Goal: Task Accomplishment & Management: Complete application form

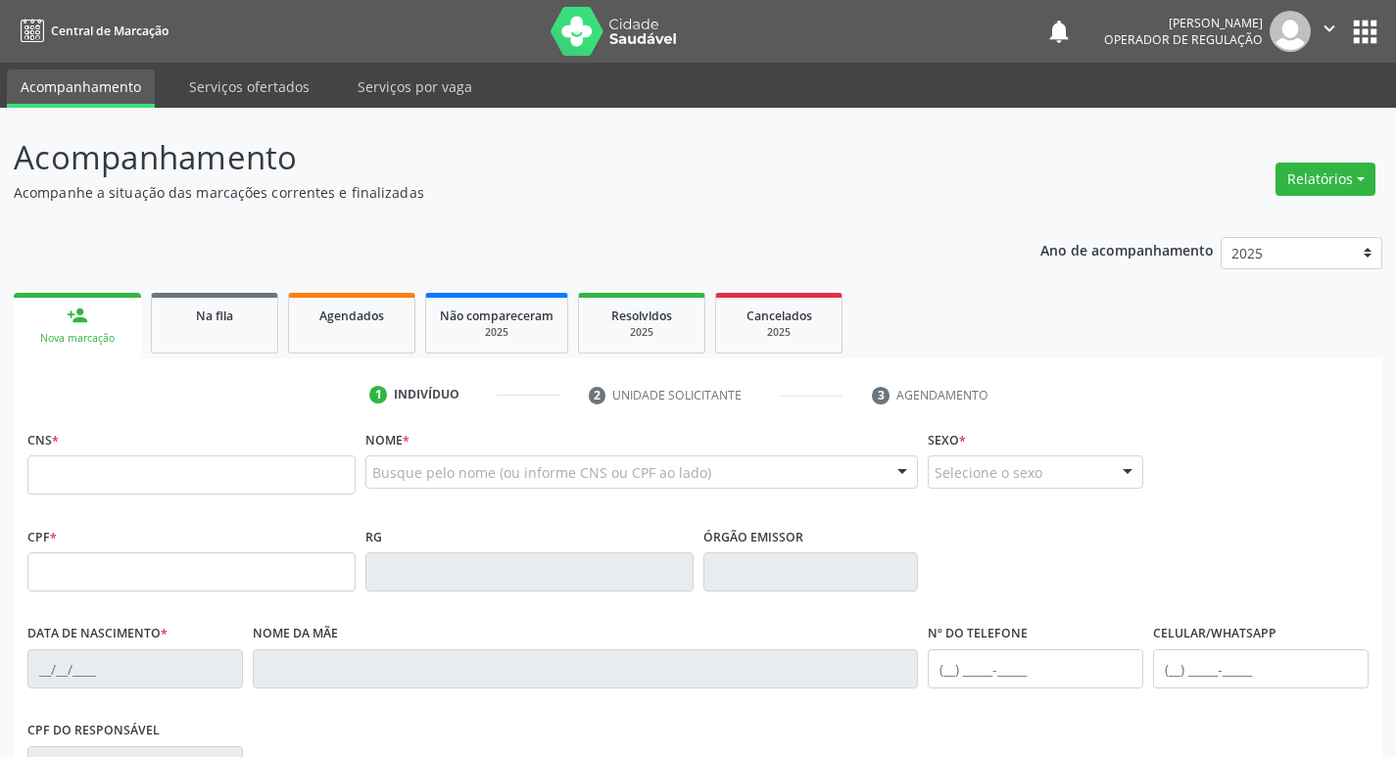
click at [84, 344] on div "Nova marcação" at bounding box center [77, 338] width 100 height 15
click at [70, 457] on input "text" at bounding box center [191, 475] width 328 height 39
click at [77, 468] on input "text" at bounding box center [191, 475] width 328 height 39
type input "702 6042 9645 2946"
type input "1[DATE]"
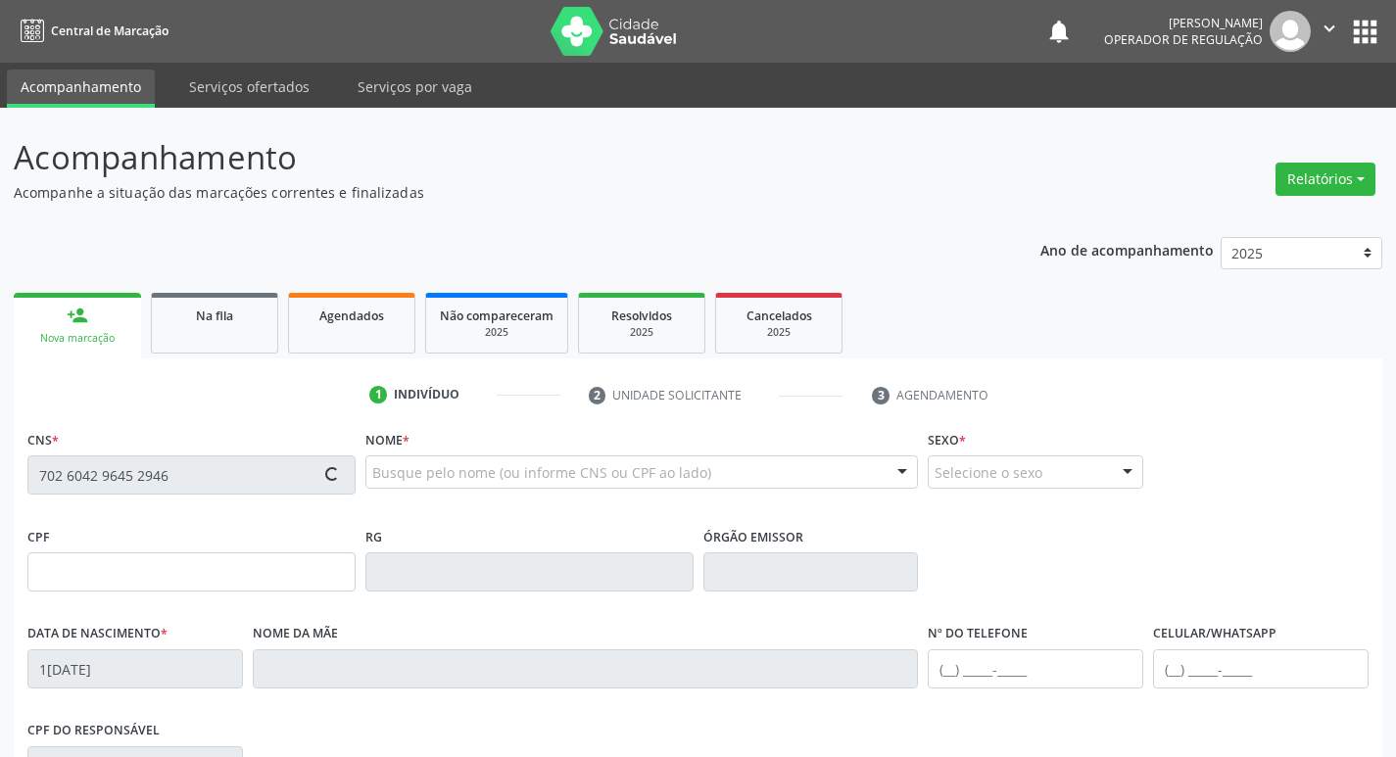
type input "[PERSON_NAME] da Conceicao"
type input "85"
type input "451.159.404-00"
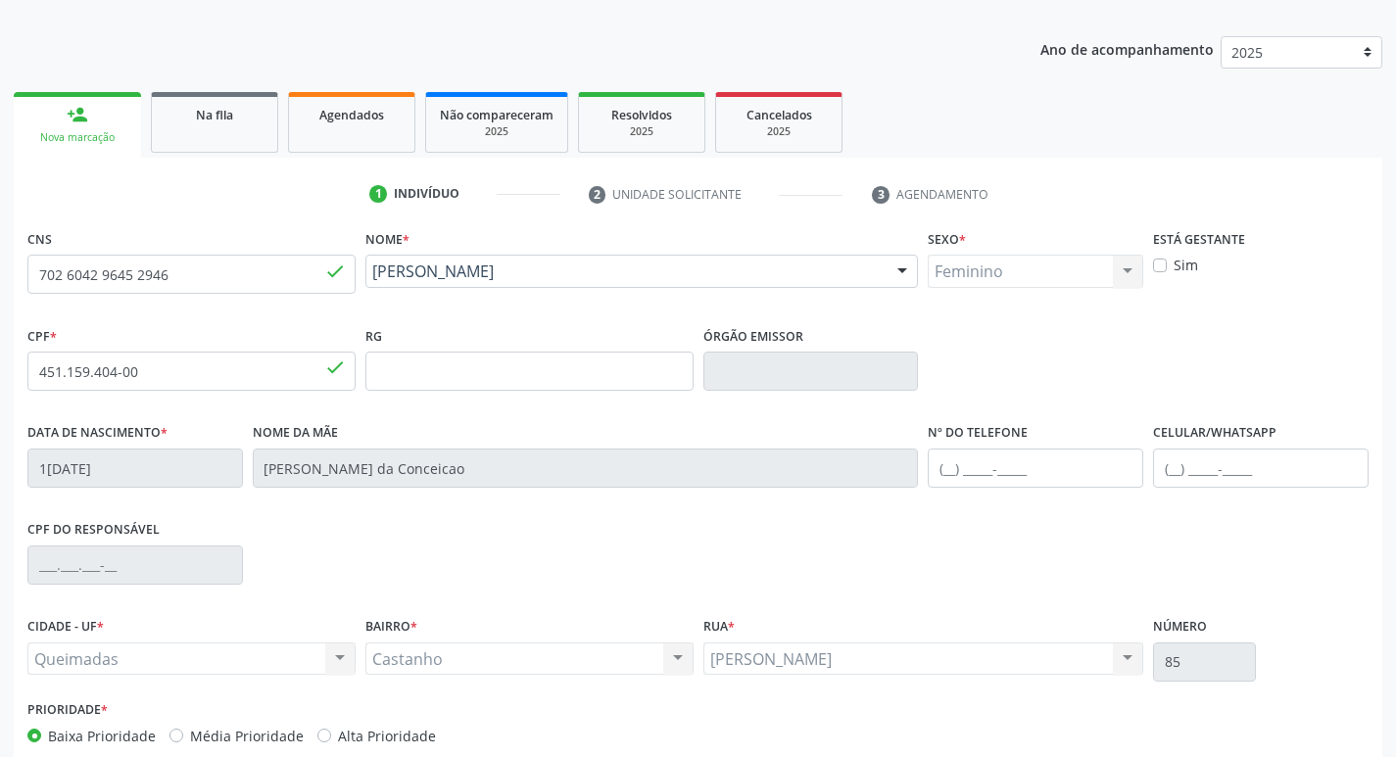
scroll to position [305, 0]
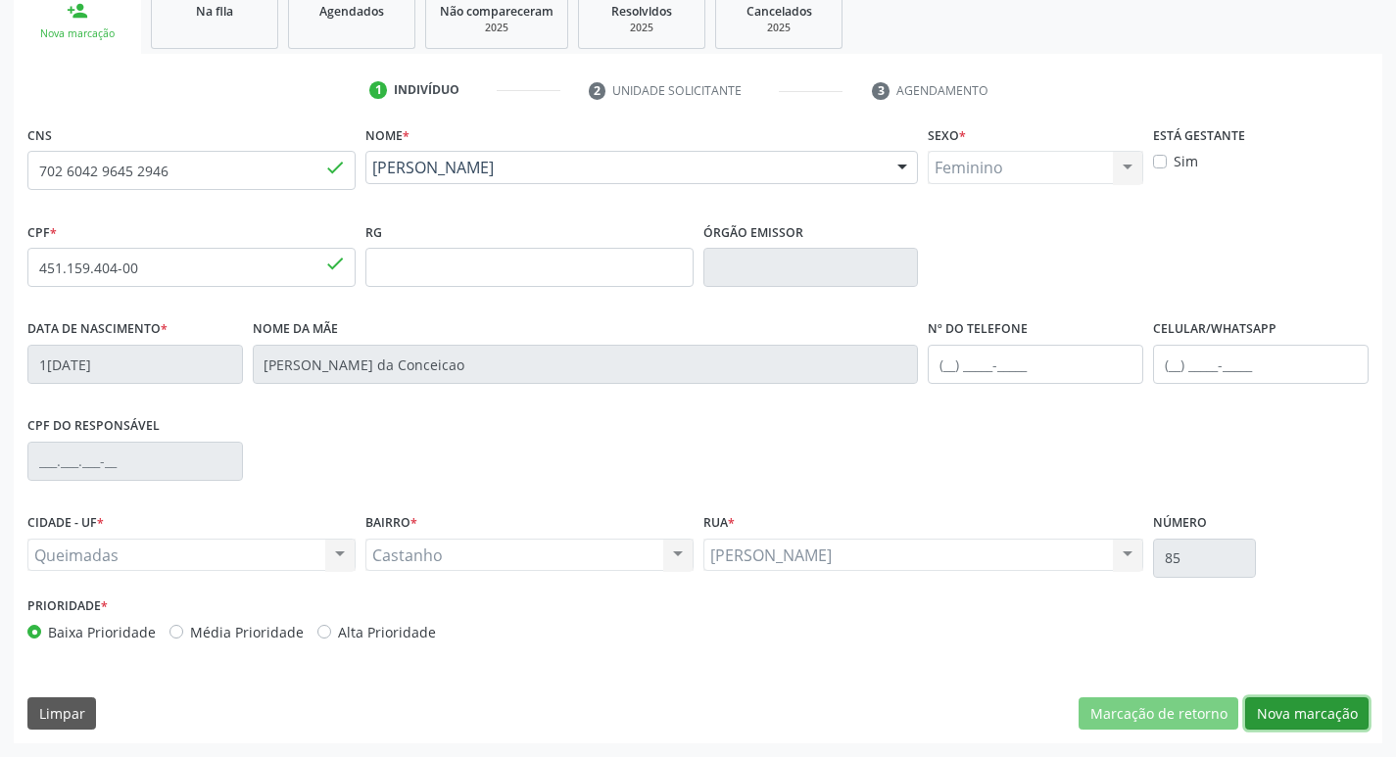
click at [1315, 719] on button "Nova marcação" at bounding box center [1306, 714] width 123 height 33
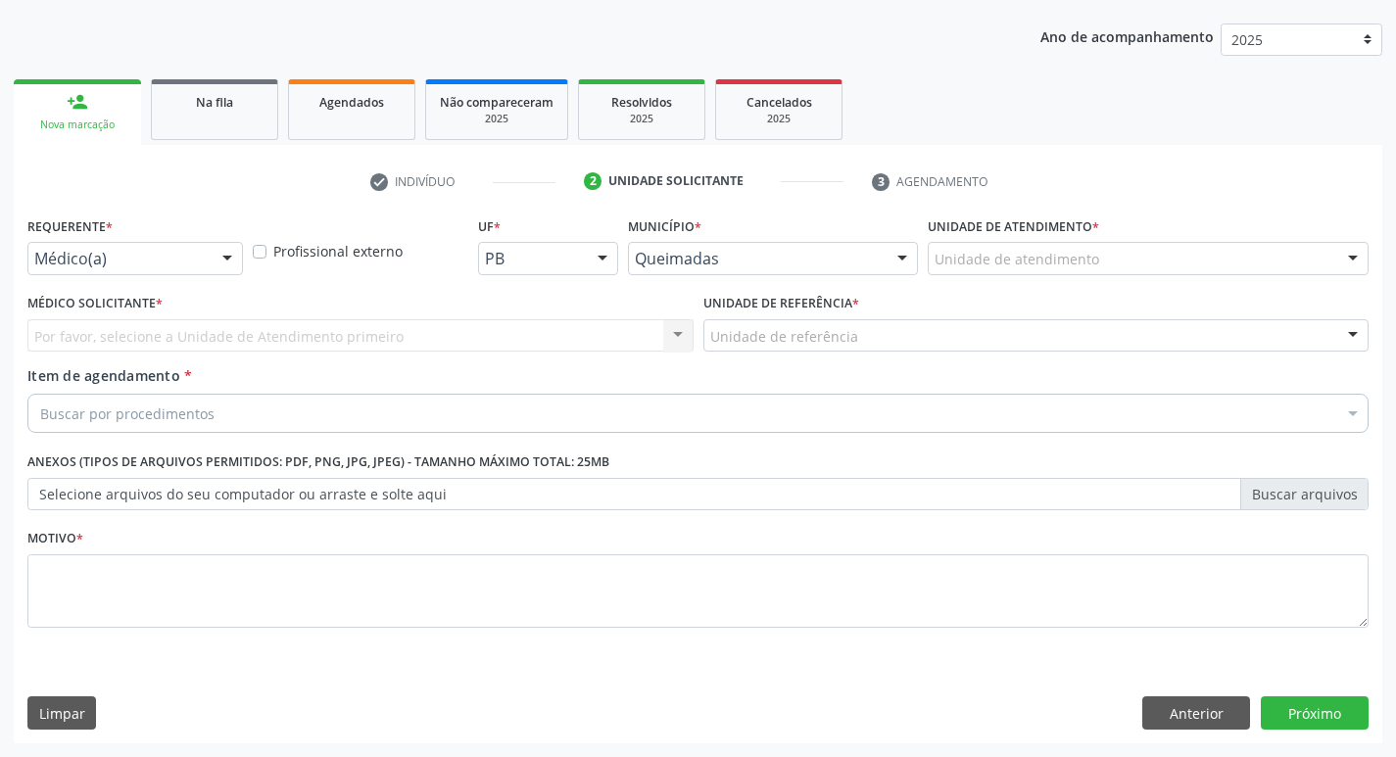
scroll to position [214, 0]
click at [224, 255] on div at bounding box center [227, 259] width 29 height 33
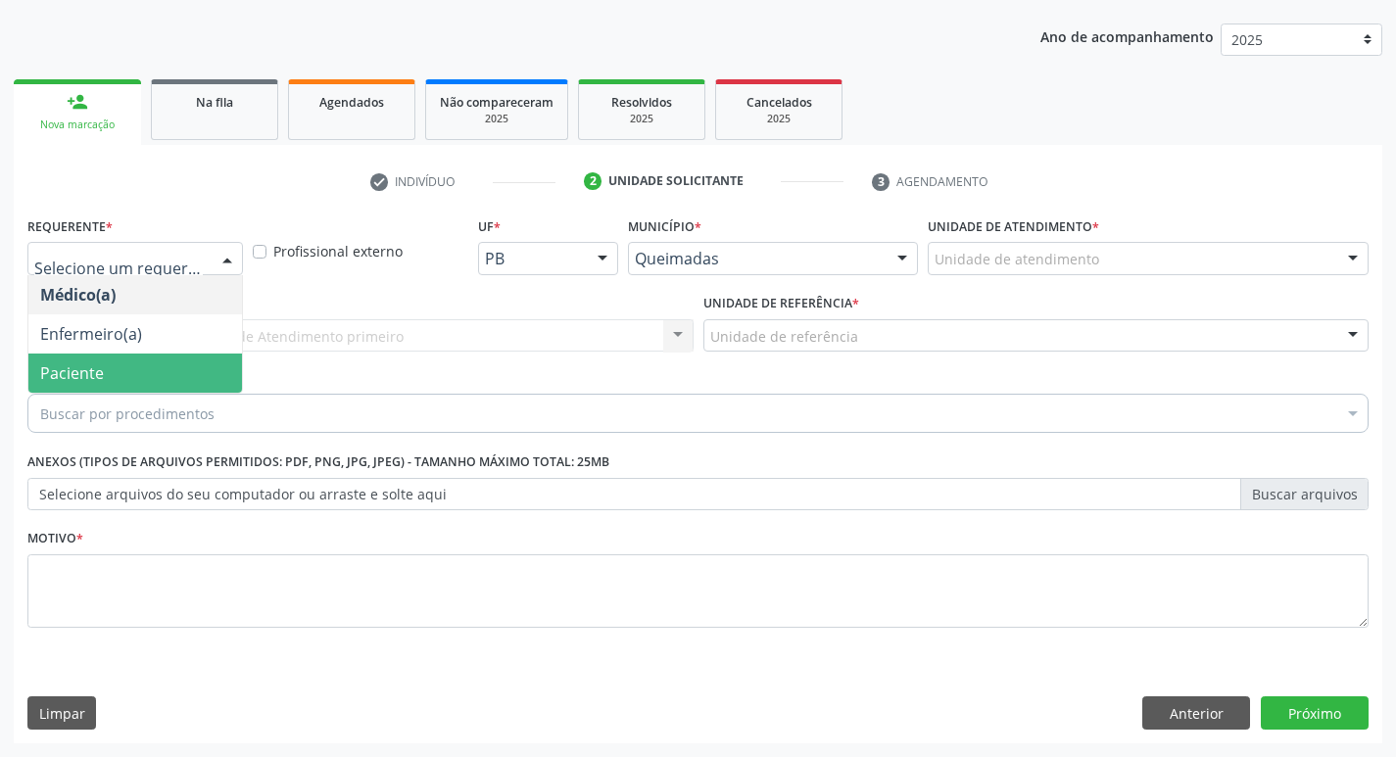
click at [173, 363] on span "Paciente" at bounding box center [135, 373] width 214 height 39
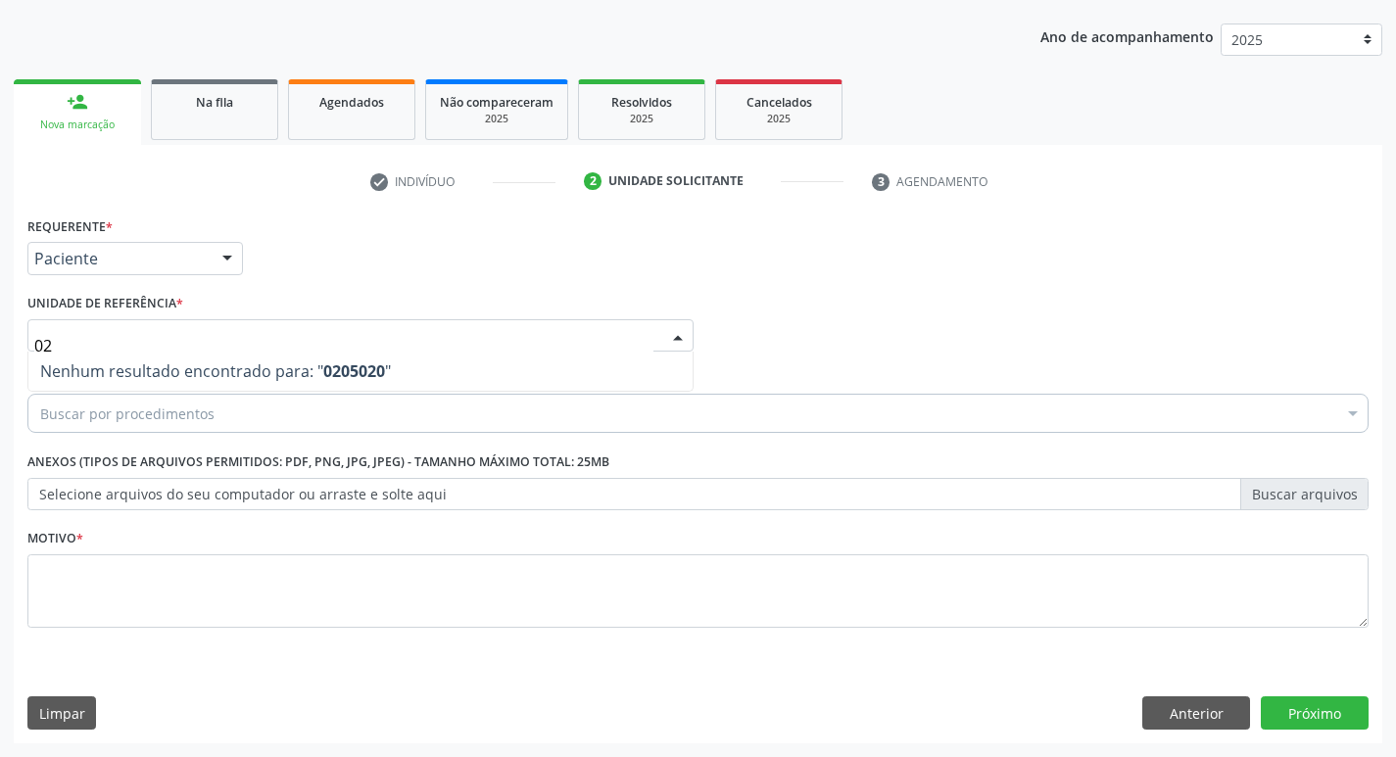
type input "0"
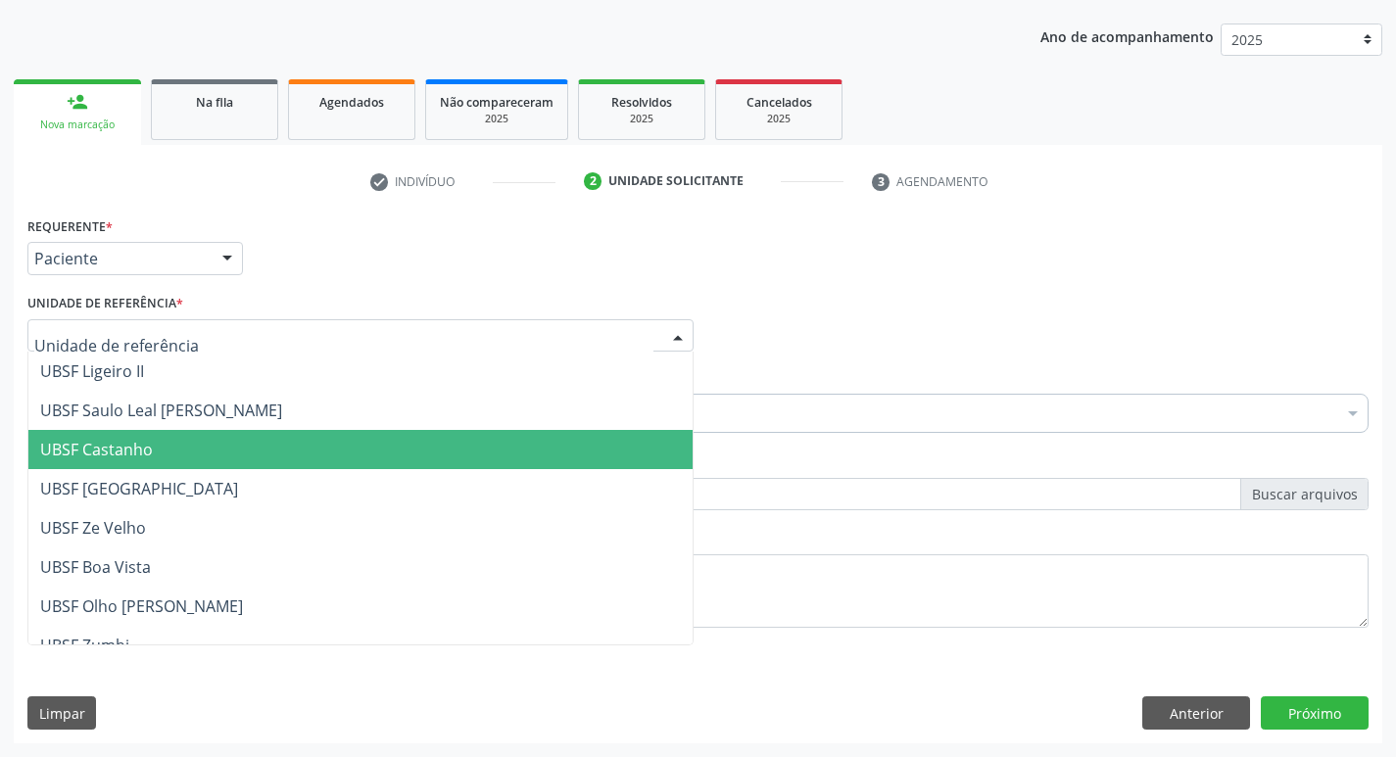
click at [96, 452] on span "UBSF Castanho" at bounding box center [96, 450] width 113 height 22
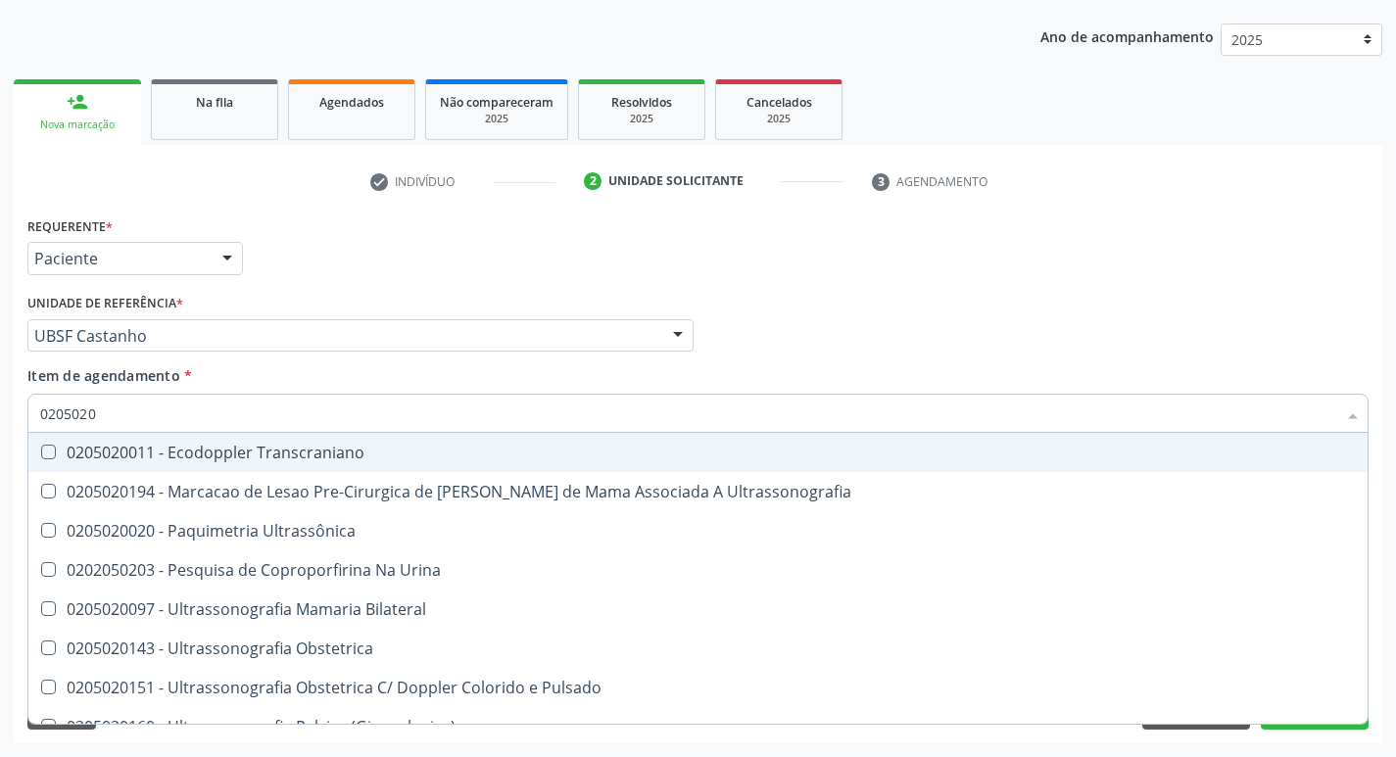
type input "02050200"
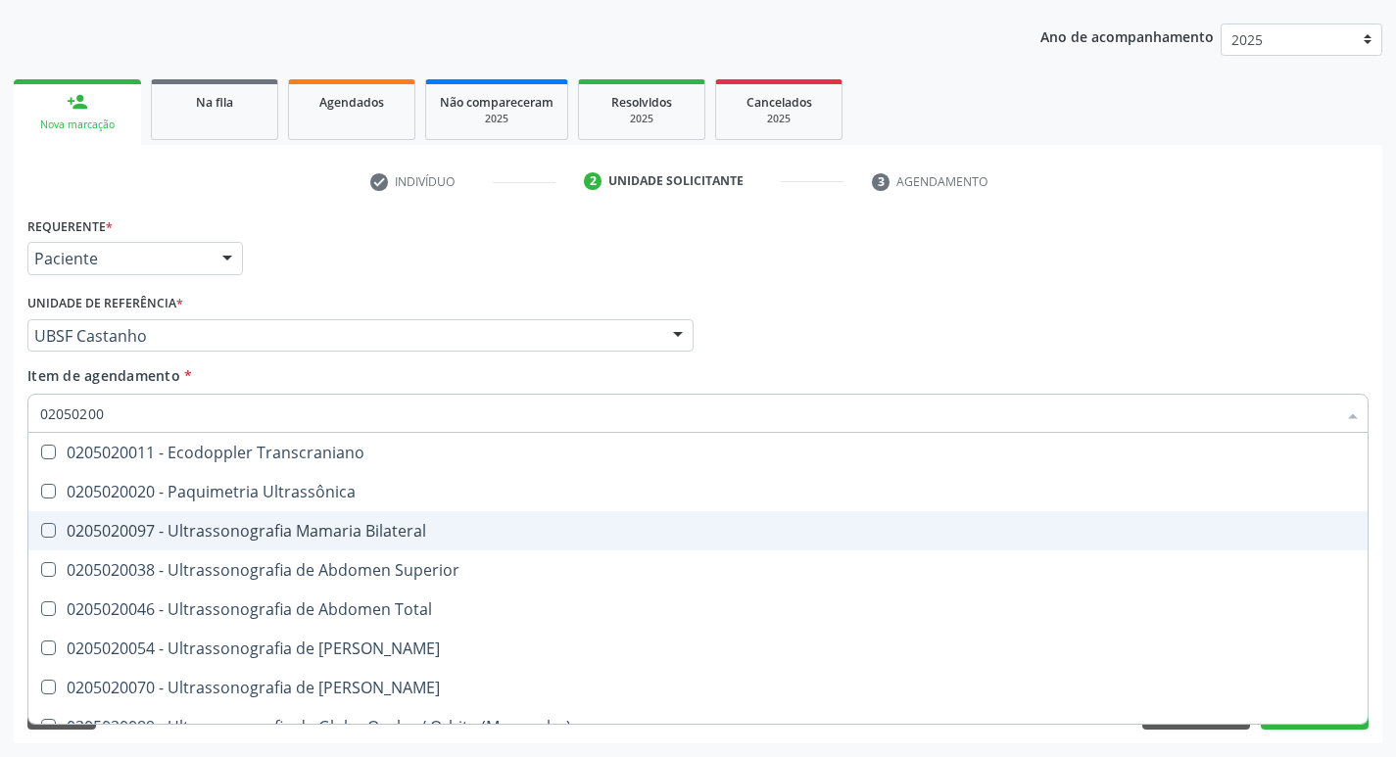
click at [47, 535] on Bilateral at bounding box center [48, 530] width 15 height 15
click at [41, 535] on Bilateral "checkbox" at bounding box center [34, 530] width 13 height 13
checkbox Bilateral "true"
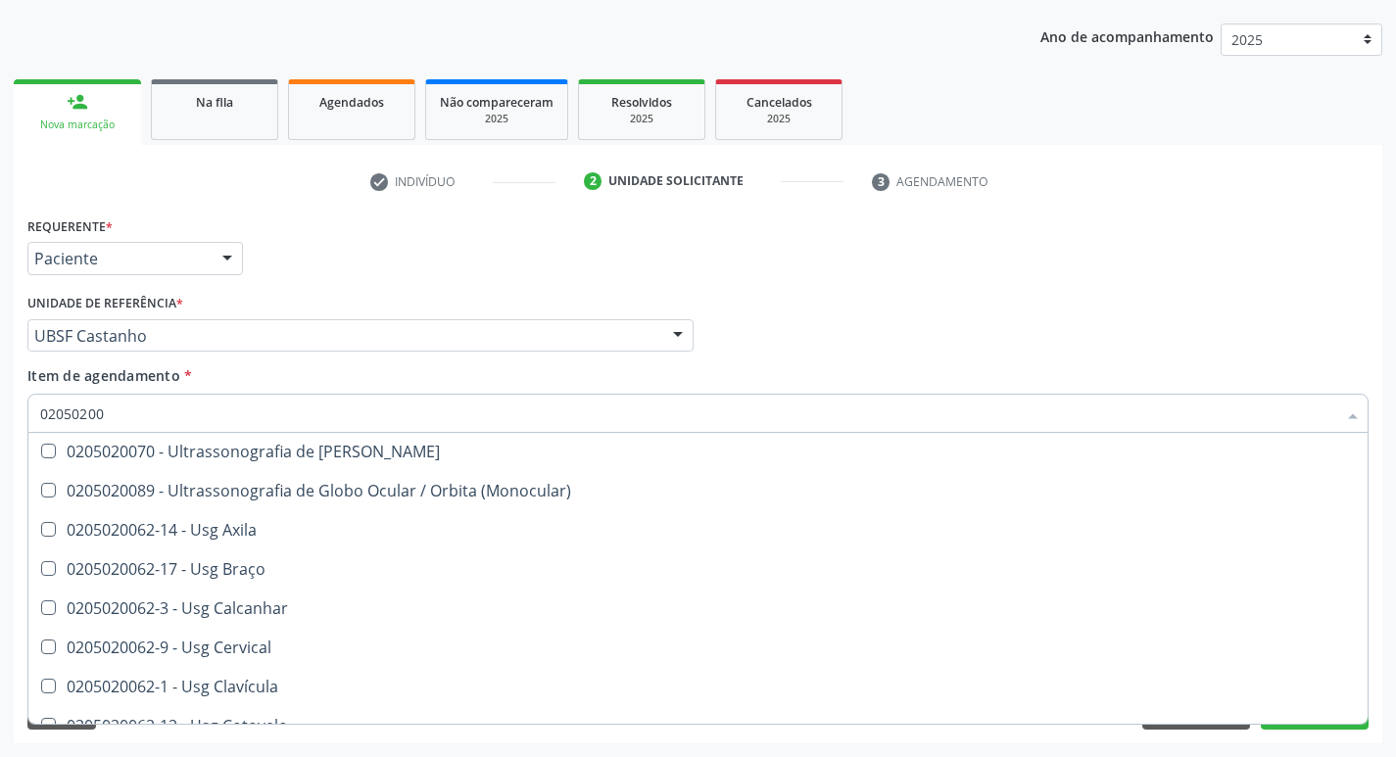
scroll to position [294, 0]
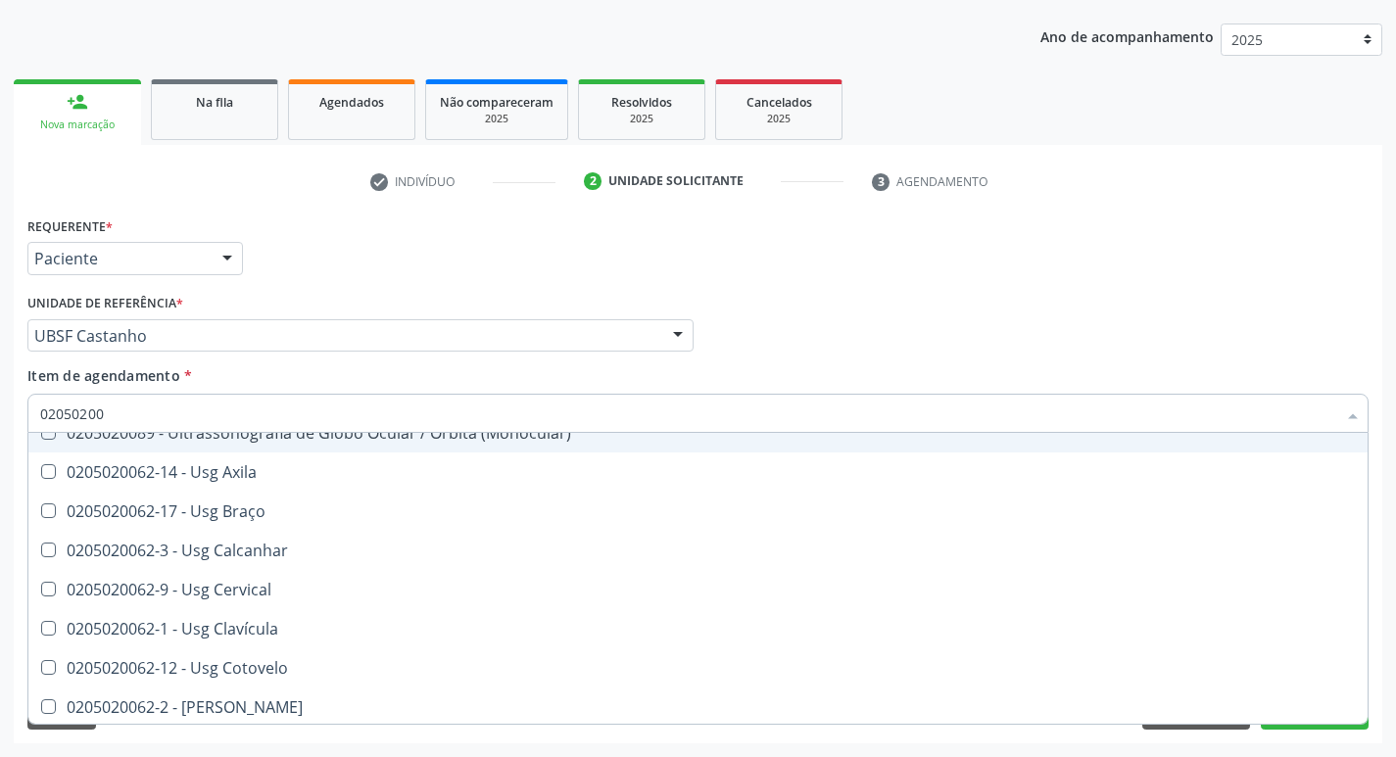
click at [849, 326] on div "Médico Solicitante Por favor, selecione a Unidade de Atendimento primeiro Nenhu…" at bounding box center [698, 327] width 1351 height 76
checkbox Ultrassônica "true"
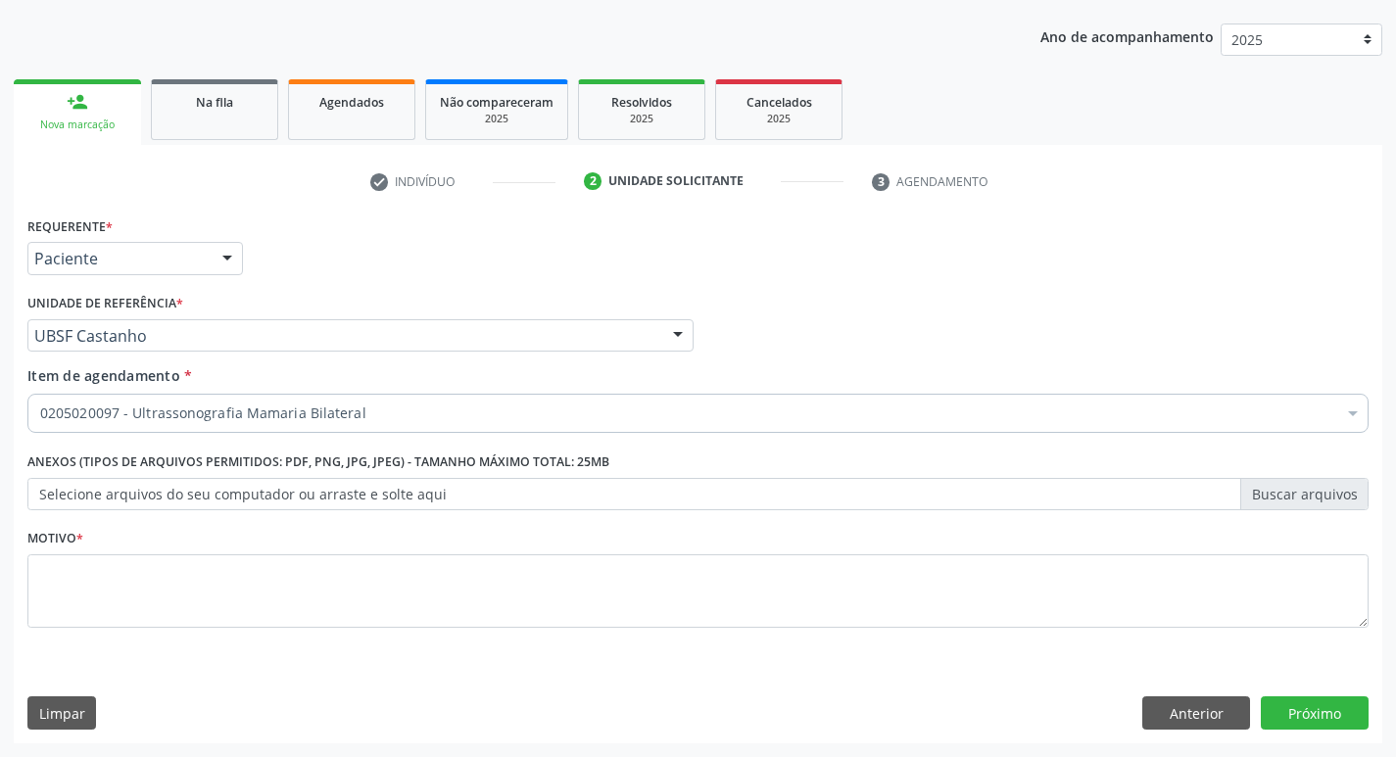
scroll to position [0, 0]
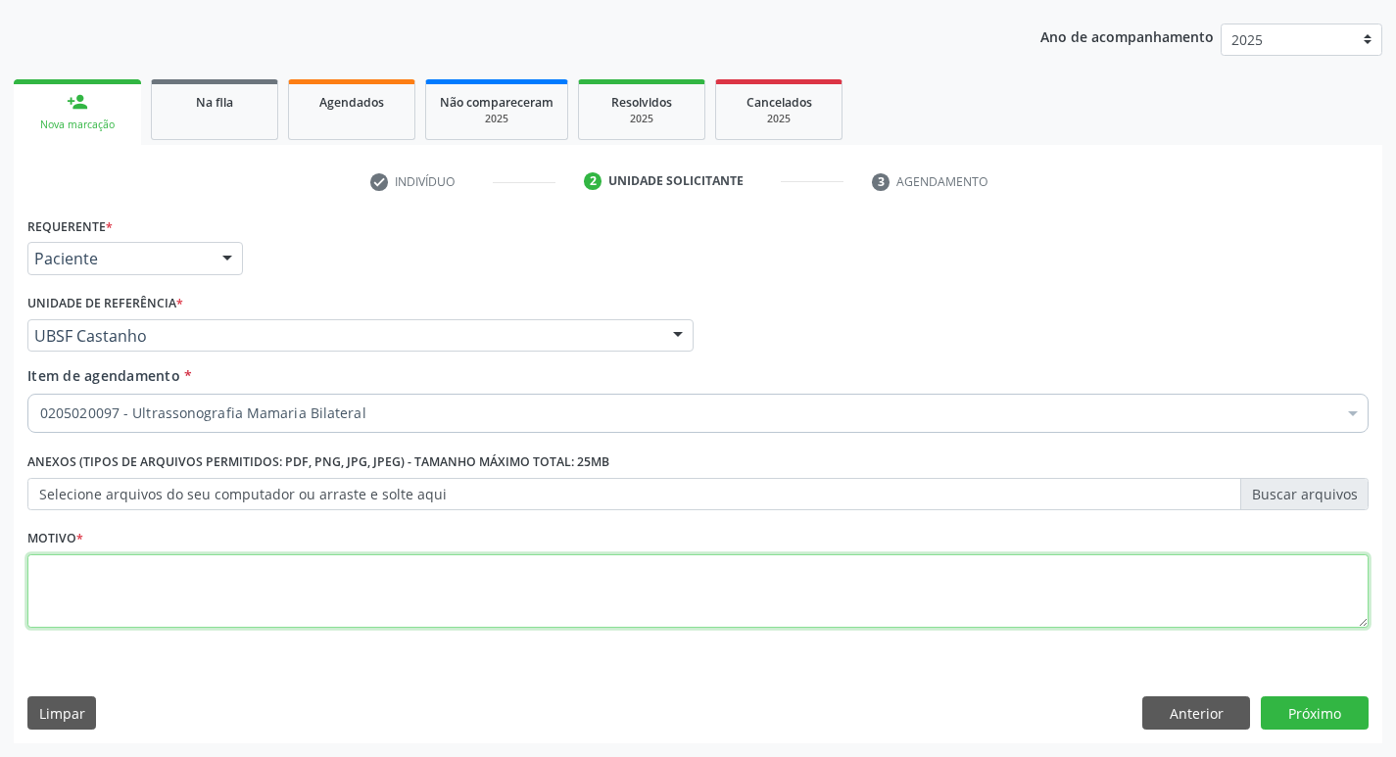
click at [98, 579] on textarea at bounding box center [697, 592] width 1341 height 74
type textarea "AVALIACAO"
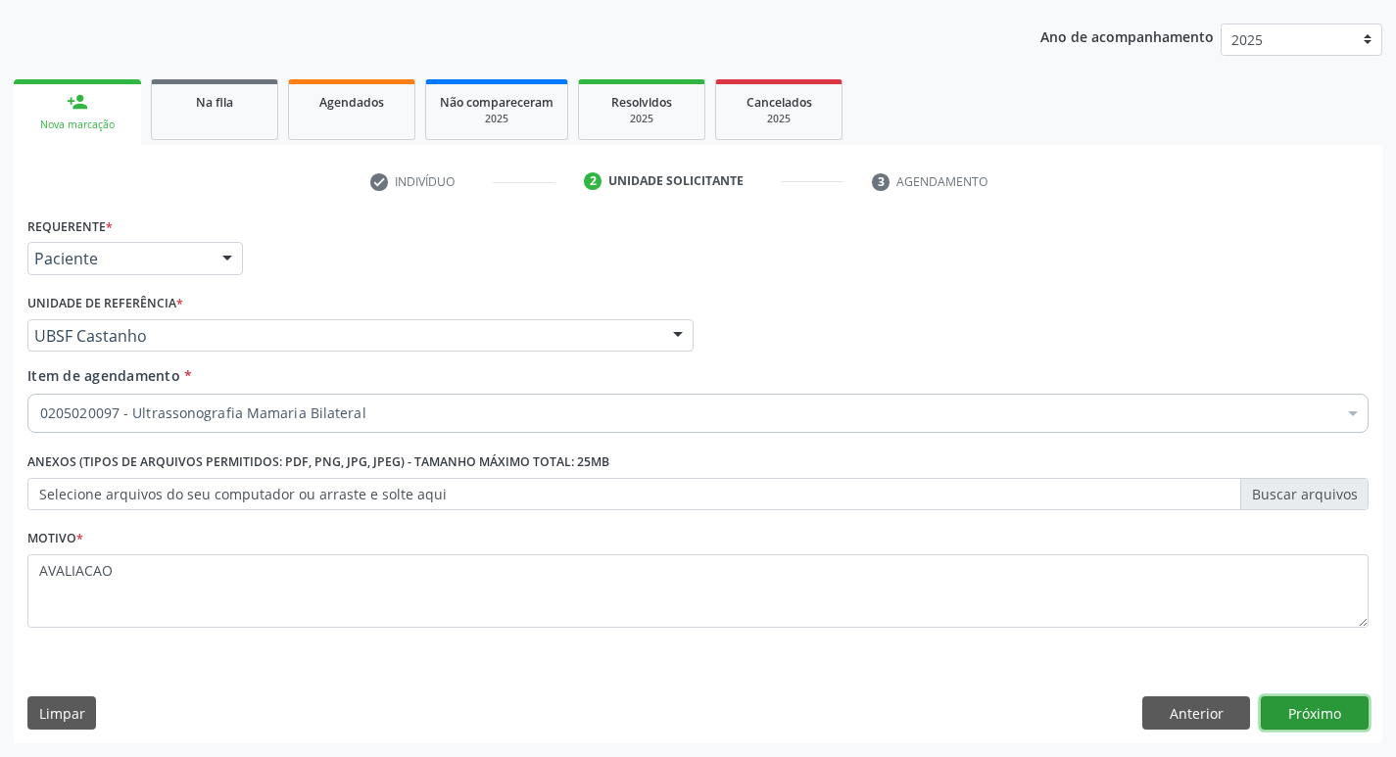
click at [1335, 717] on button "Próximo" at bounding box center [1315, 713] width 108 height 33
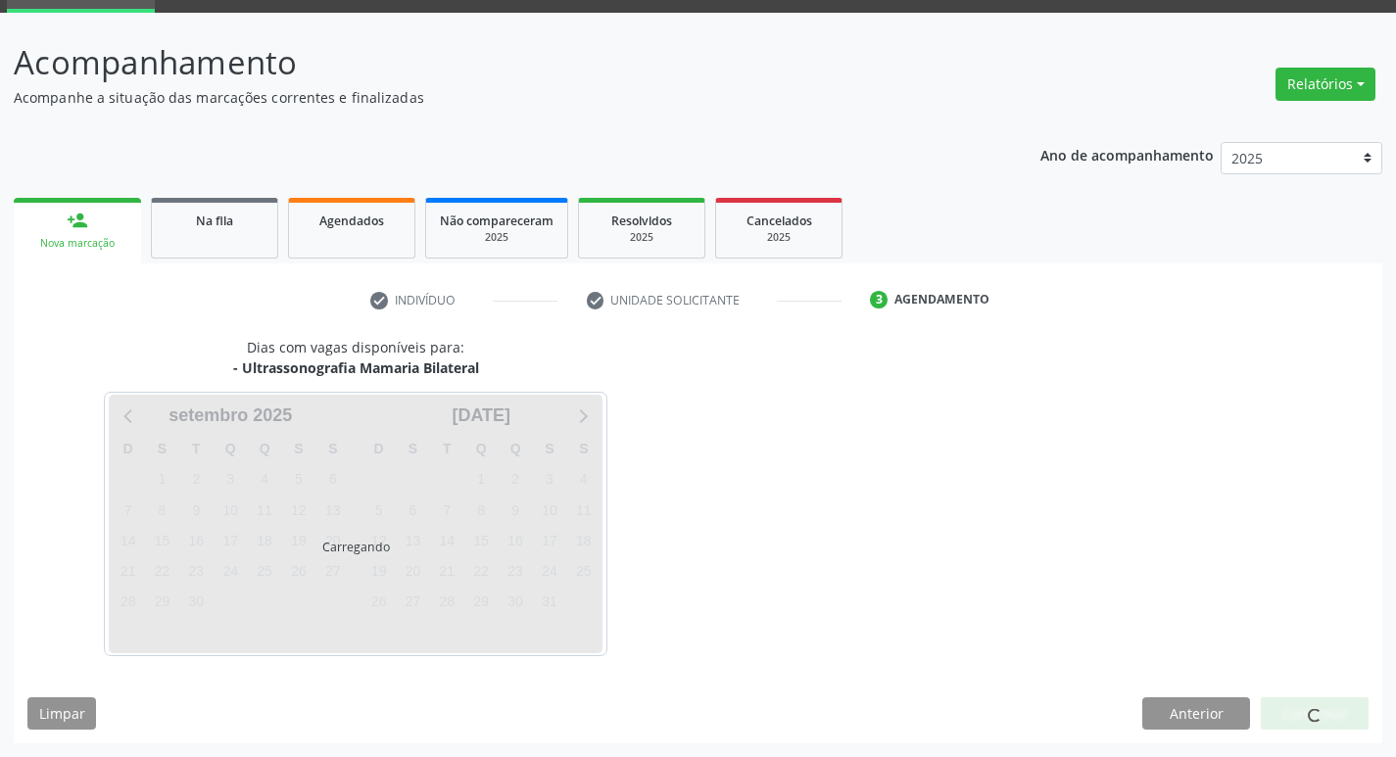
scroll to position [95, 0]
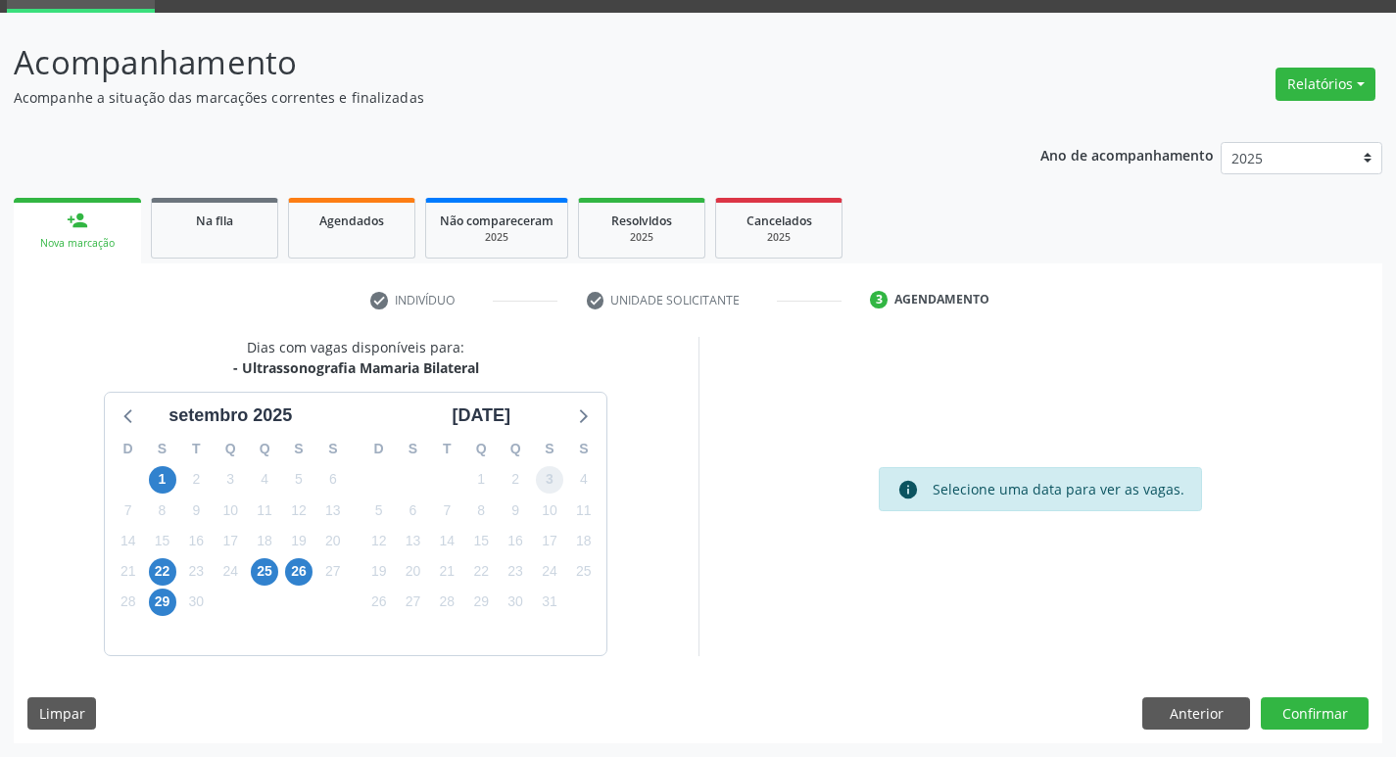
click at [545, 489] on span "3" at bounding box center [549, 479] width 27 height 27
click at [1314, 712] on button "Confirmar" at bounding box center [1315, 714] width 108 height 33
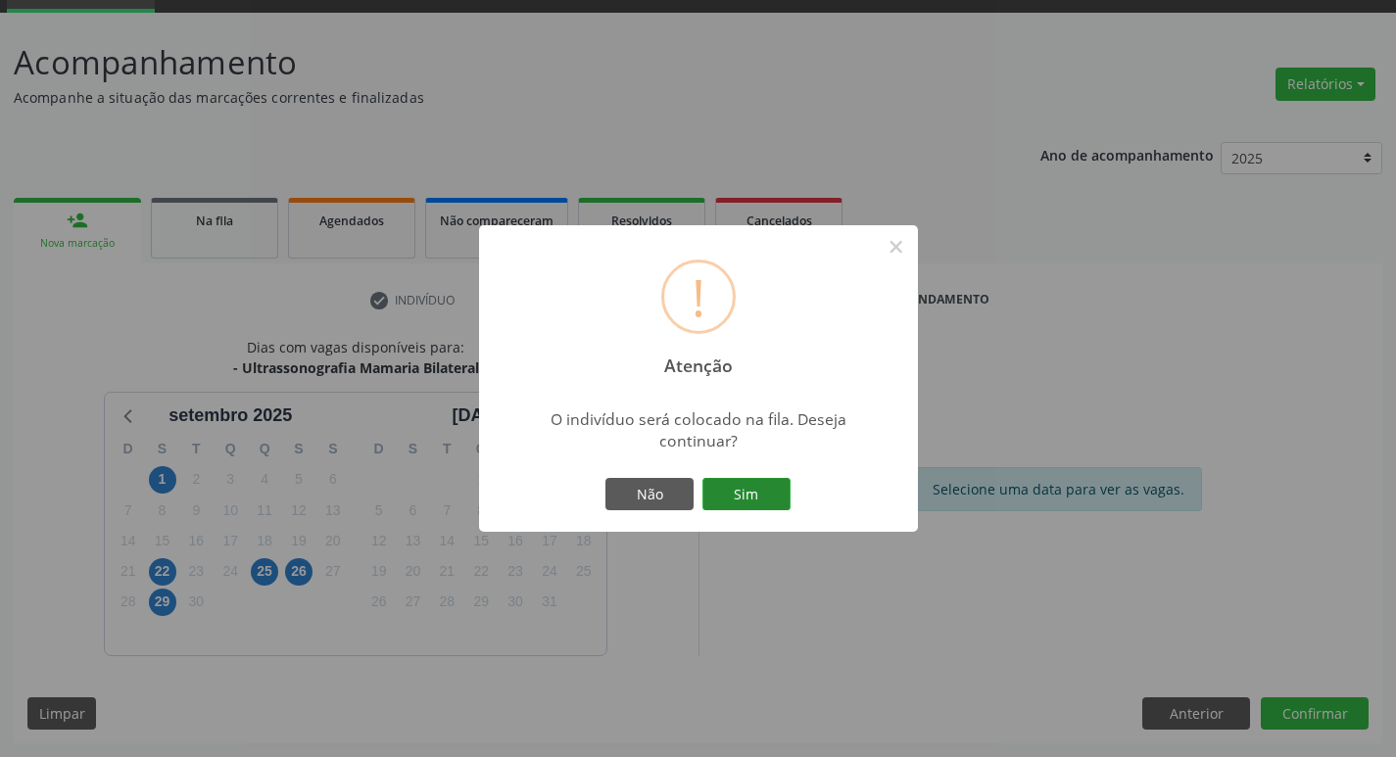
click at [768, 498] on button "Sim" at bounding box center [746, 494] width 88 height 33
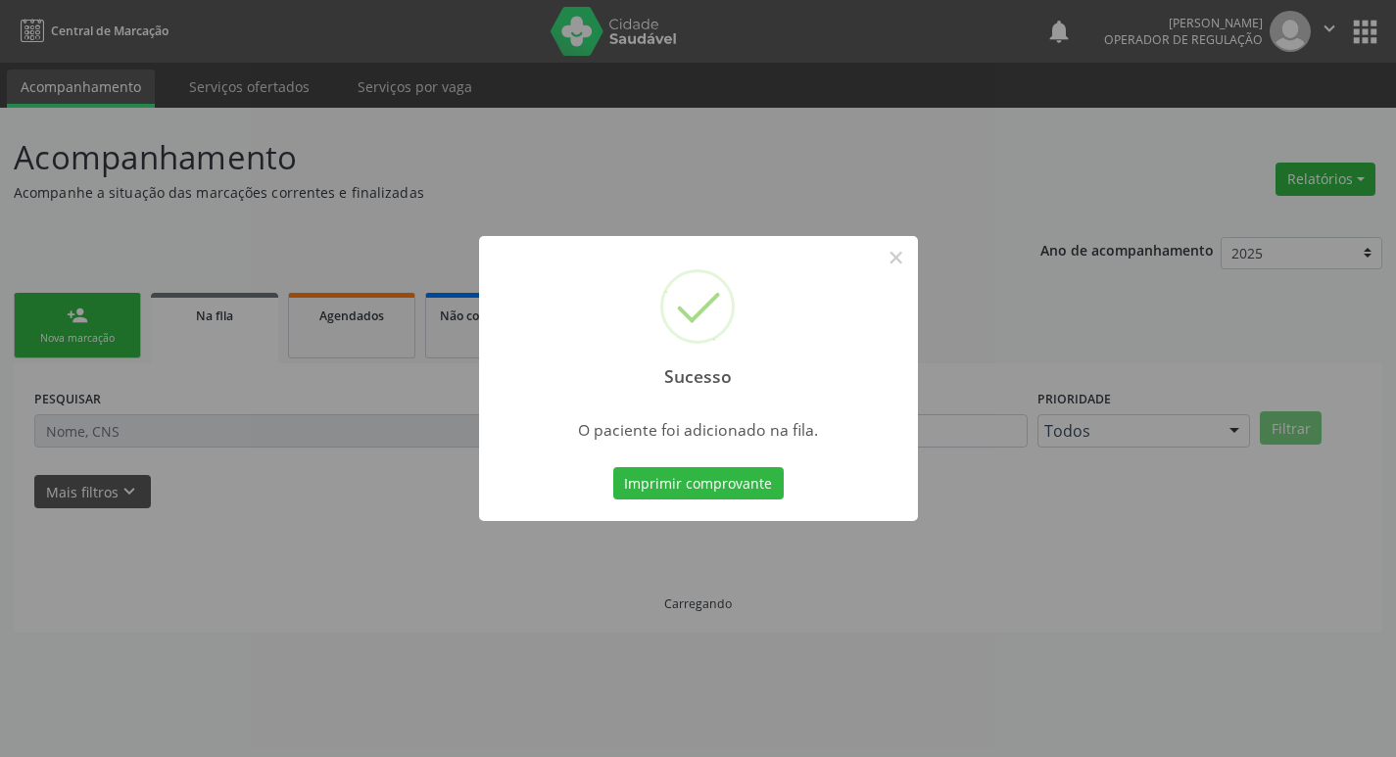
scroll to position [0, 0]
click at [900, 252] on button "×" at bounding box center [903, 257] width 33 height 33
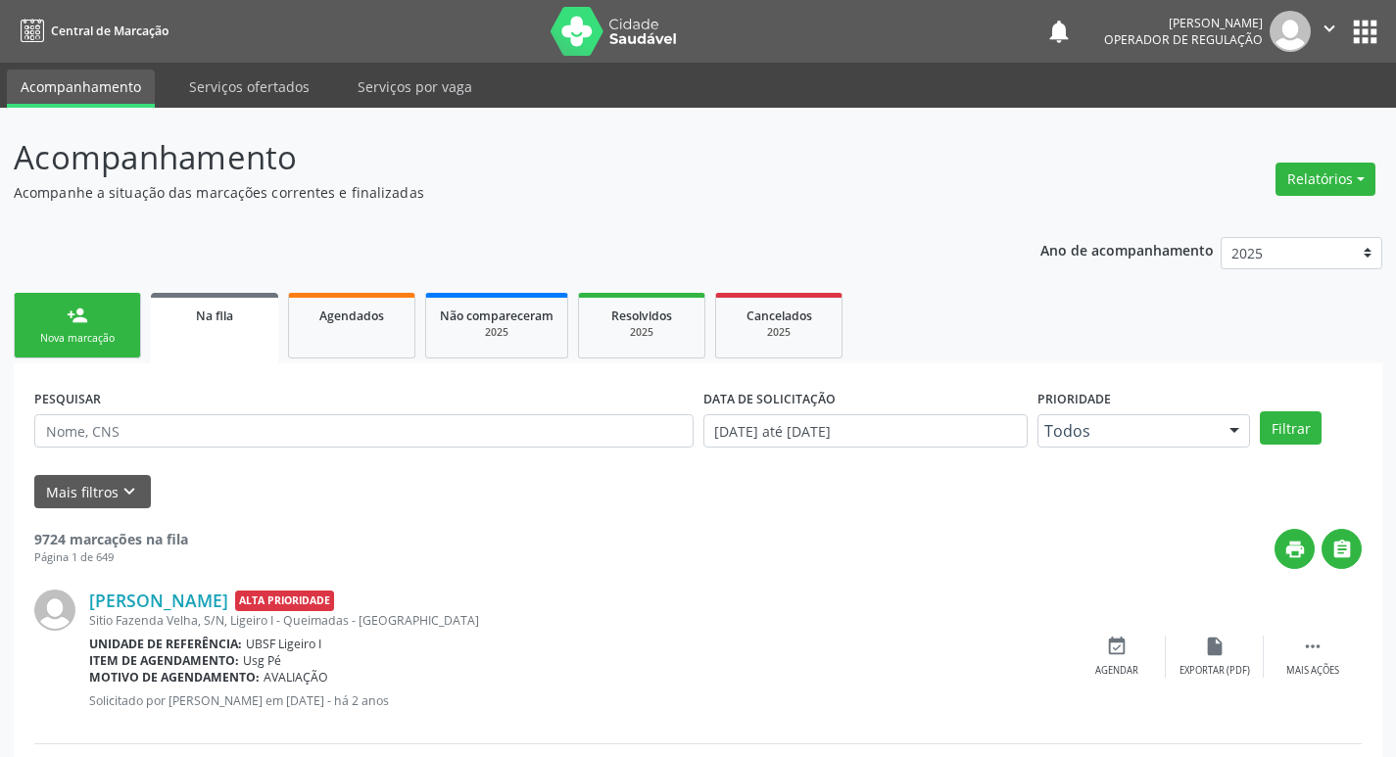
click at [121, 338] on div "Nova marcação" at bounding box center [77, 338] width 98 height 15
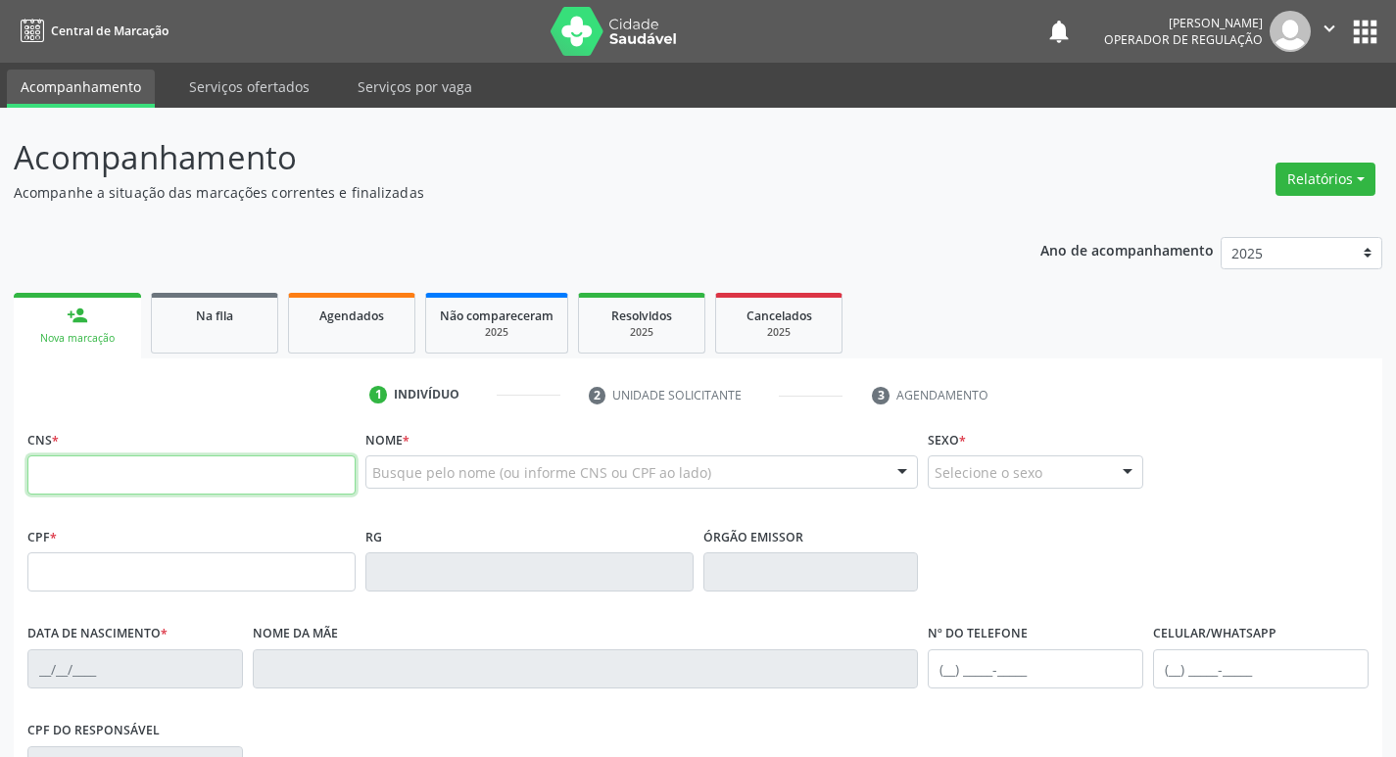
click at [193, 484] on input "text" at bounding box center [191, 475] width 328 height 39
type input "708 2071 5797 4744"
type input "103.519.674-35"
type input "[DATE]"
type input "[PERSON_NAME]"
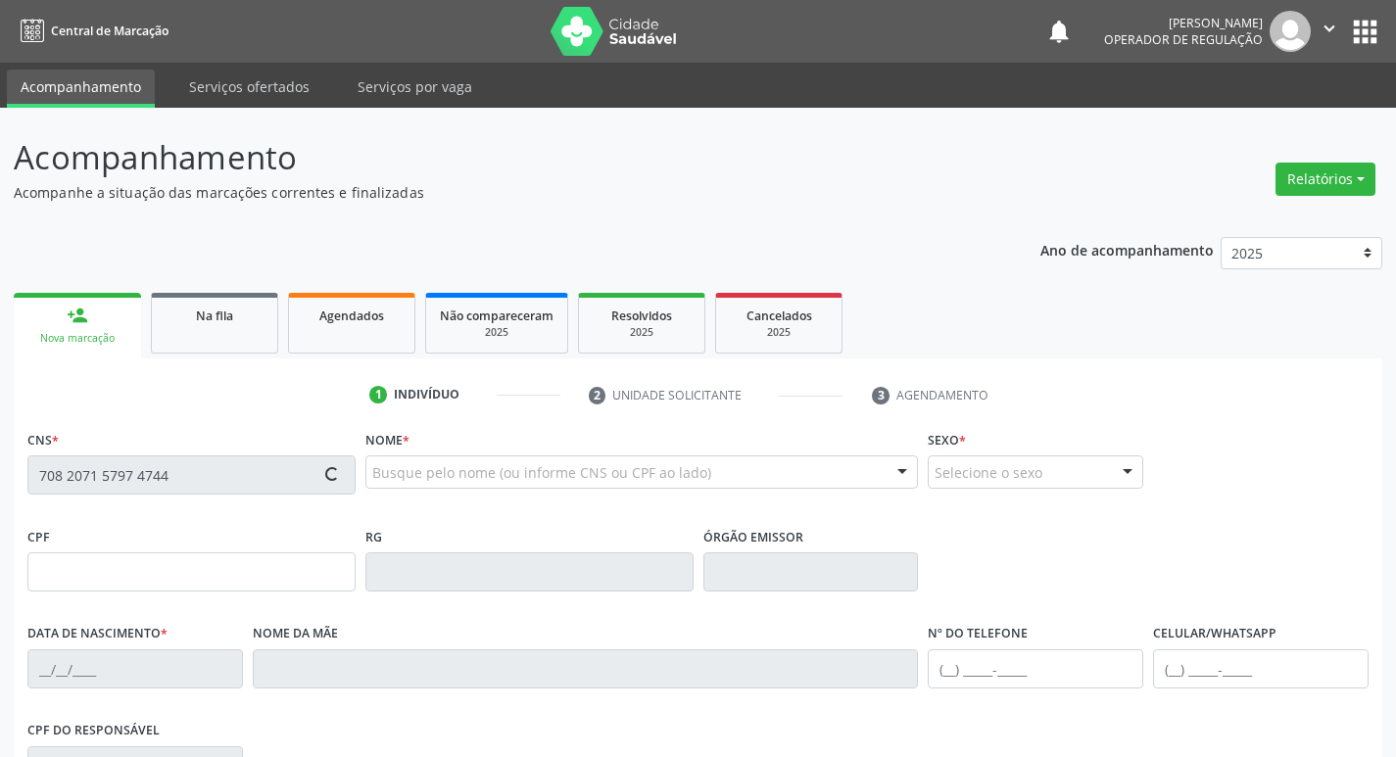
type input "[PHONE_NUMBER]"
type input "42"
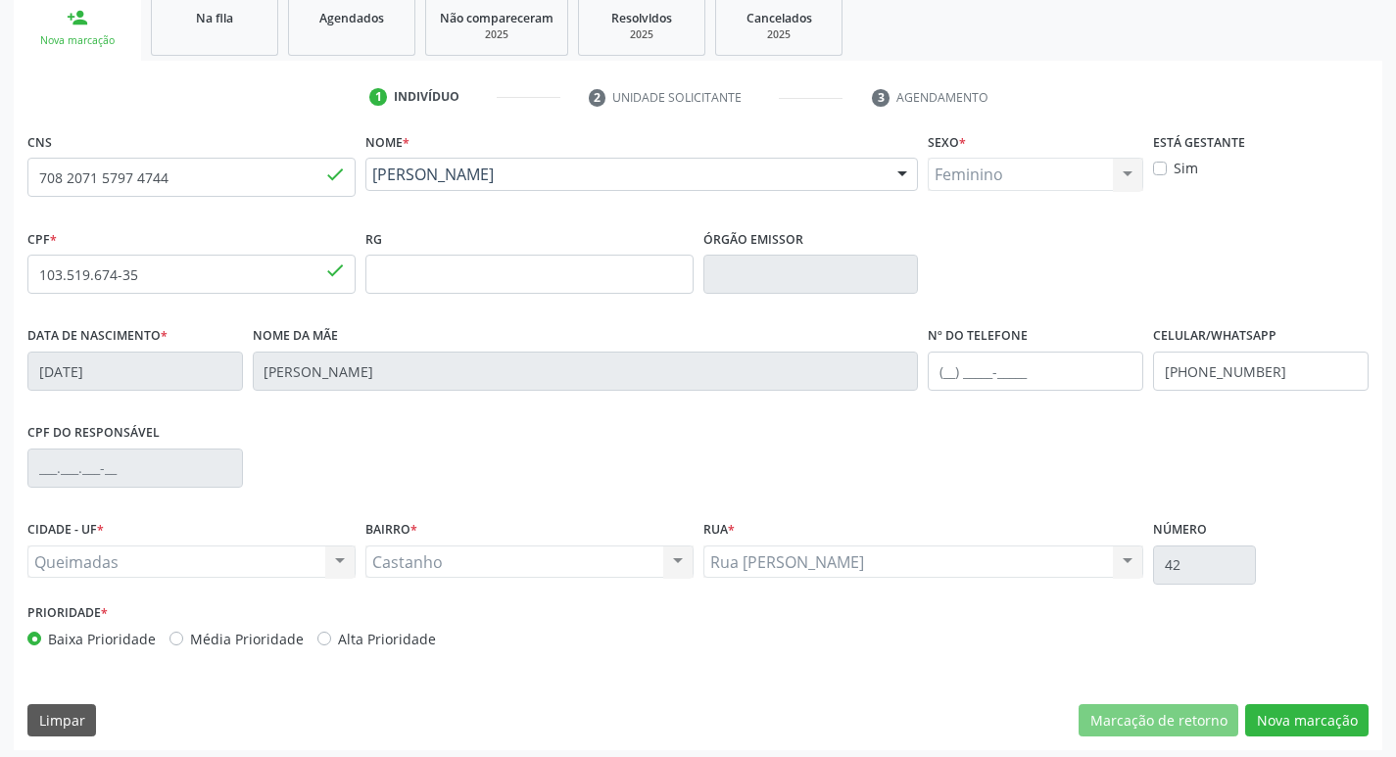
scroll to position [305, 0]
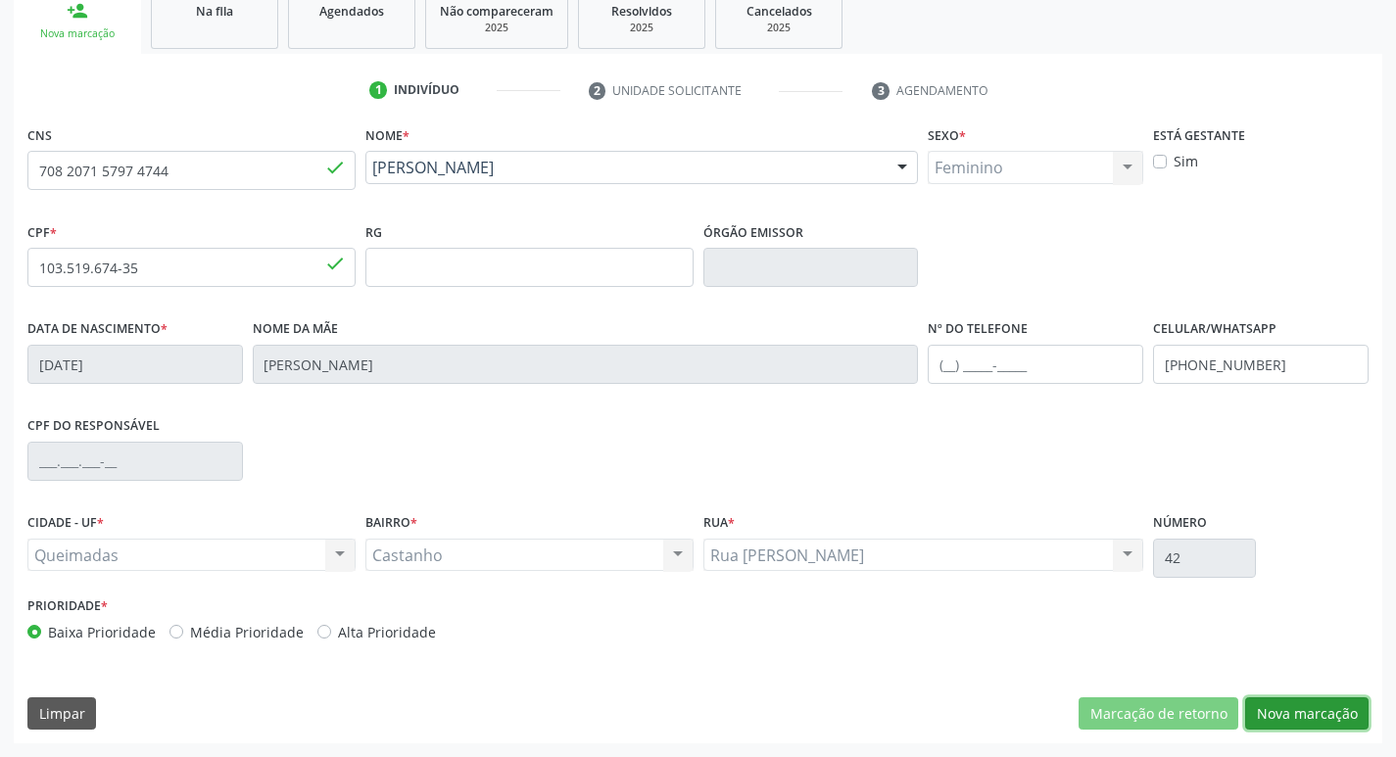
click at [1311, 706] on button "Nova marcação" at bounding box center [1306, 714] width 123 height 33
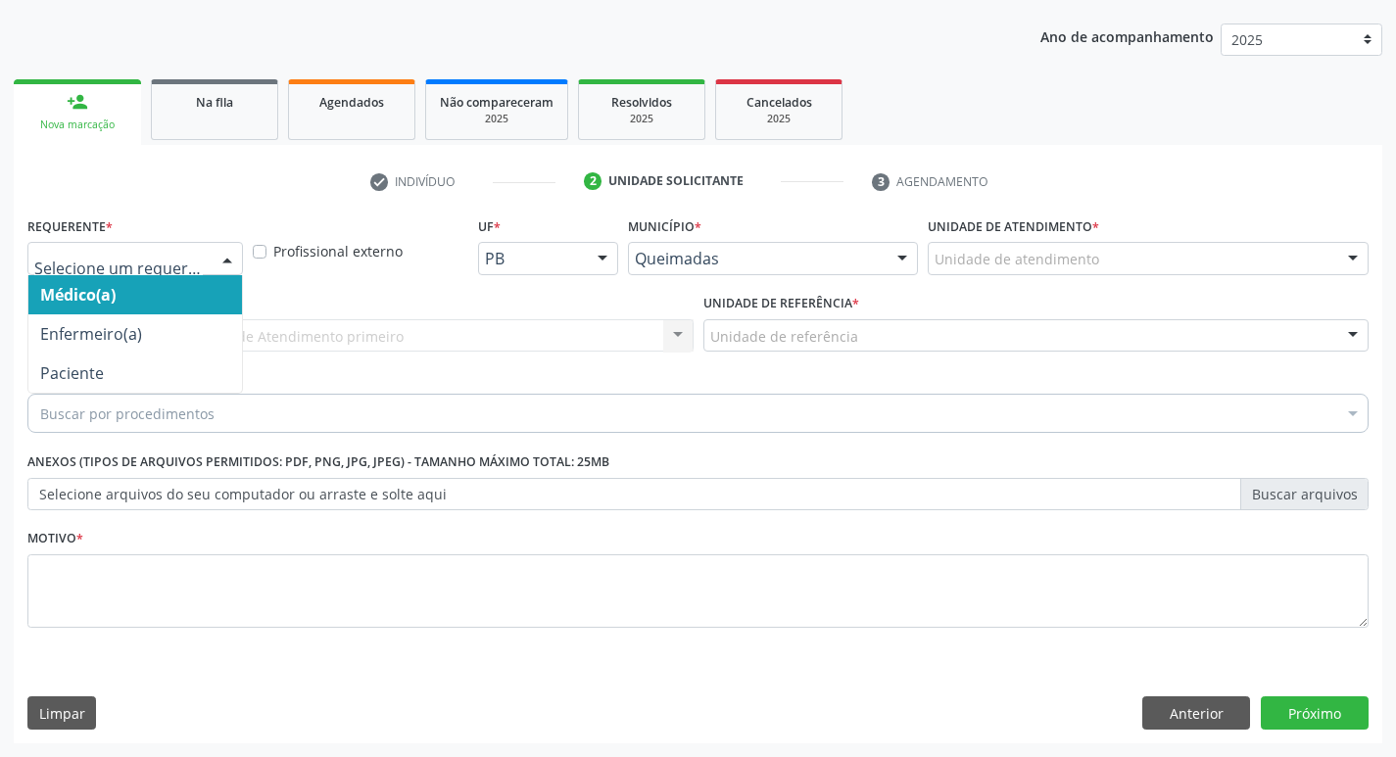
click at [234, 254] on div at bounding box center [227, 259] width 29 height 33
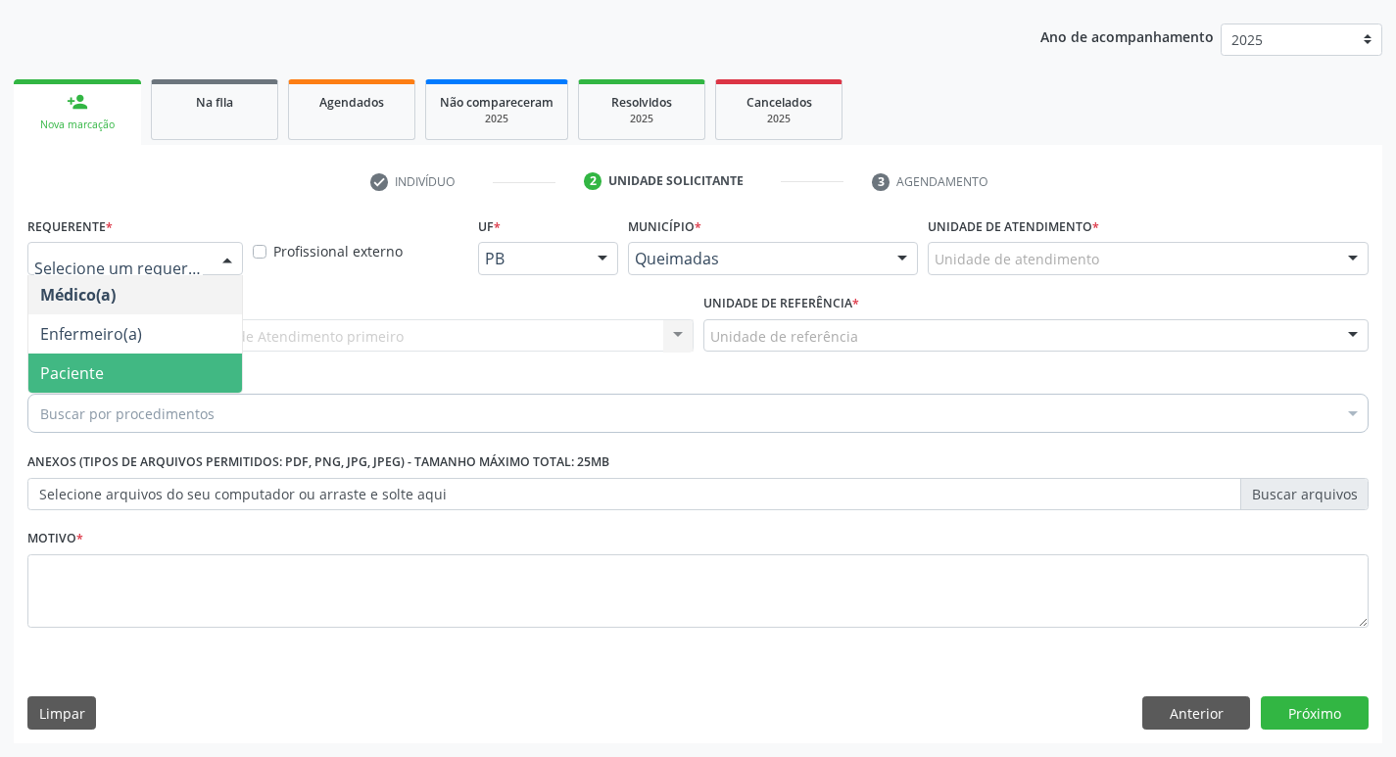
click at [176, 370] on span "Paciente" at bounding box center [135, 373] width 214 height 39
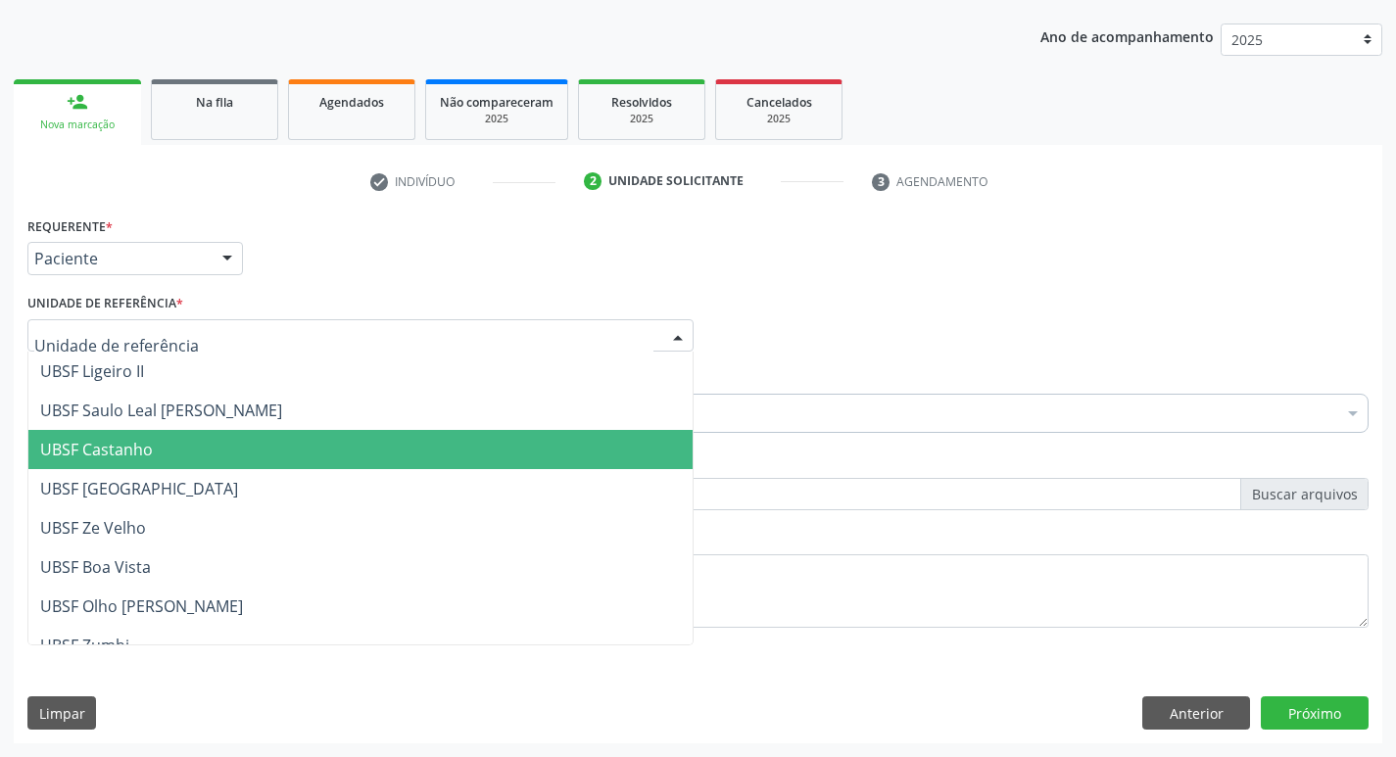
click at [239, 437] on span "UBSF Castanho" at bounding box center [360, 449] width 664 height 39
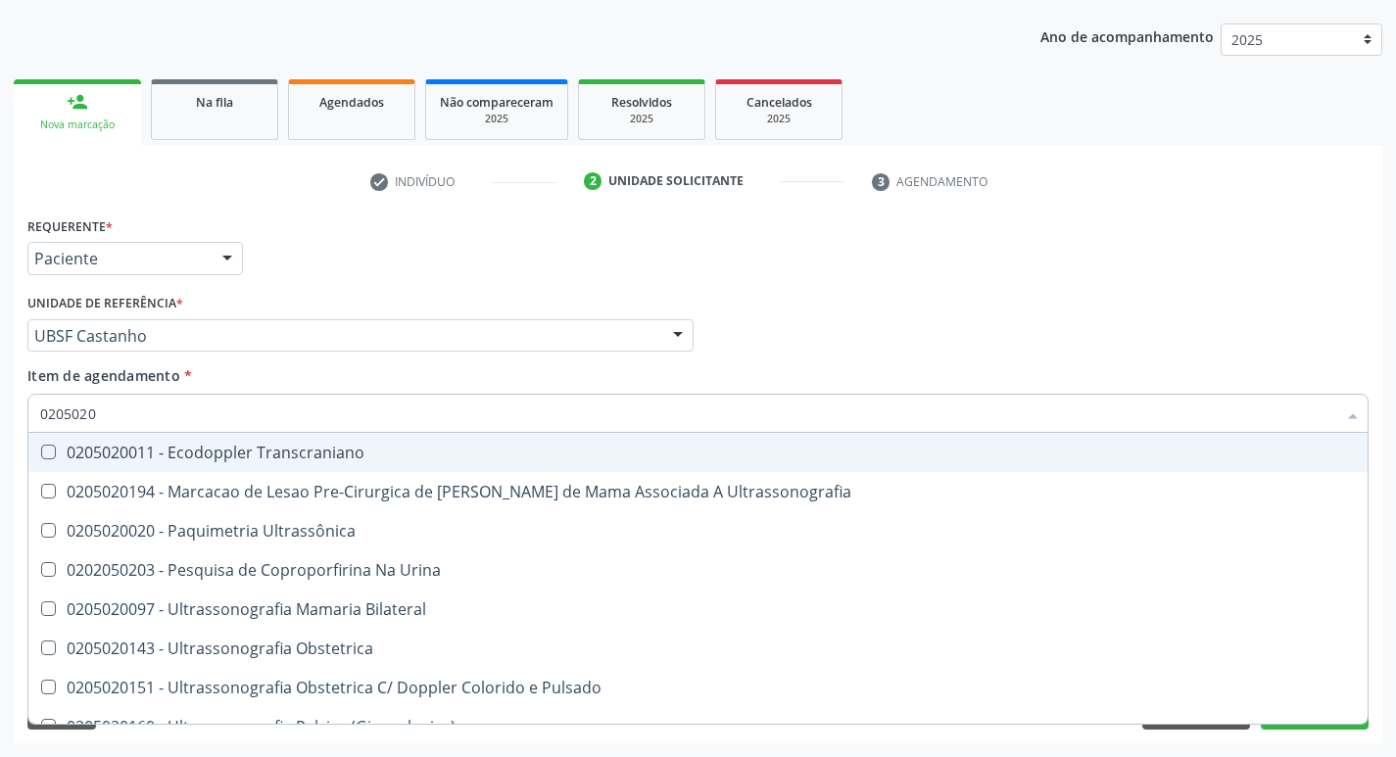
type input "02050200"
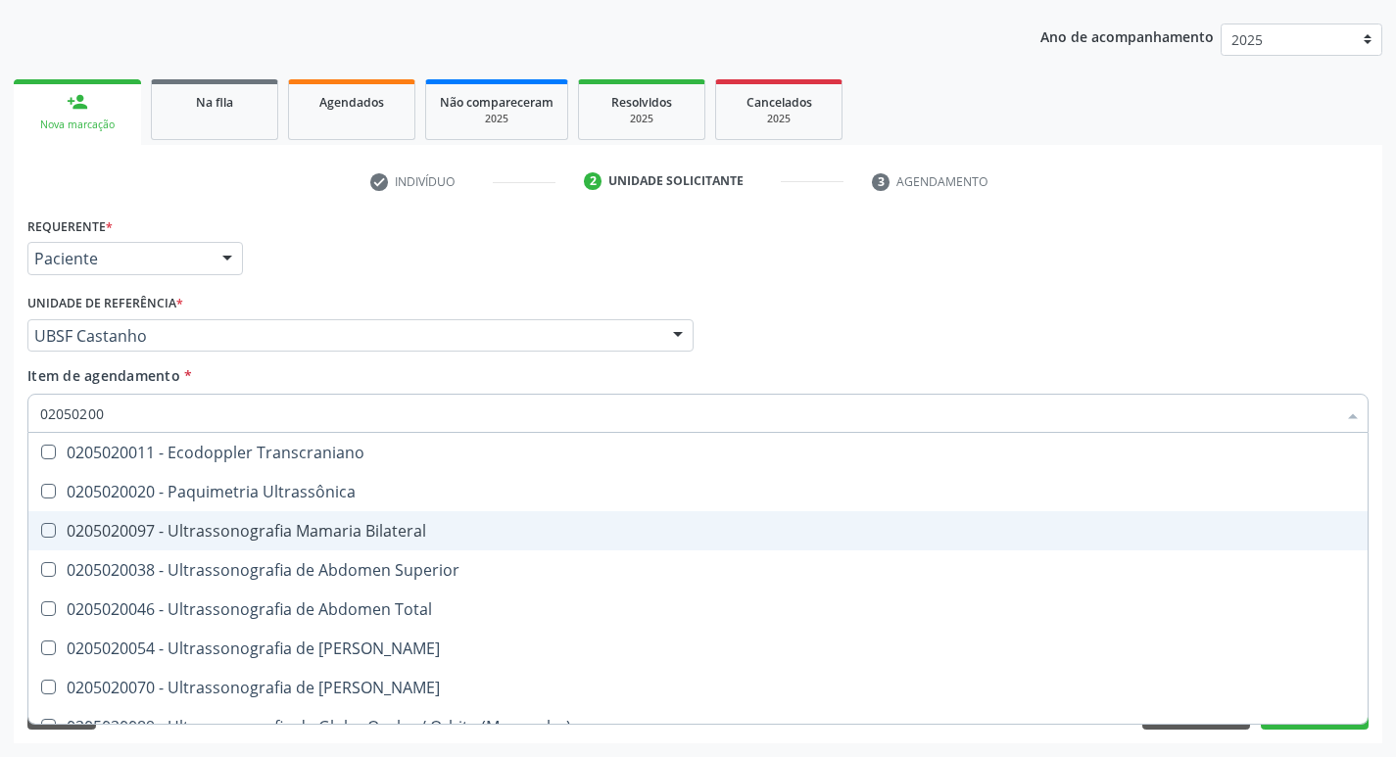
click at [46, 531] on Bilateral at bounding box center [48, 530] width 15 height 15
click at [41, 531] on Bilateral "checkbox" at bounding box center [34, 530] width 13 height 13
checkbox Bilateral "true"
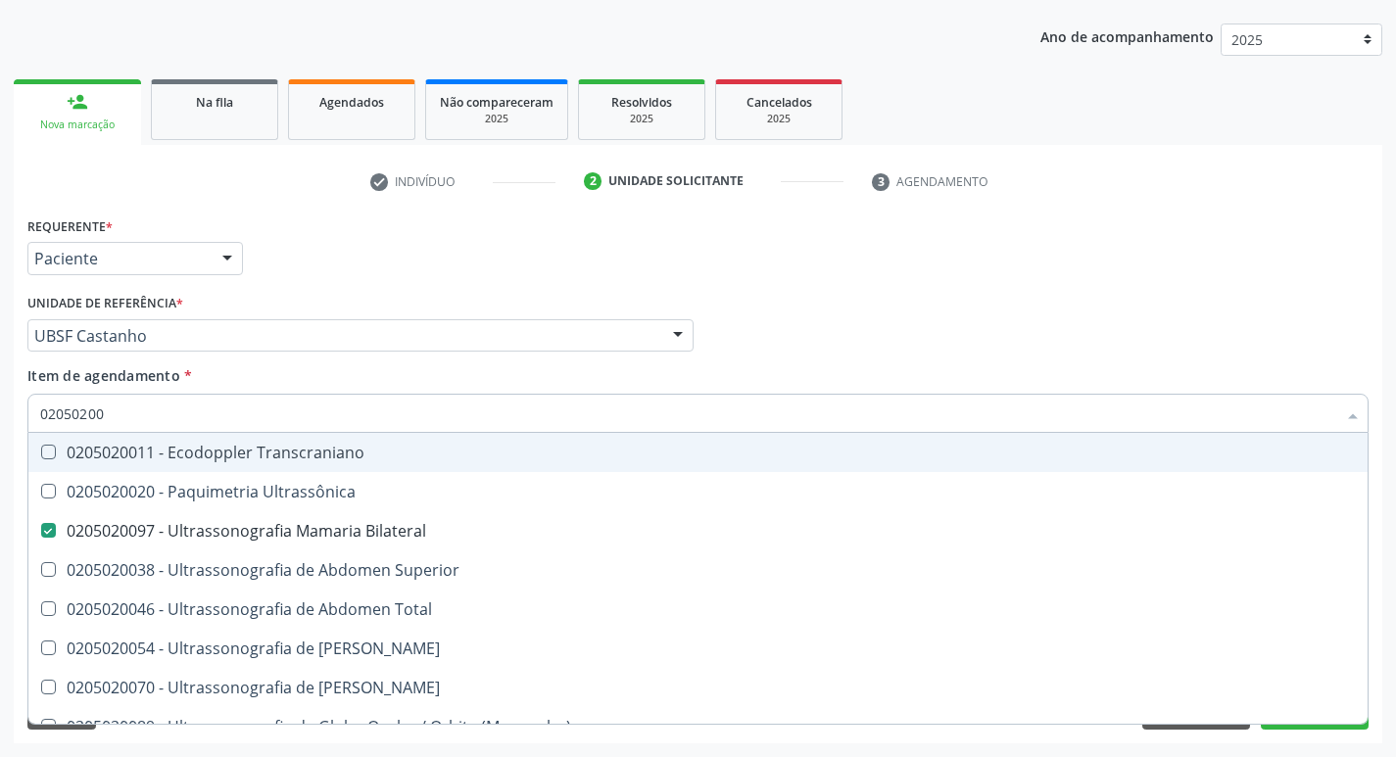
click at [936, 345] on div "Médico Solicitante Por favor, selecione a Unidade de Atendimento primeiro Nenhu…" at bounding box center [698, 327] width 1351 height 76
checkbox Ultrassônica "true"
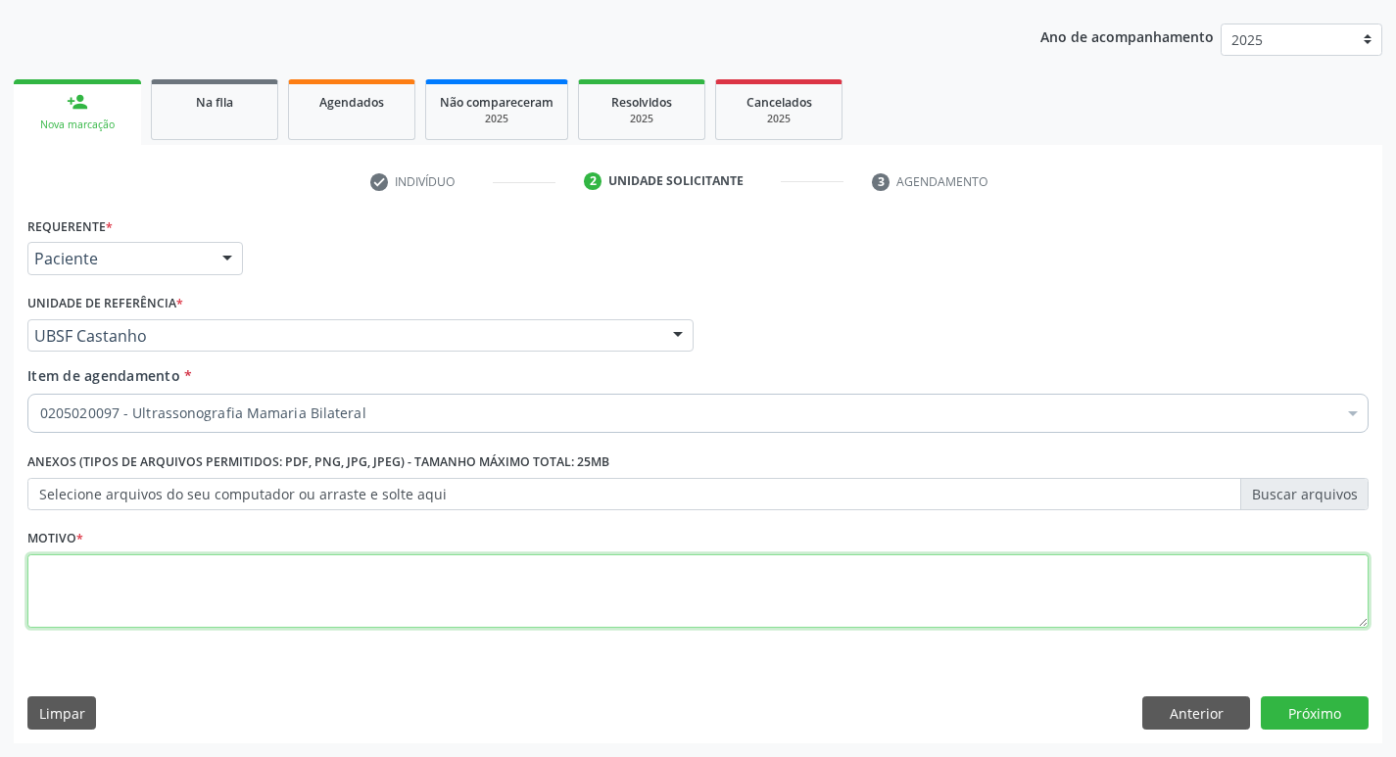
click at [138, 608] on textarea at bounding box center [697, 592] width 1341 height 74
type textarea "AVALIACAO"
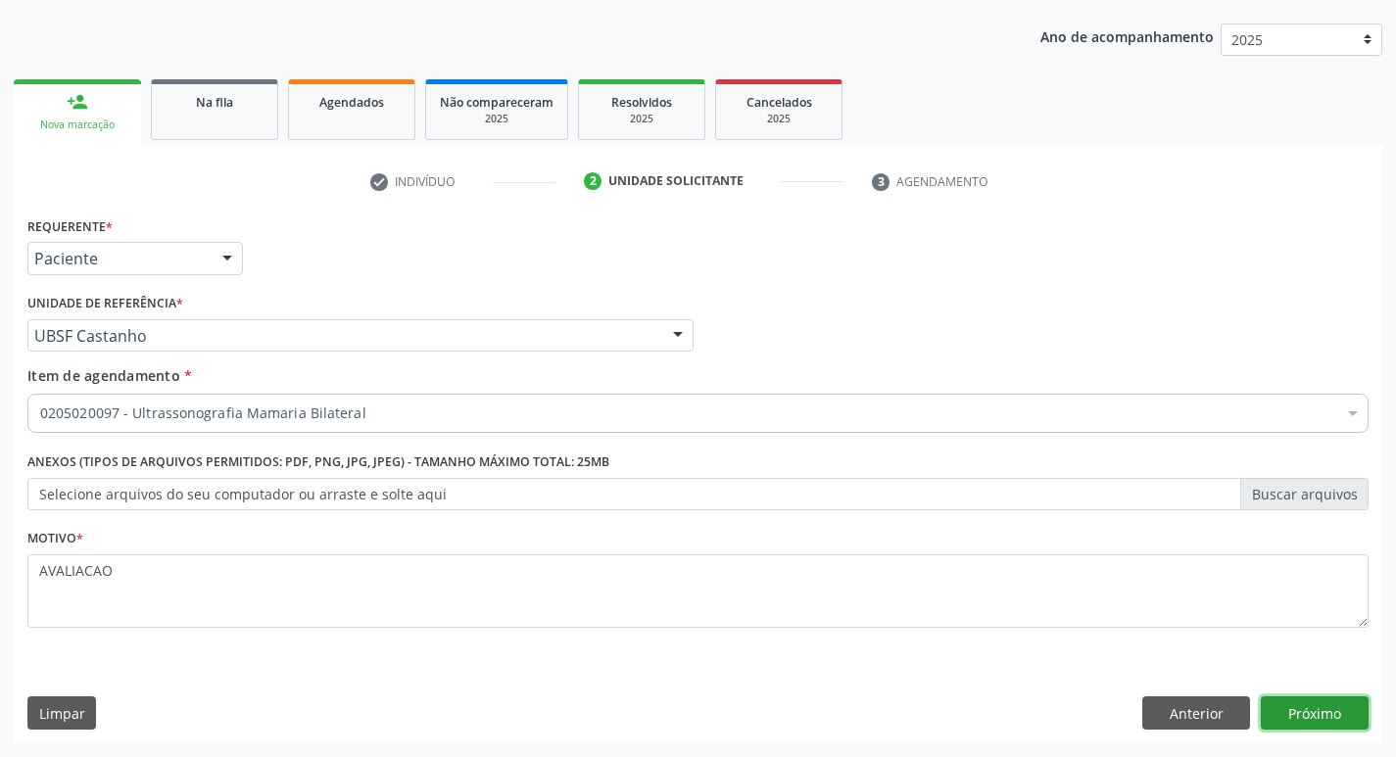
click at [1302, 721] on button "Próximo" at bounding box center [1315, 713] width 108 height 33
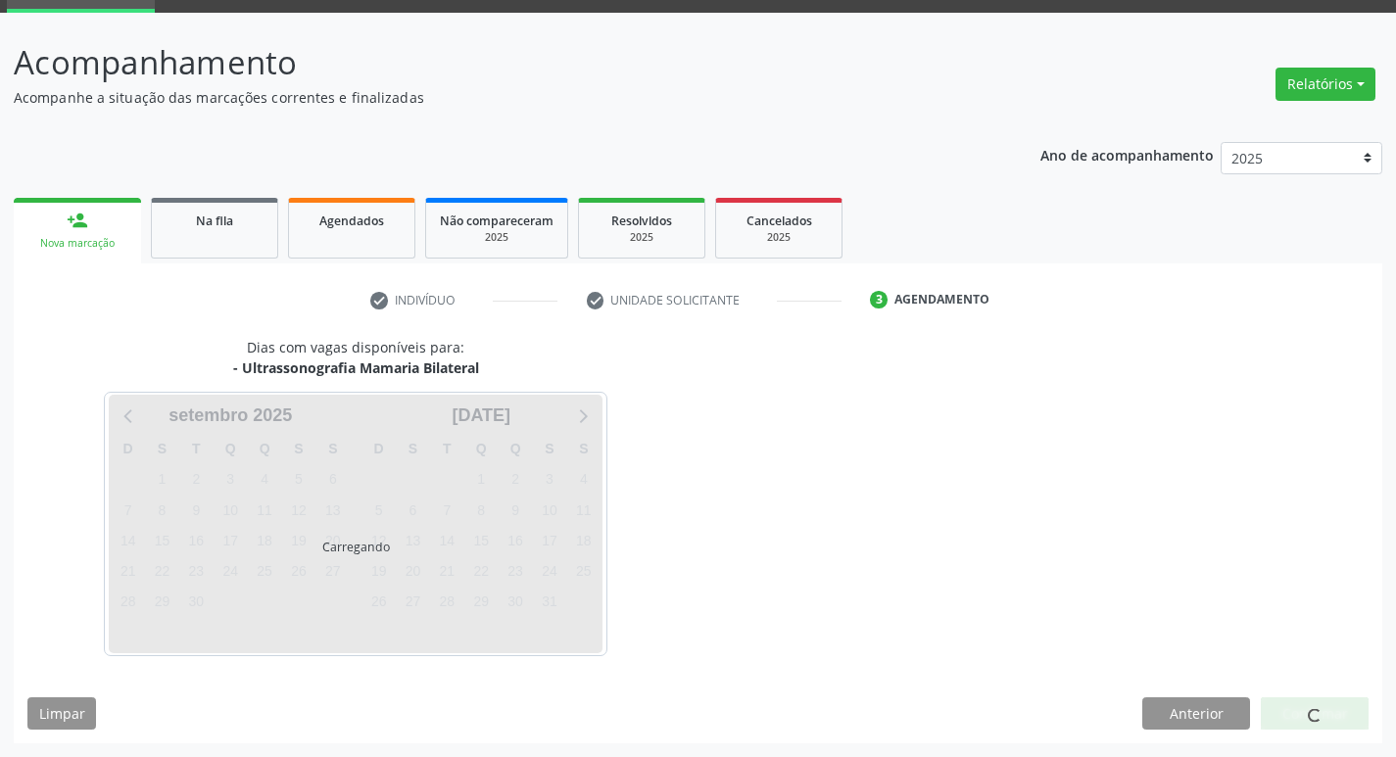
scroll to position [95, 0]
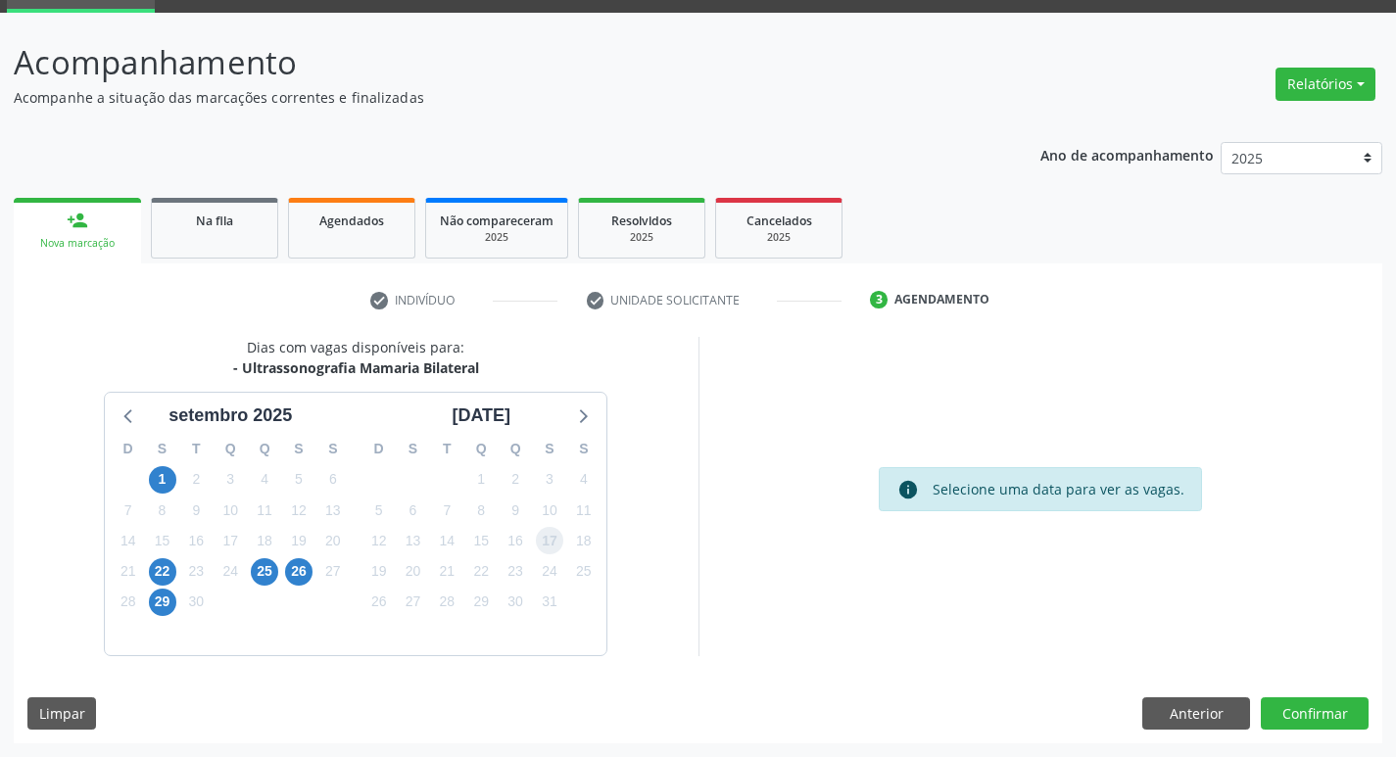
click at [558, 539] on span "17" at bounding box center [549, 540] width 27 height 27
click at [1333, 721] on button "Confirmar" at bounding box center [1315, 714] width 108 height 33
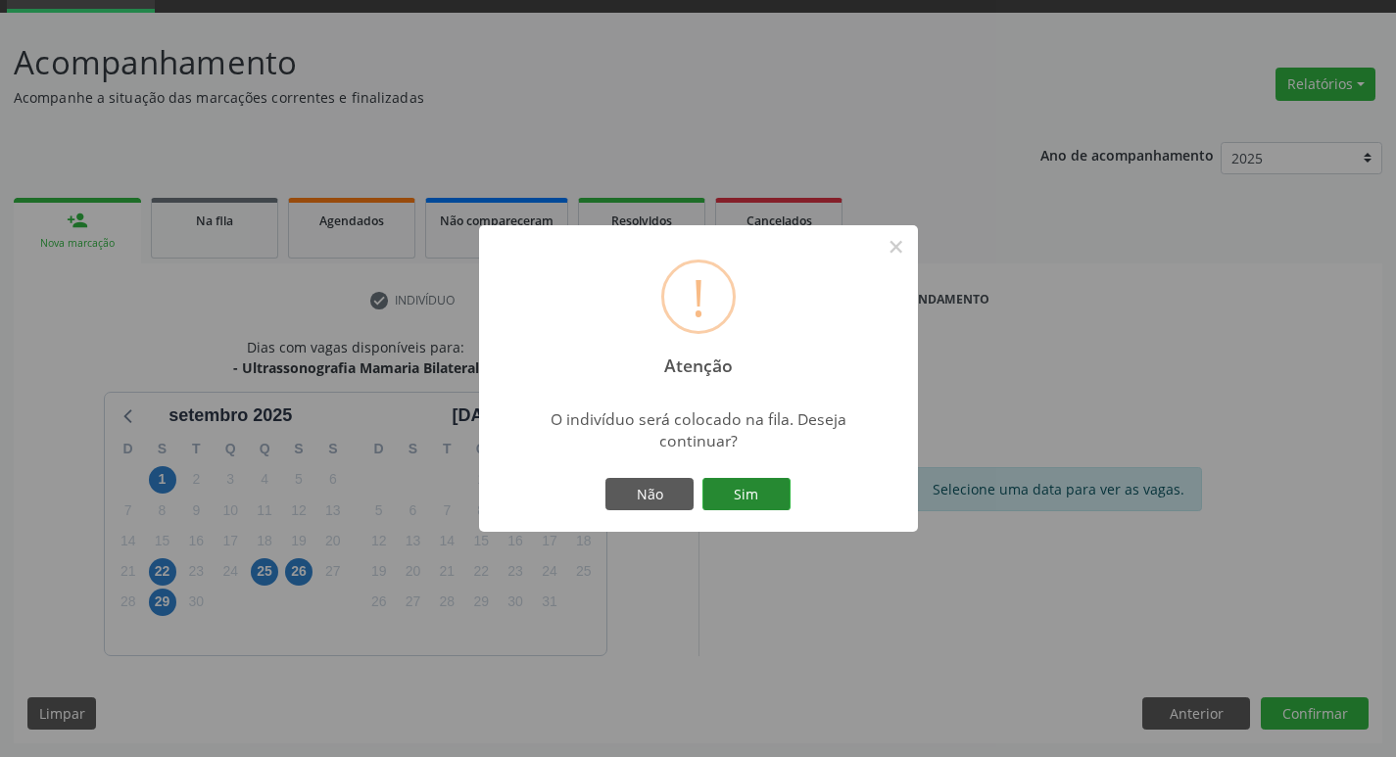
click at [753, 497] on button "Sim" at bounding box center [746, 494] width 88 height 33
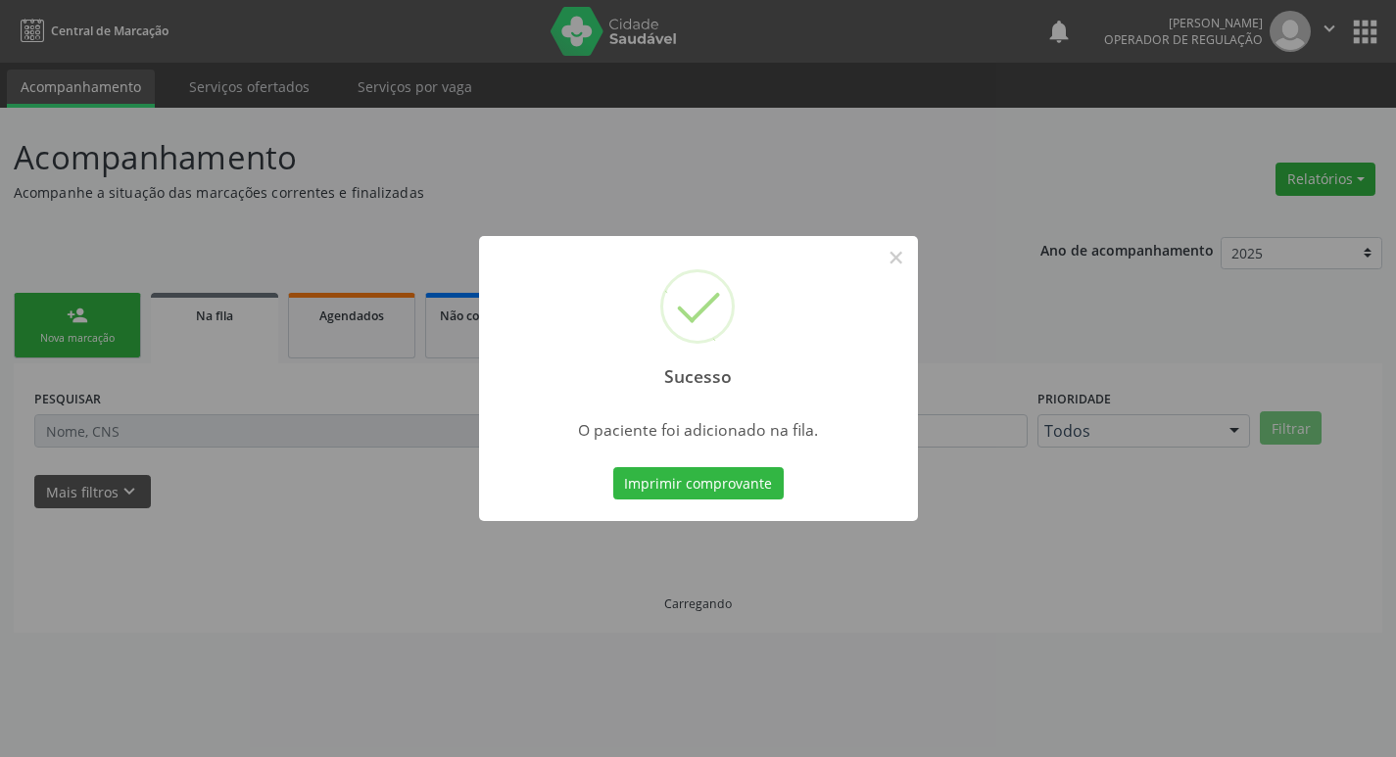
scroll to position [0, 0]
click at [907, 267] on button "×" at bounding box center [903, 257] width 33 height 33
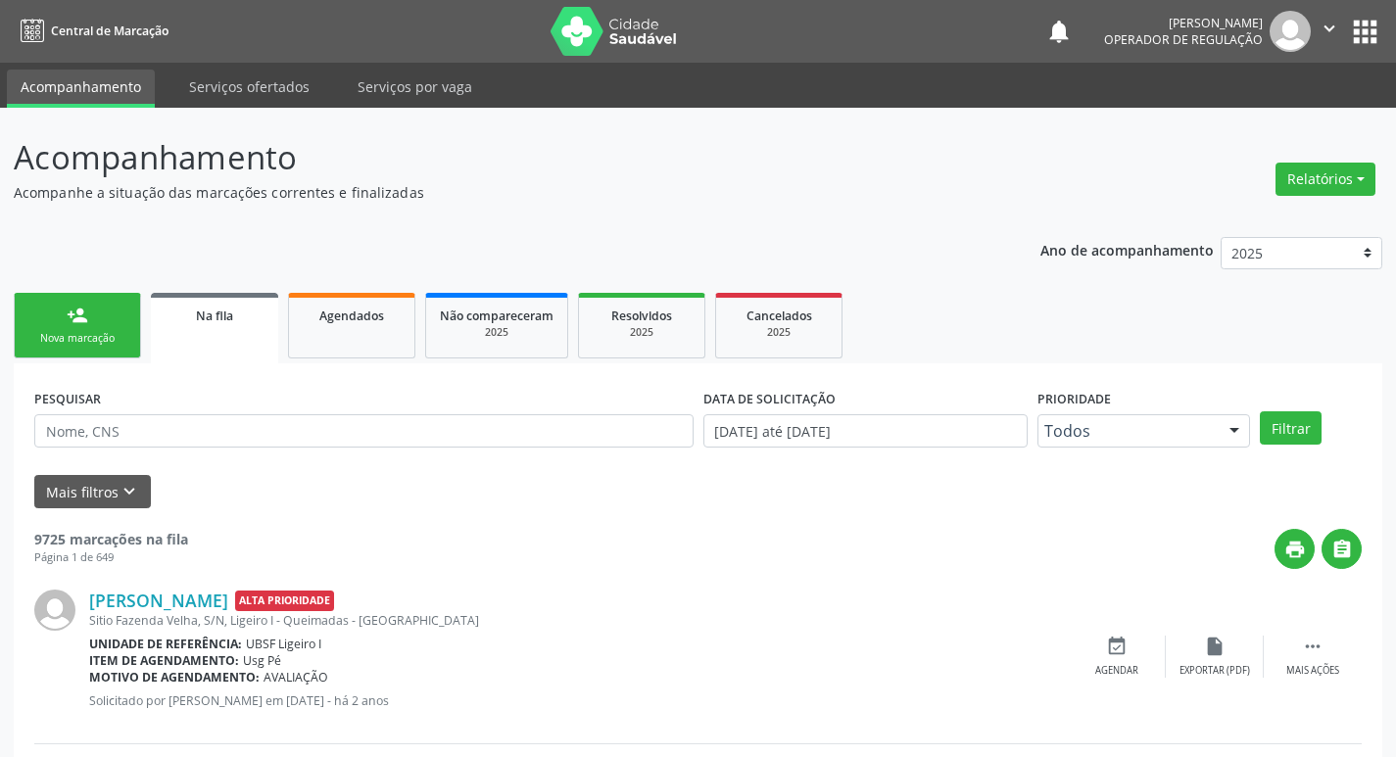
click at [121, 320] on link "person_add Nova marcação" at bounding box center [77, 326] width 127 height 66
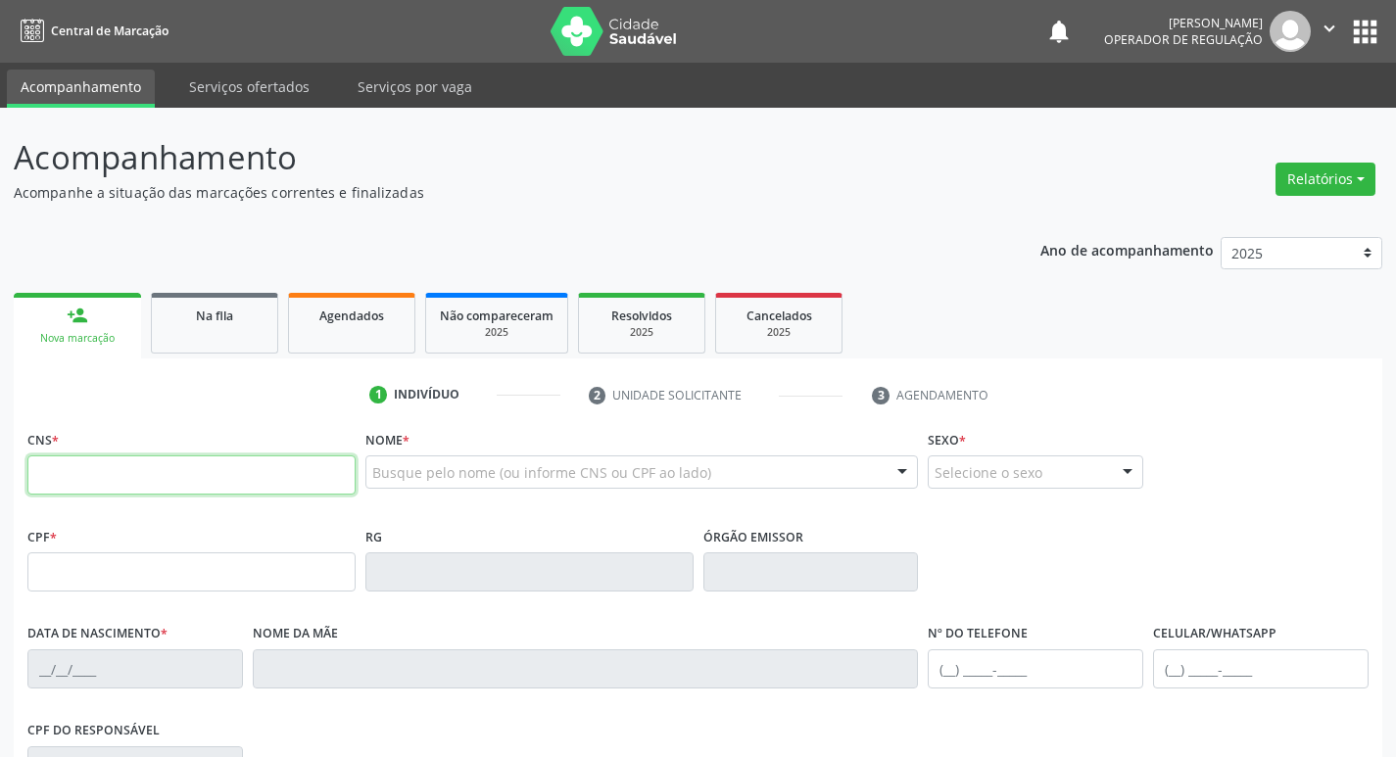
click at [68, 482] on input "text" at bounding box center [191, 475] width 328 height 39
type input "704 0028 7338 7162"
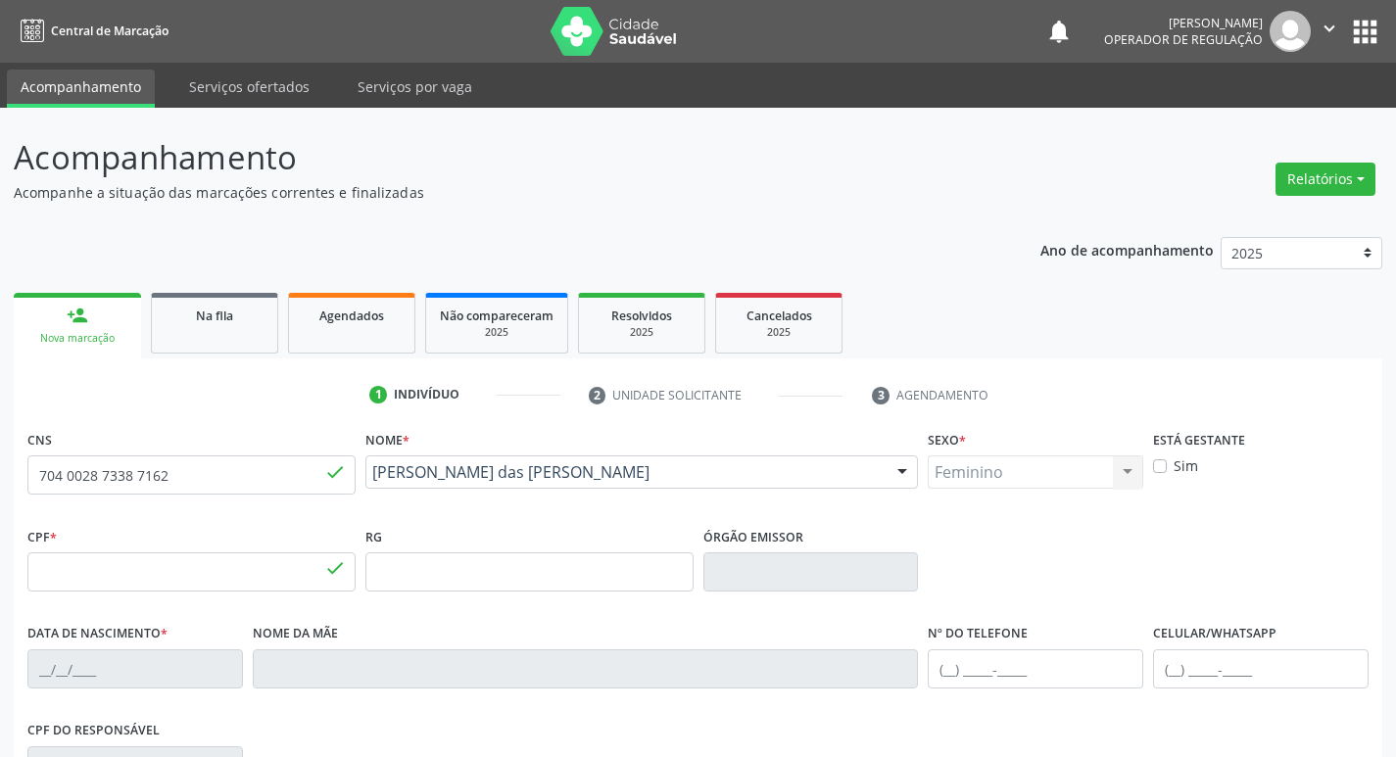
type input "038.461.444-28"
type input "[DATE]"
type input "[PERSON_NAME]"
type input "[PHONE_NUMBER]"
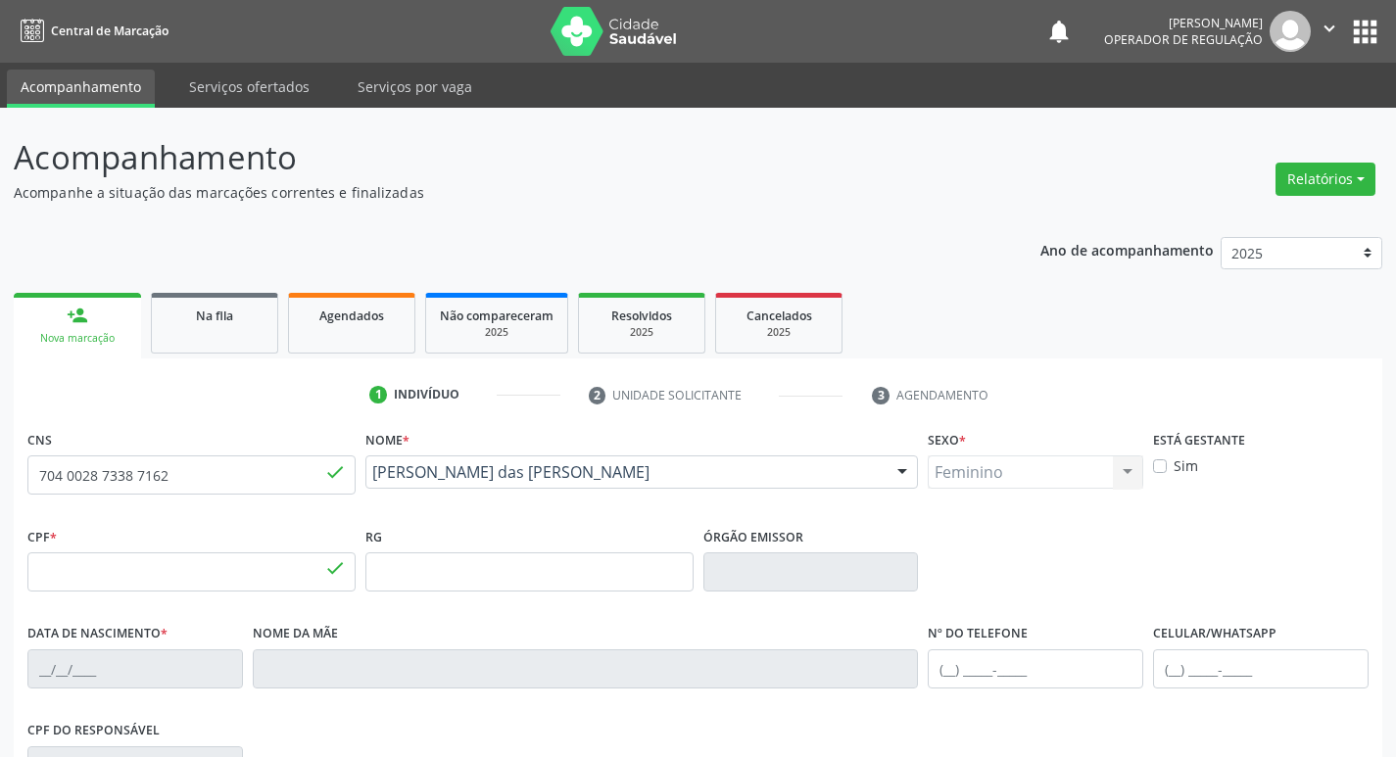
type input "9"
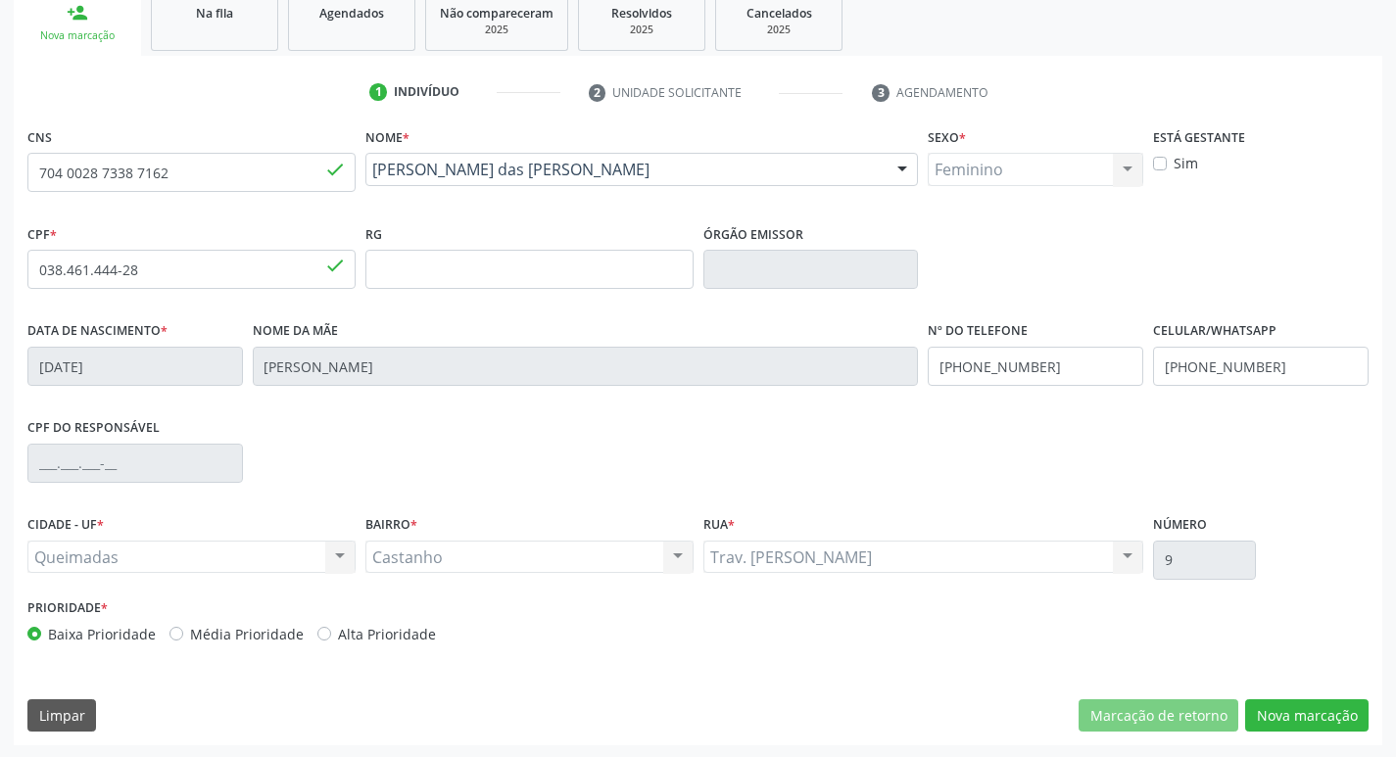
scroll to position [305, 0]
click at [1287, 727] on button "Nova marcação" at bounding box center [1306, 714] width 123 height 33
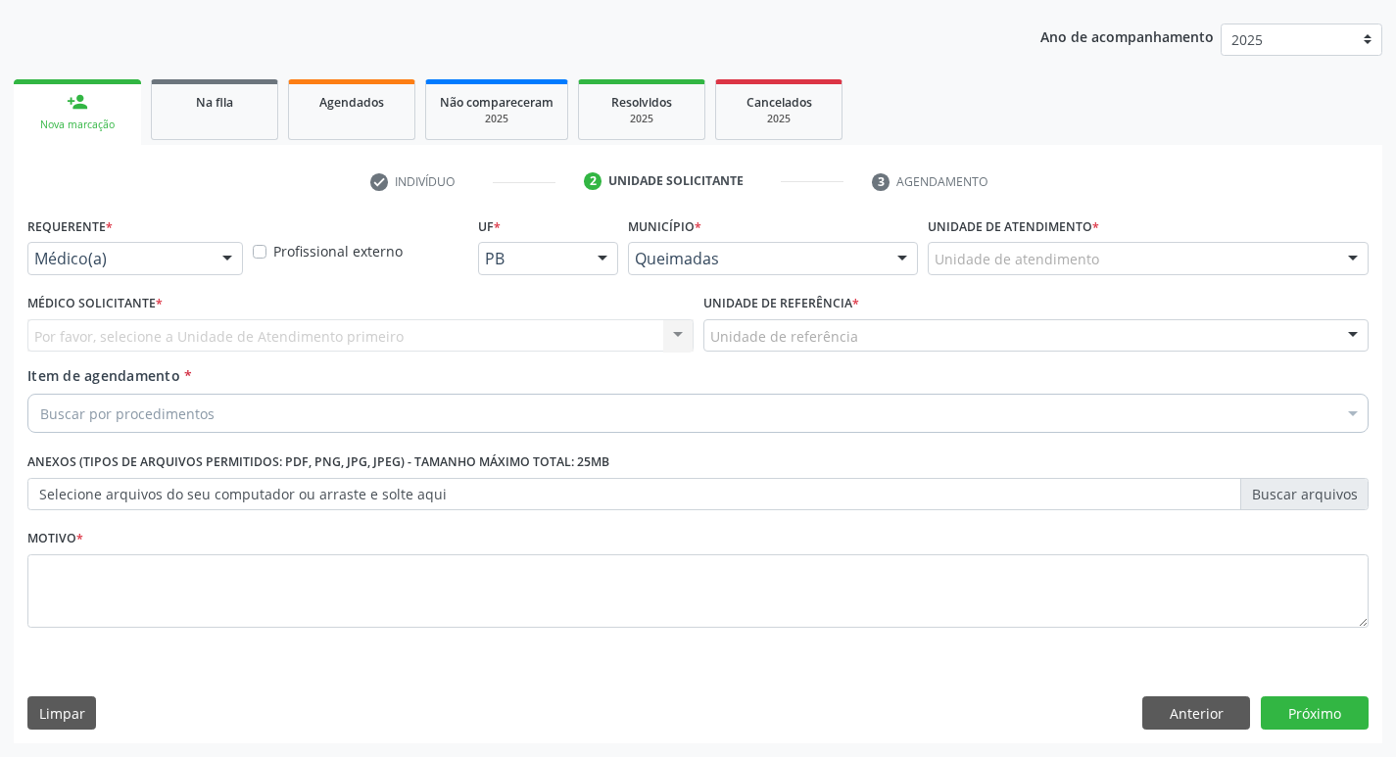
click at [226, 264] on div at bounding box center [227, 259] width 29 height 33
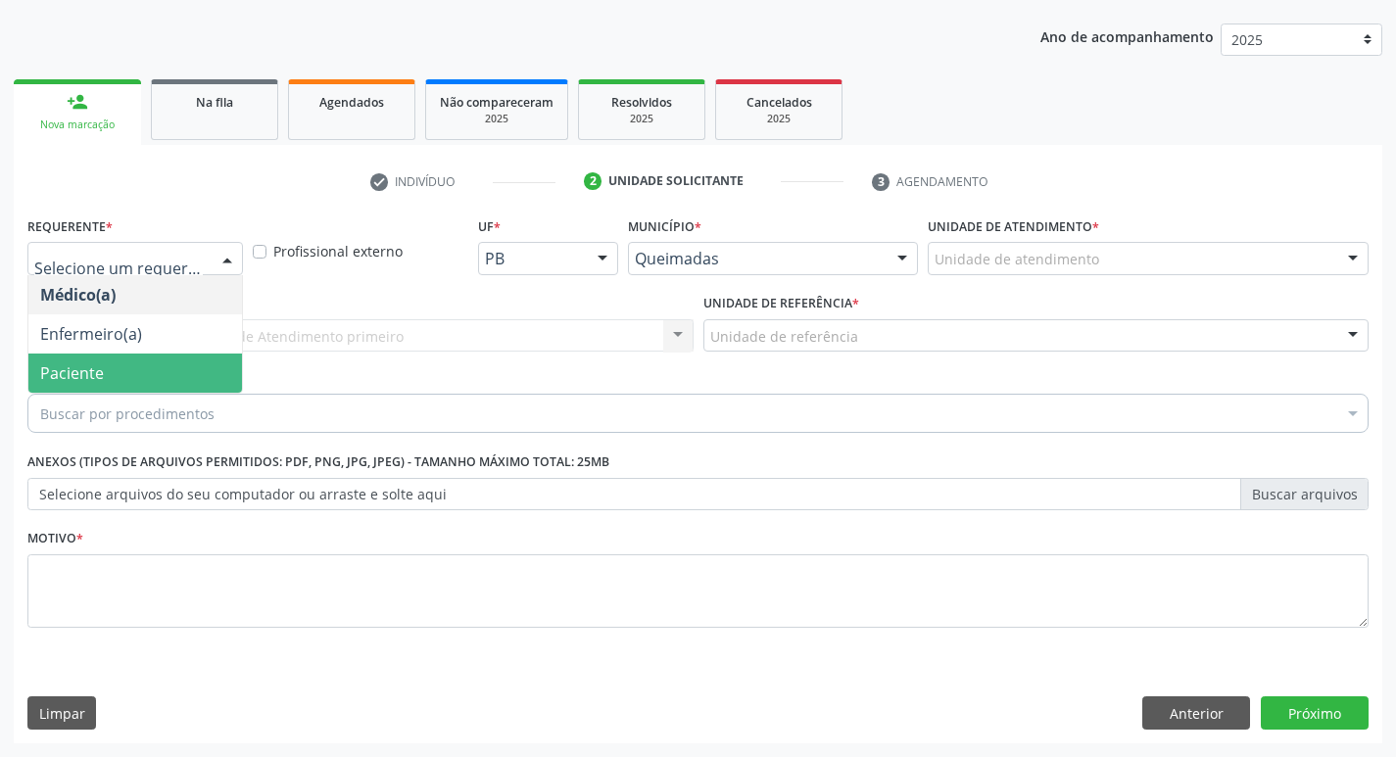
click at [194, 354] on span "Paciente" at bounding box center [135, 373] width 214 height 39
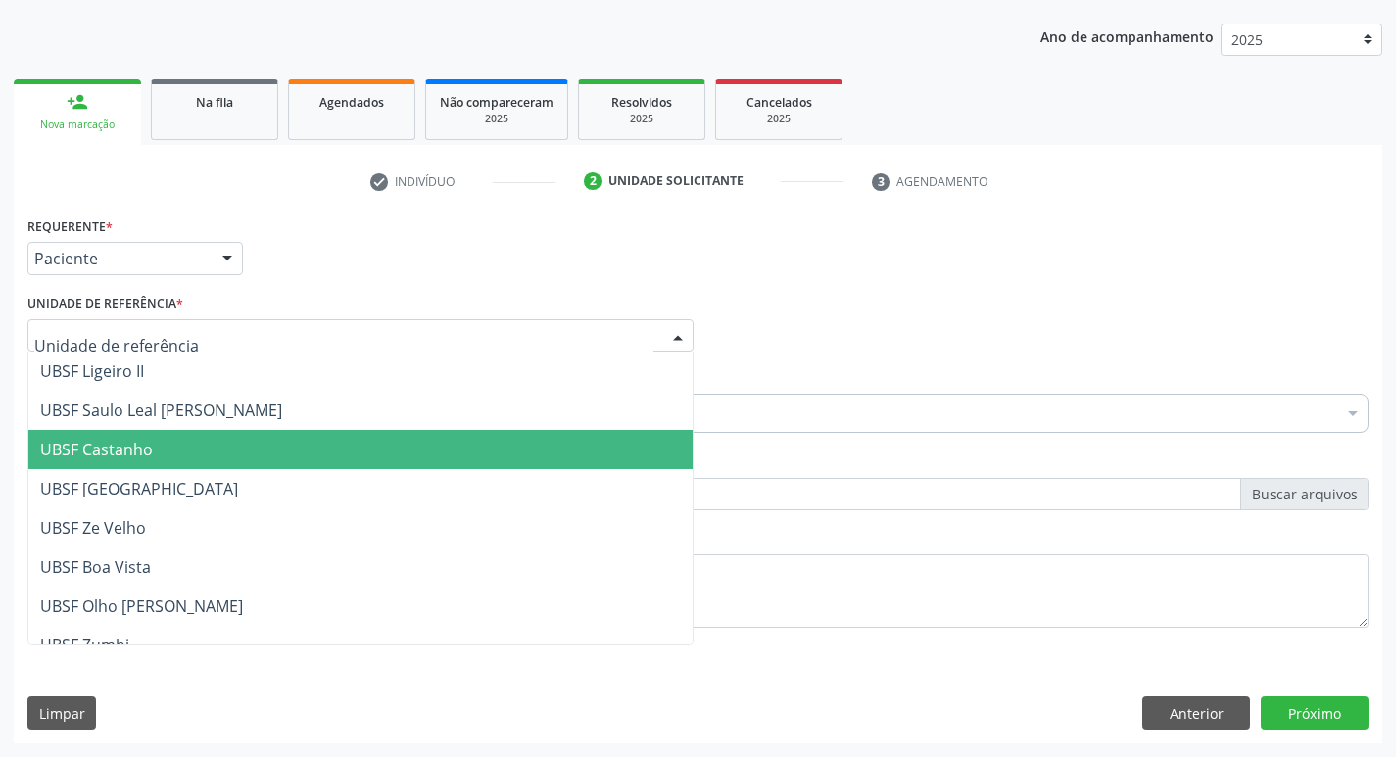
click at [151, 438] on span "UBSF Castanho" at bounding box center [360, 449] width 664 height 39
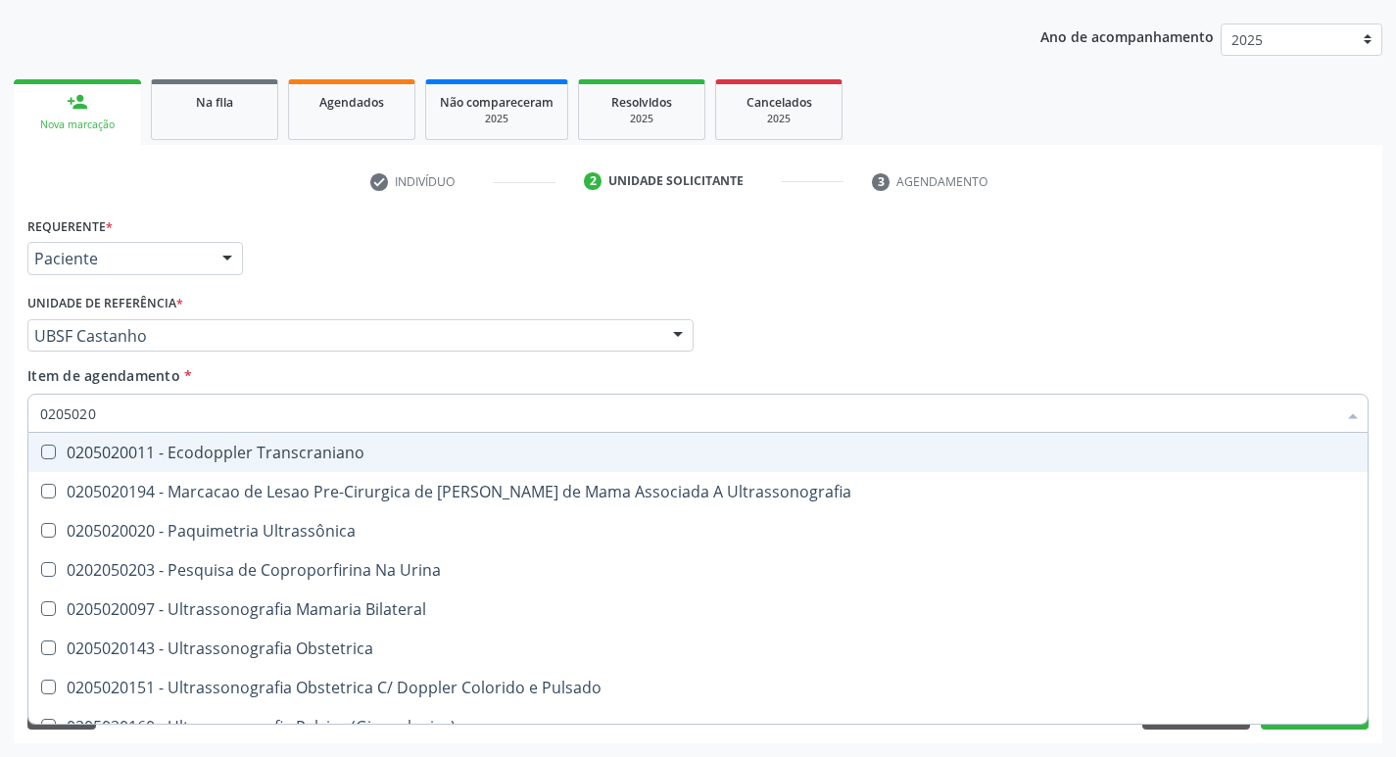
type input "02050200"
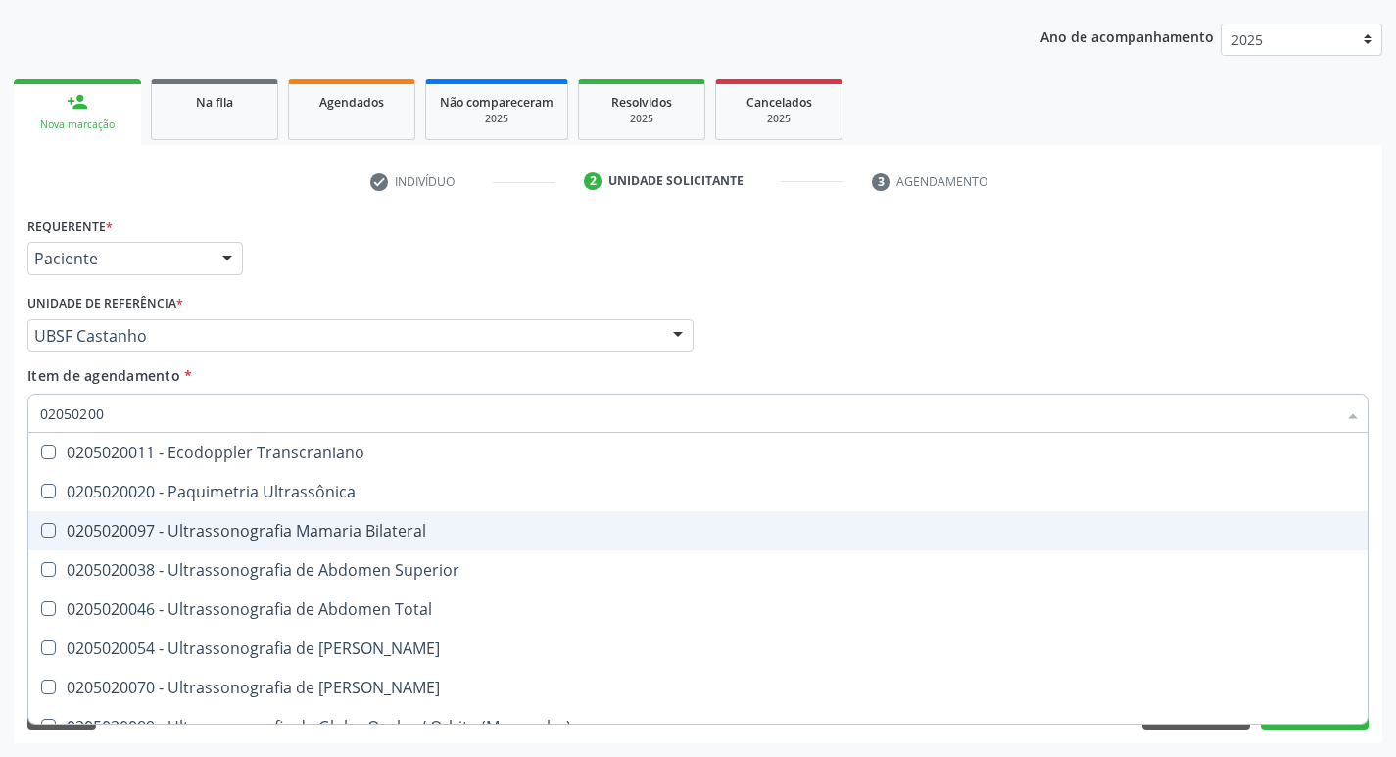
click at [52, 526] on Bilateral at bounding box center [48, 530] width 15 height 15
click at [41, 526] on Bilateral "checkbox" at bounding box center [34, 530] width 13 height 13
checkbox Bilateral "true"
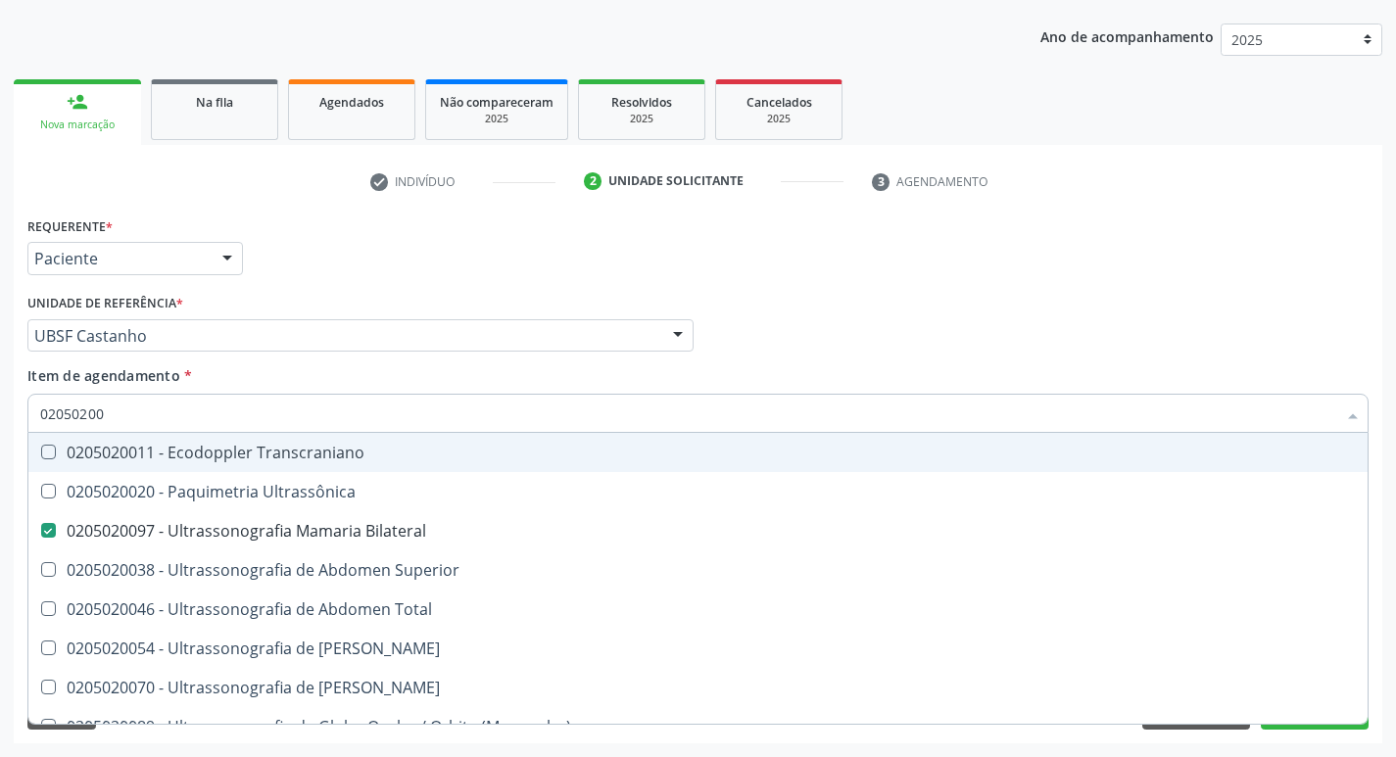
click at [1118, 323] on div "Médico Solicitante Por favor, selecione a Unidade de Atendimento primeiro Nenhu…" at bounding box center [698, 327] width 1351 height 76
checkbox Ultrassônica "true"
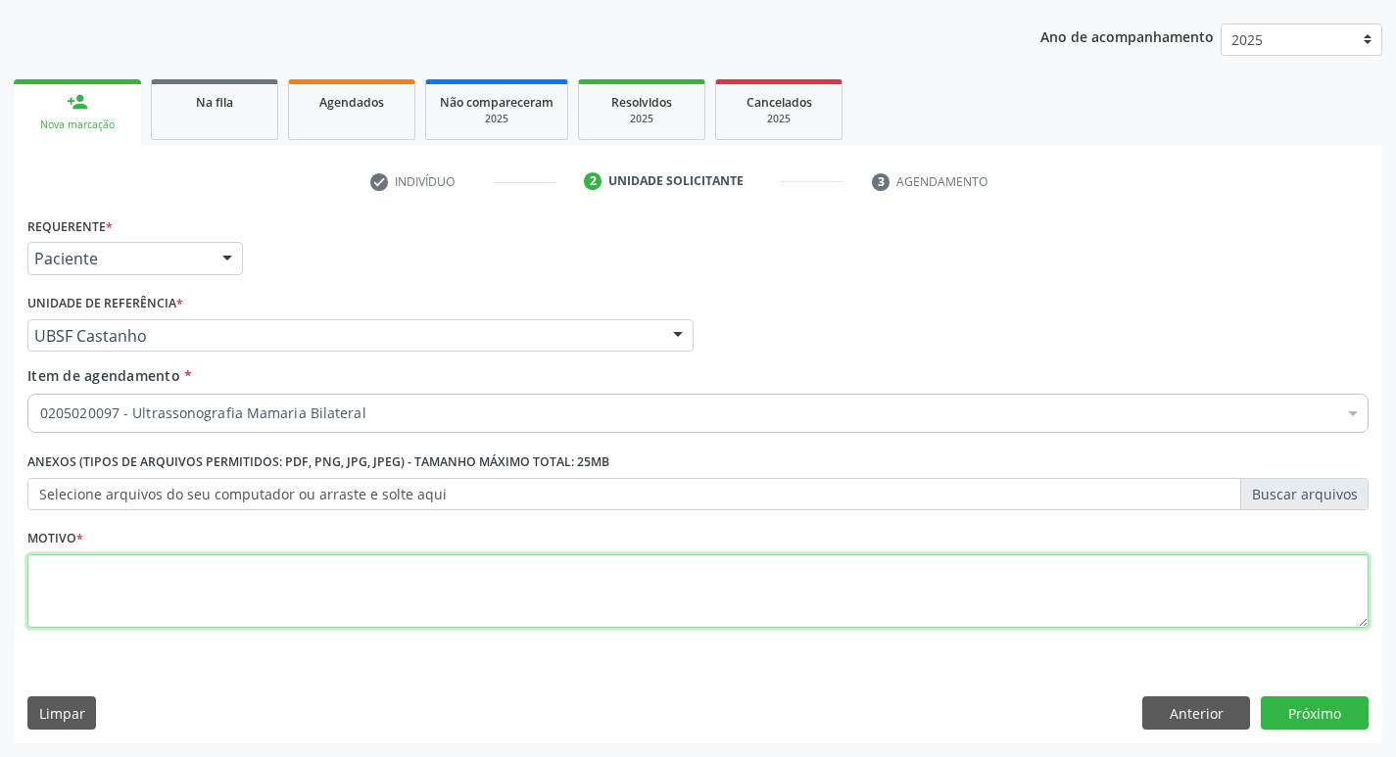
click at [86, 588] on textarea at bounding box center [697, 592] width 1341 height 74
type textarea "AVALIACAO"
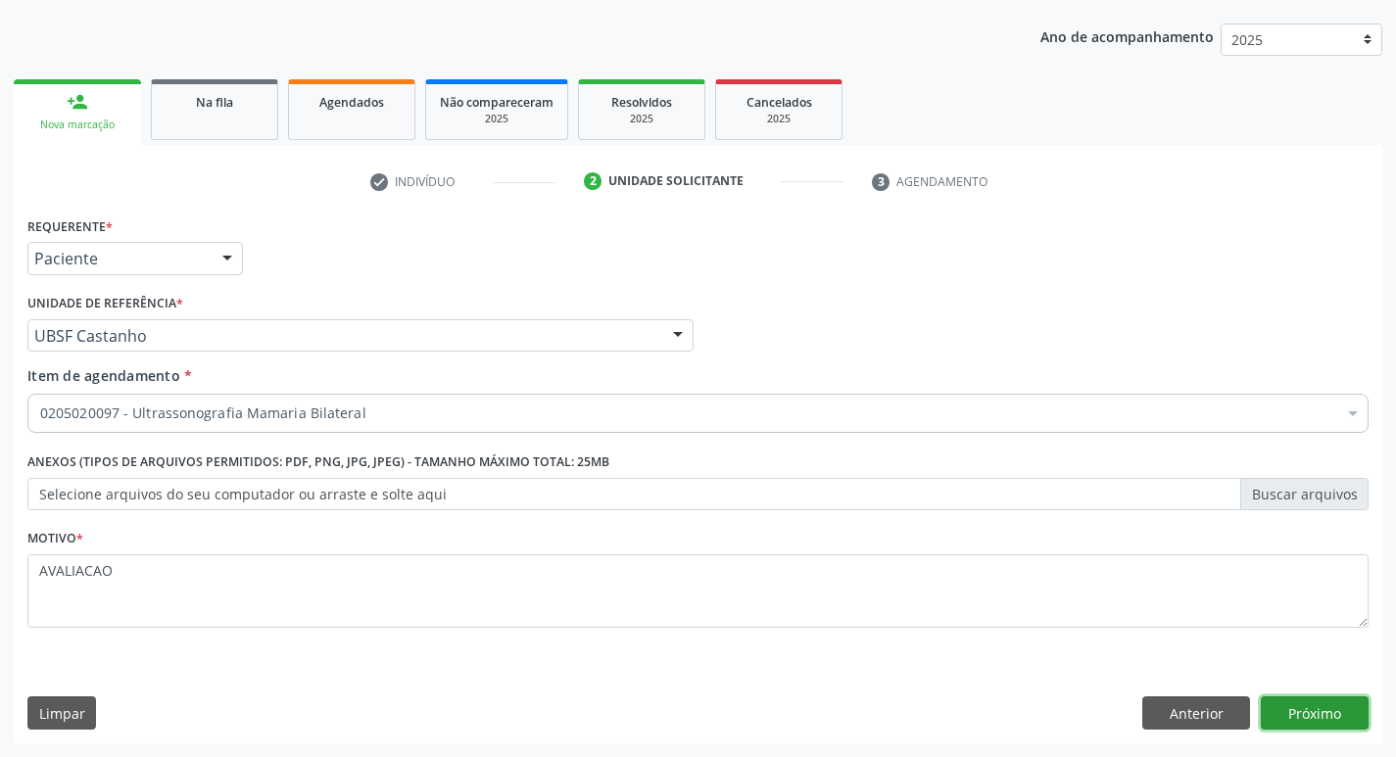
click at [1329, 723] on button "Próximo" at bounding box center [1315, 713] width 108 height 33
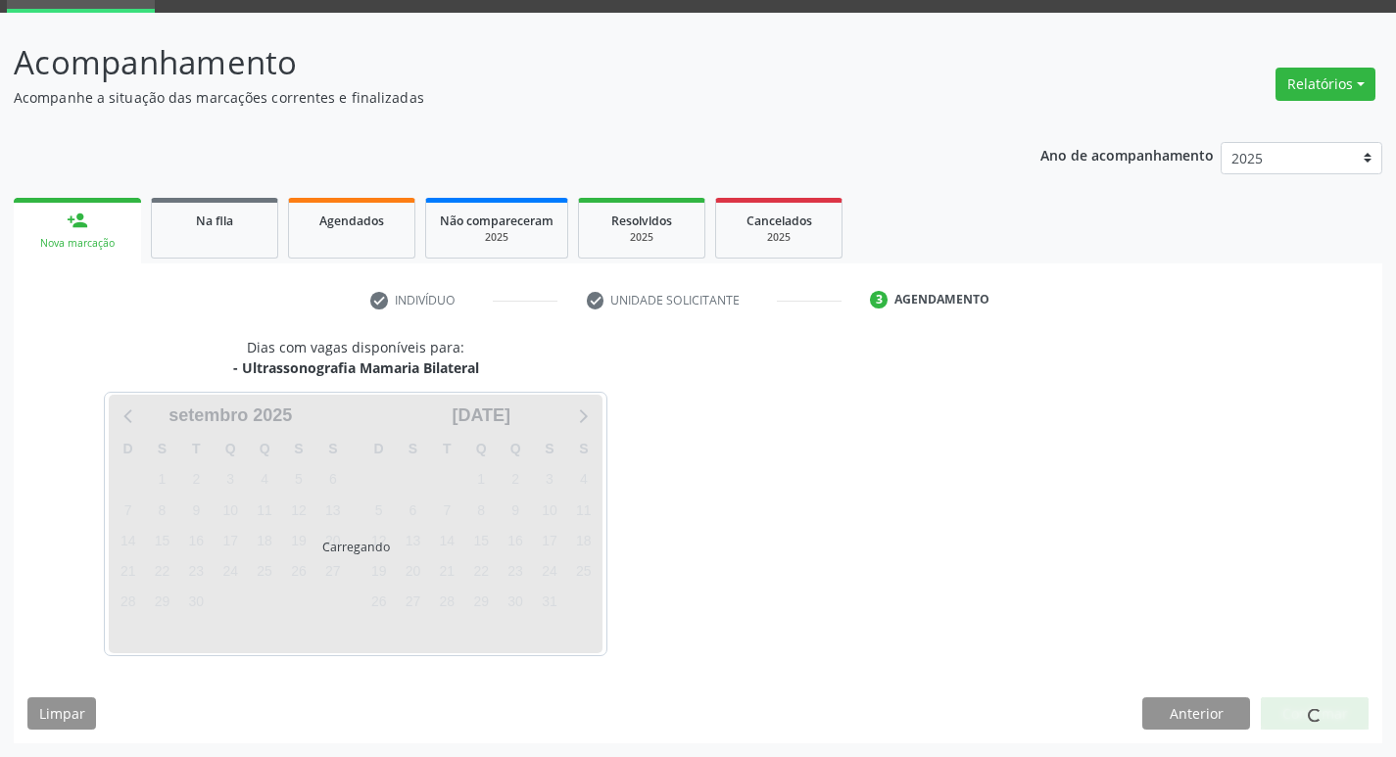
click at [544, 513] on div "Carregando" at bounding box center [356, 524] width 494 height 259
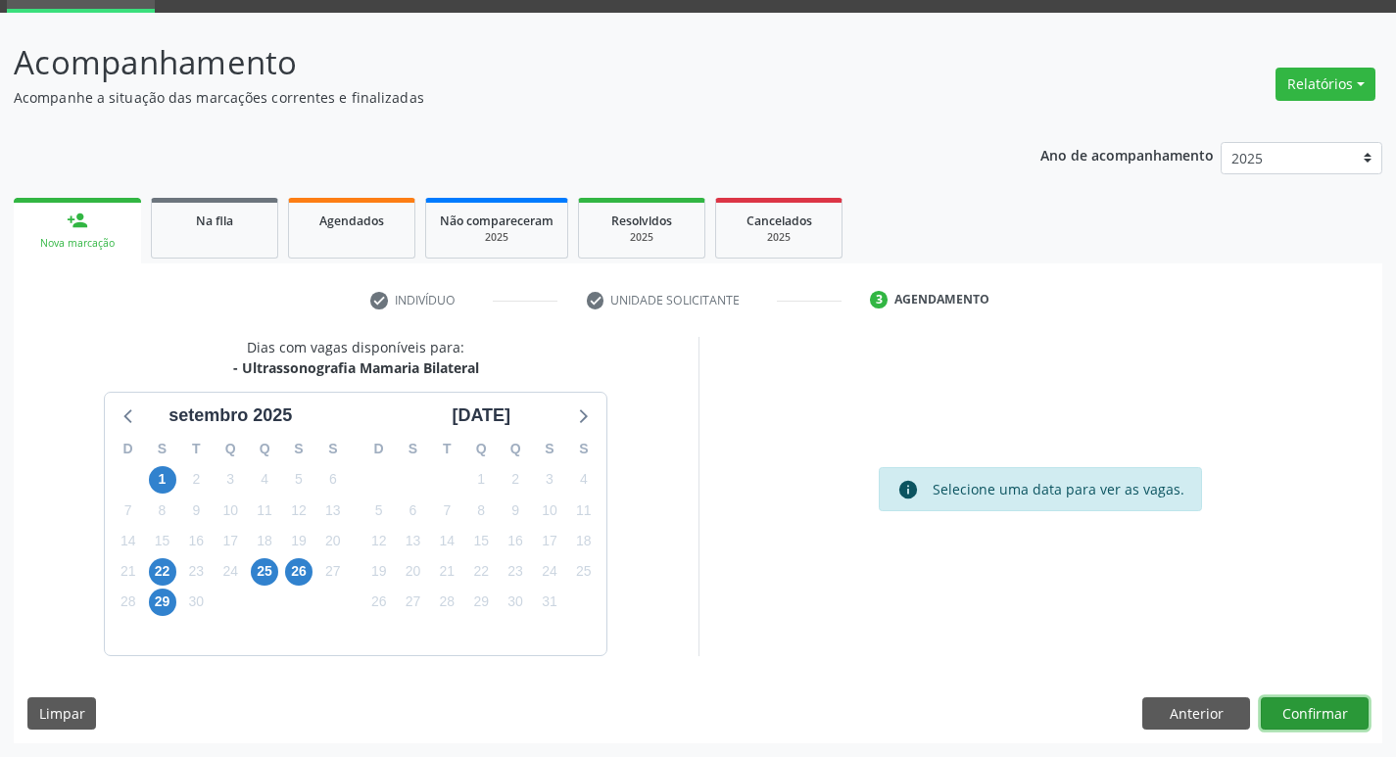
click at [1324, 724] on button "Confirmar" at bounding box center [1315, 714] width 108 height 33
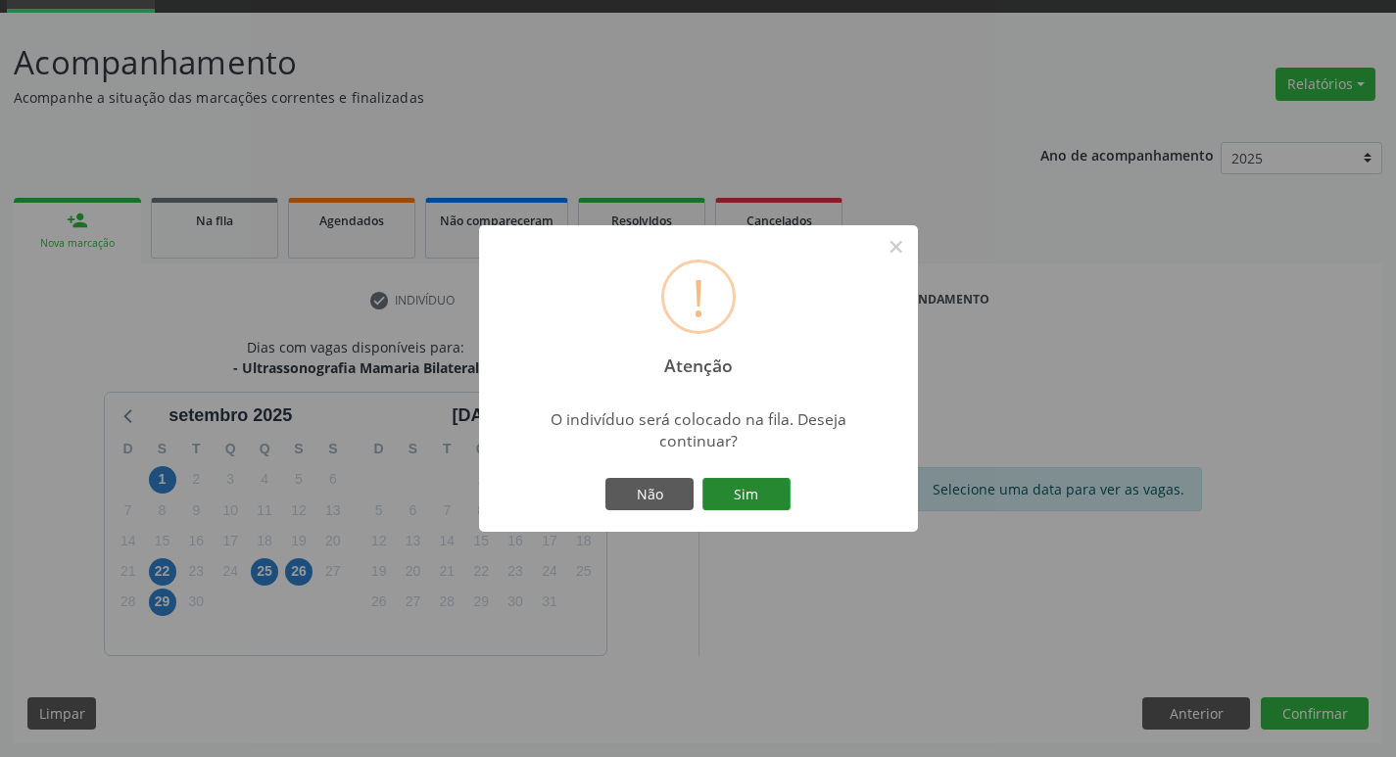
click at [749, 493] on button "Sim" at bounding box center [746, 494] width 88 height 33
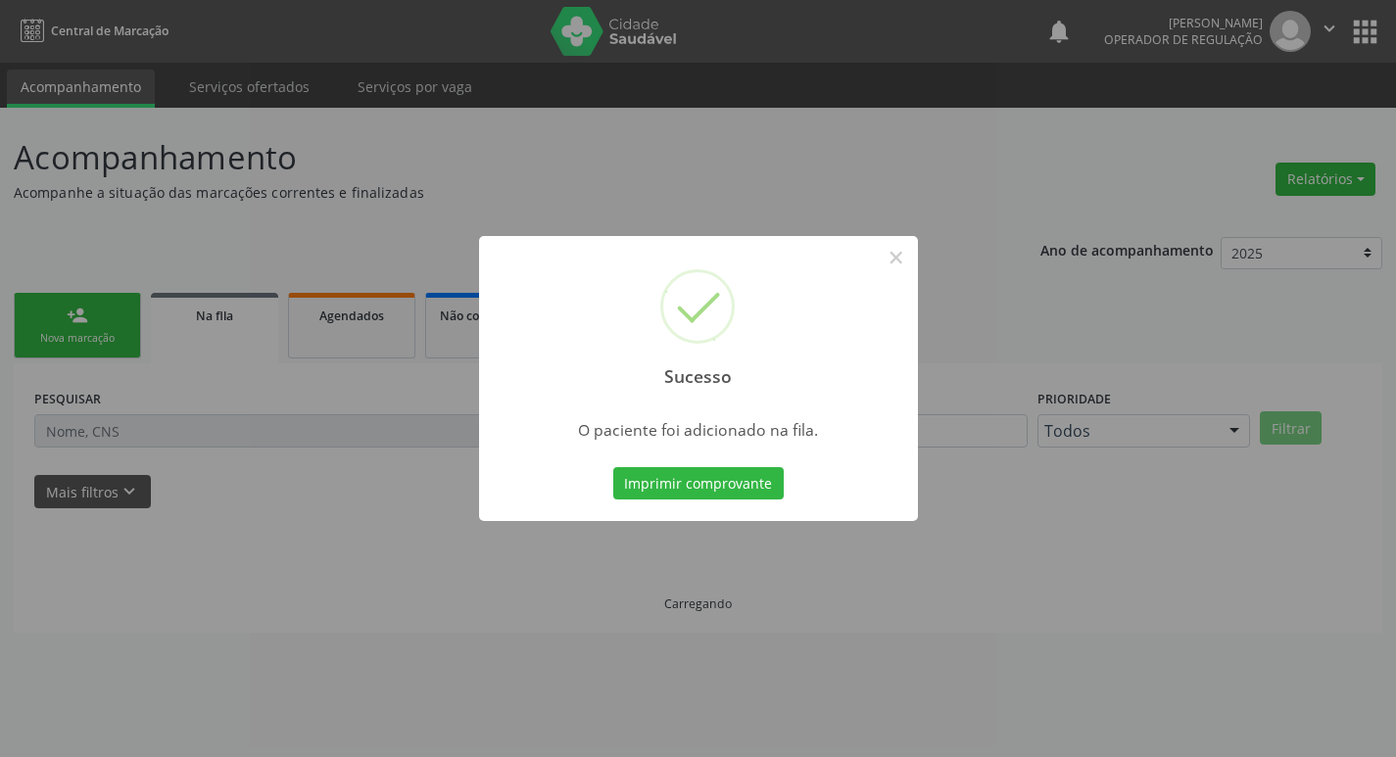
scroll to position [0, 0]
click at [901, 246] on button "×" at bounding box center [903, 257] width 33 height 33
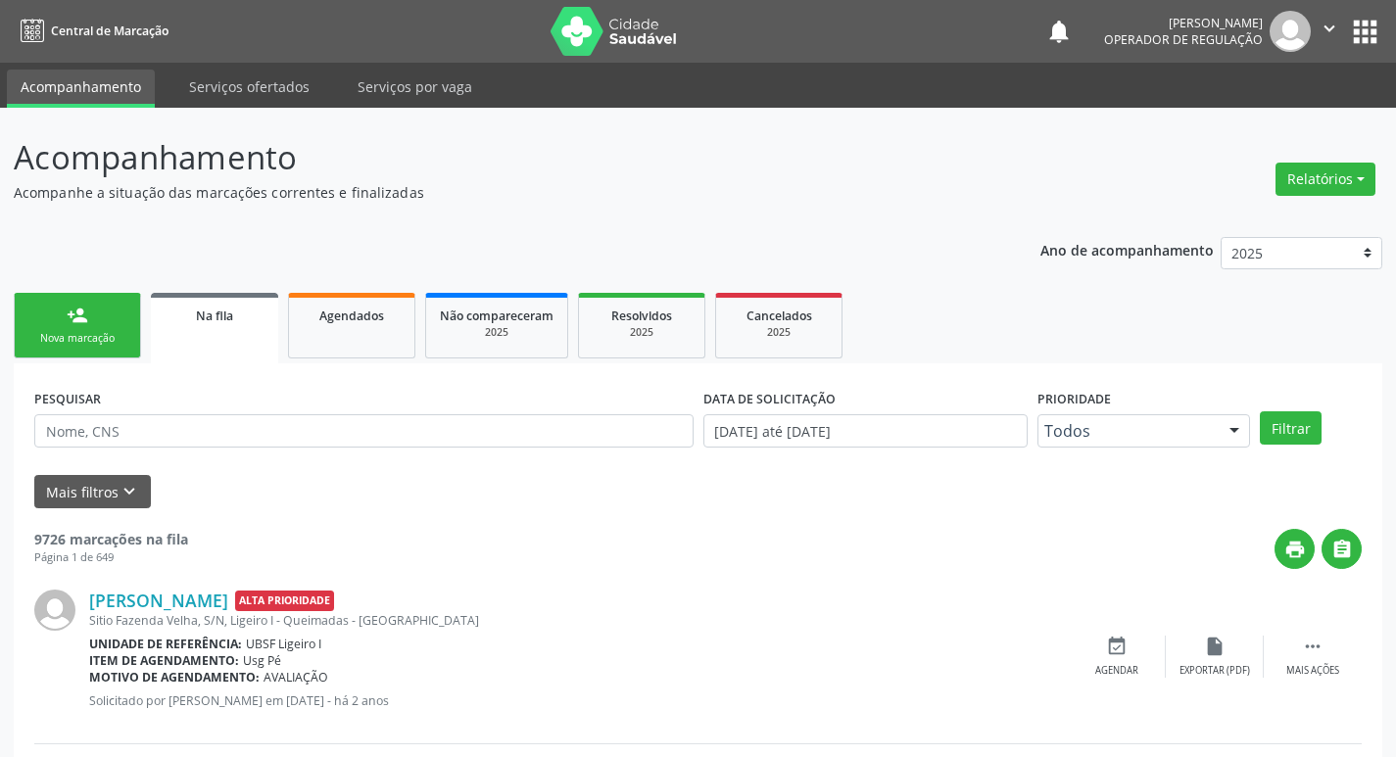
click at [73, 337] on div "Nova marcação" at bounding box center [77, 338] width 98 height 15
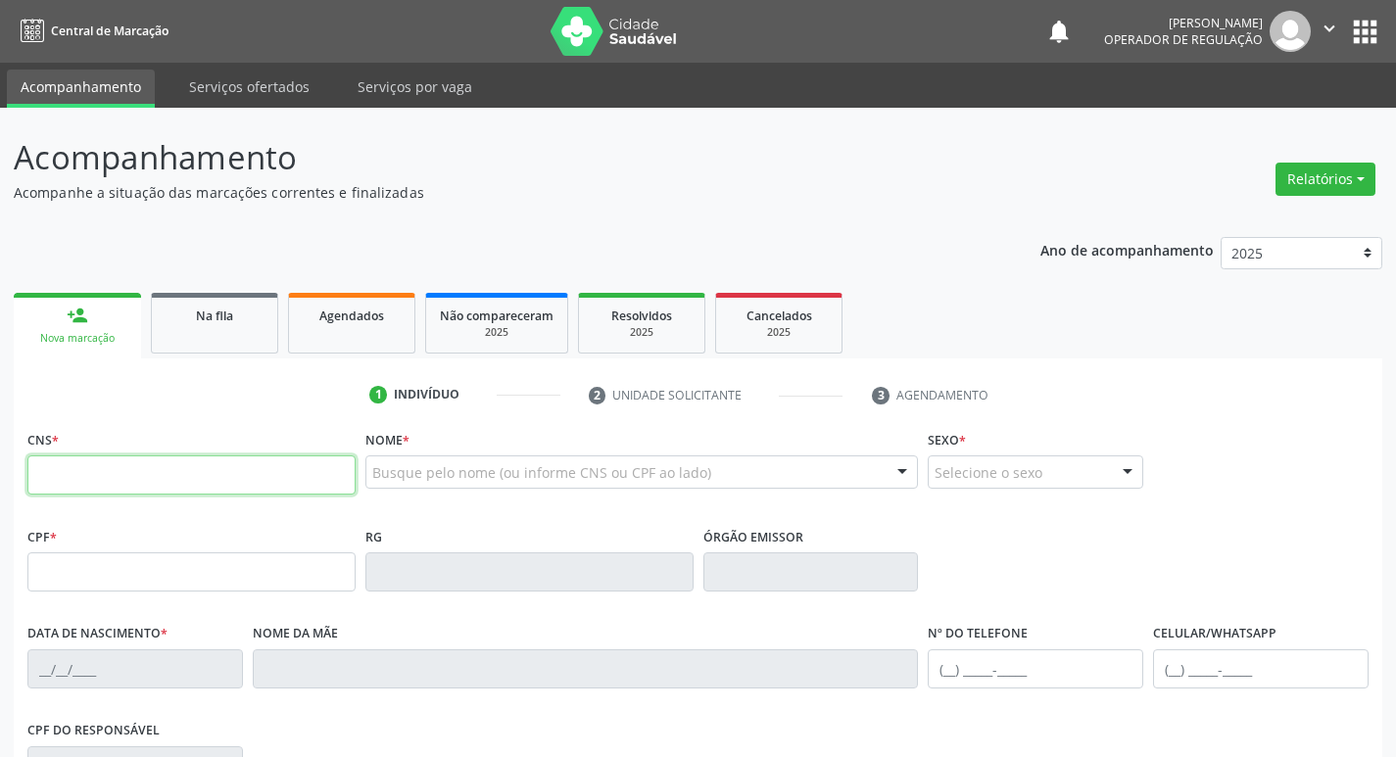
click at [93, 471] on input "text" at bounding box center [191, 475] width 328 height 39
click at [91, 479] on input "text" at bounding box center [191, 475] width 328 height 39
type input "708 0018 2358 4128"
type input "021.423.874-11"
type input "0[DATE]"
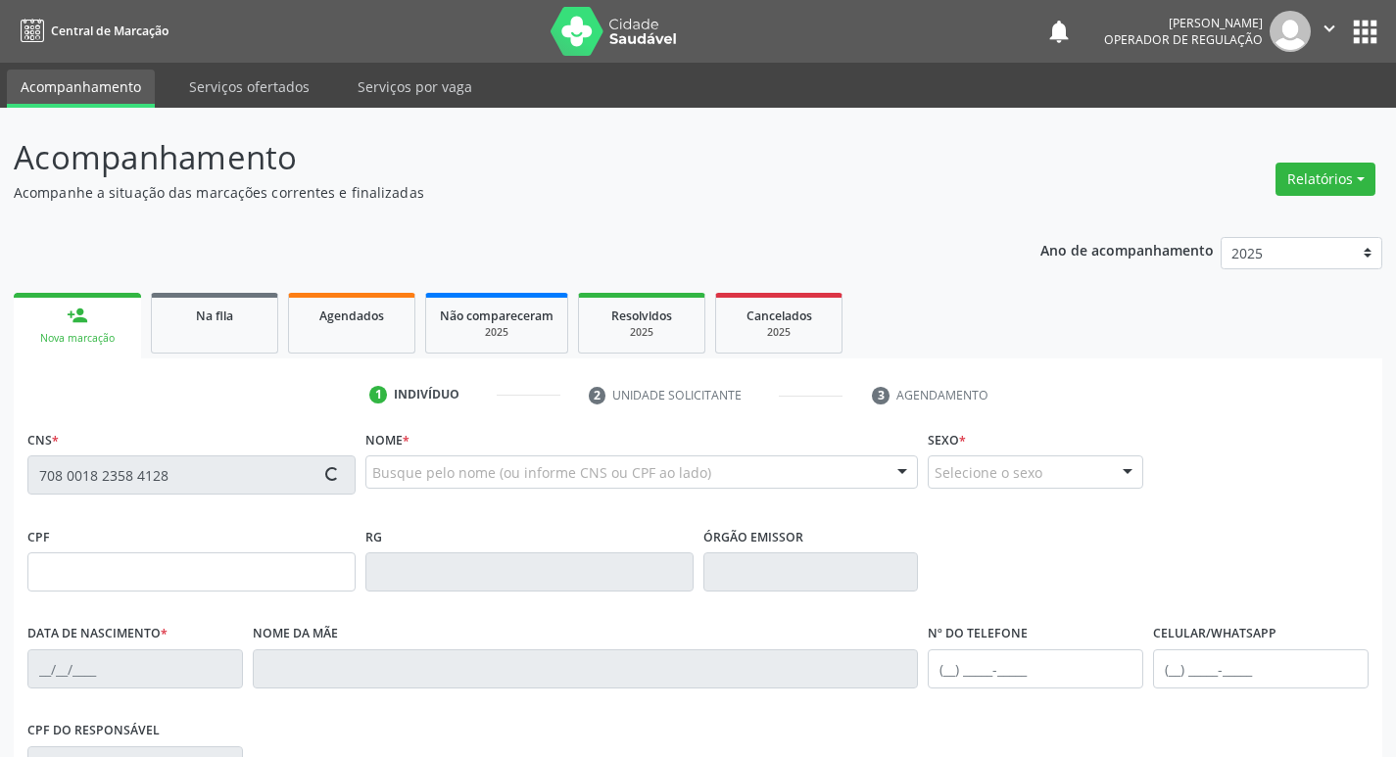
type input "Inacia Maria do Naicimento"
type input "[PHONE_NUMBER]"
type input "18"
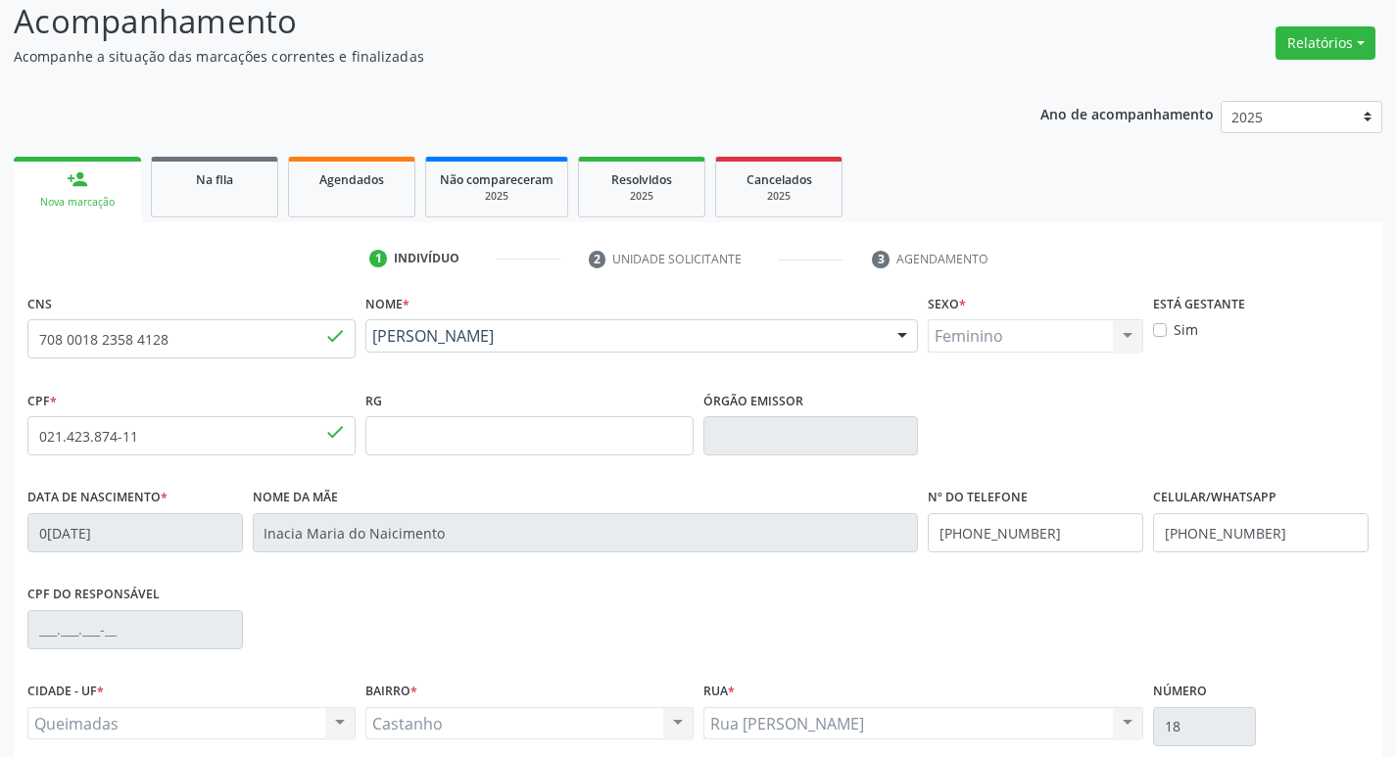
scroll to position [305, 0]
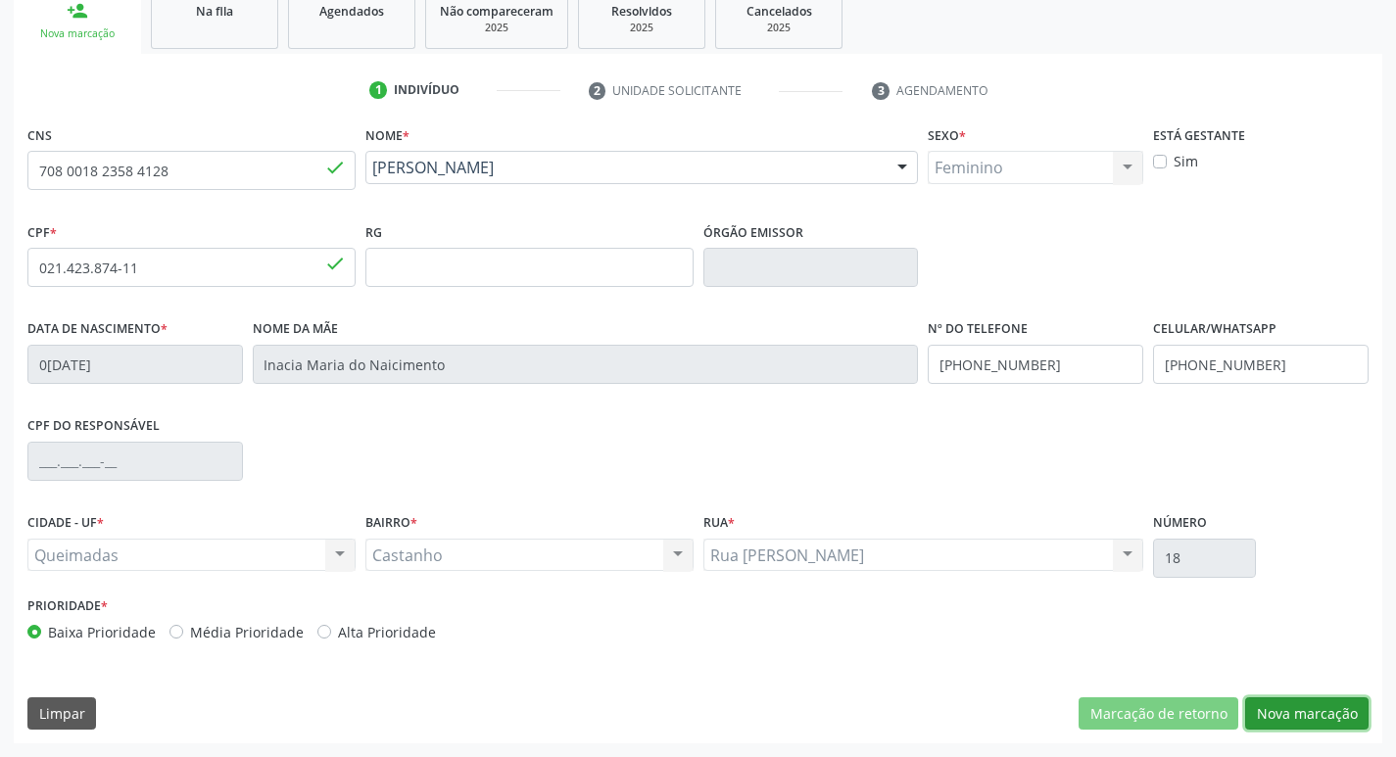
click at [1321, 716] on button "Nova marcação" at bounding box center [1306, 714] width 123 height 33
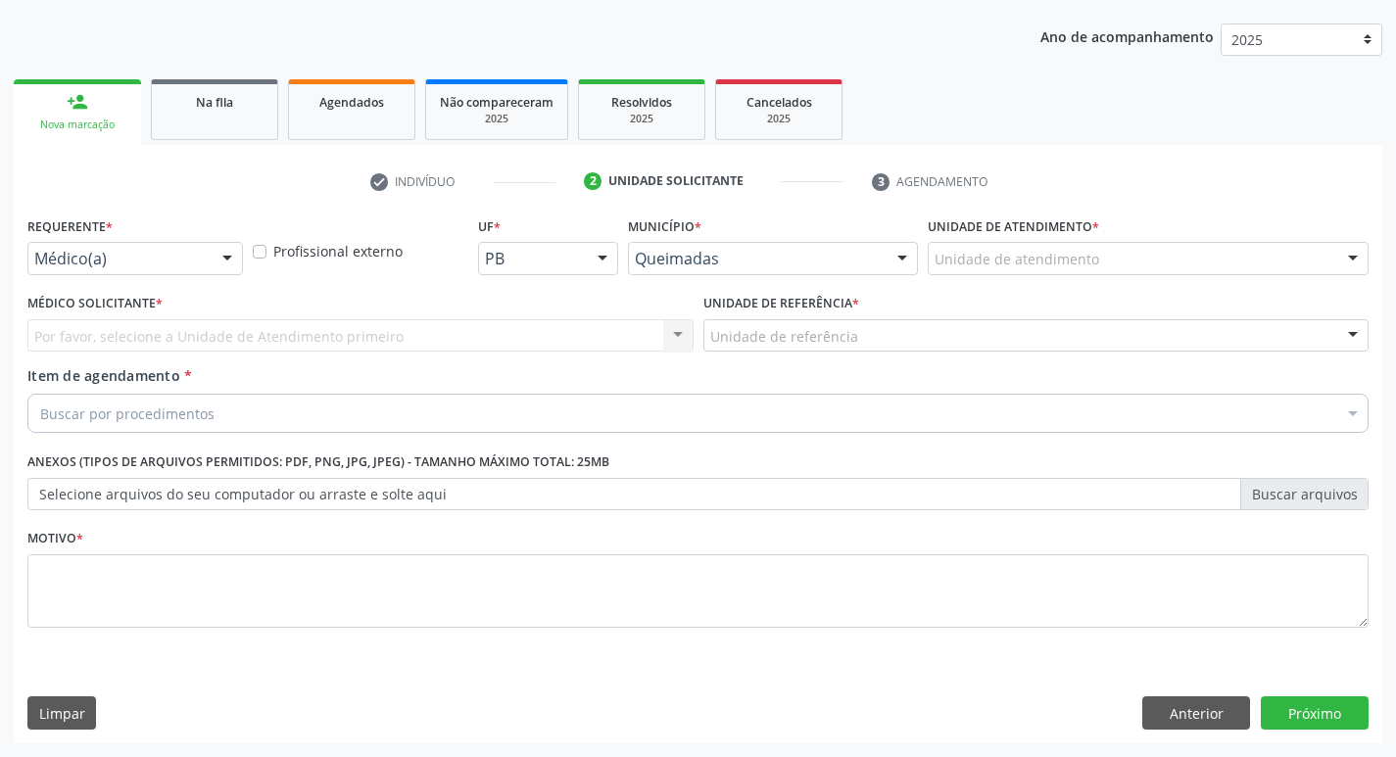
scroll to position [214, 0]
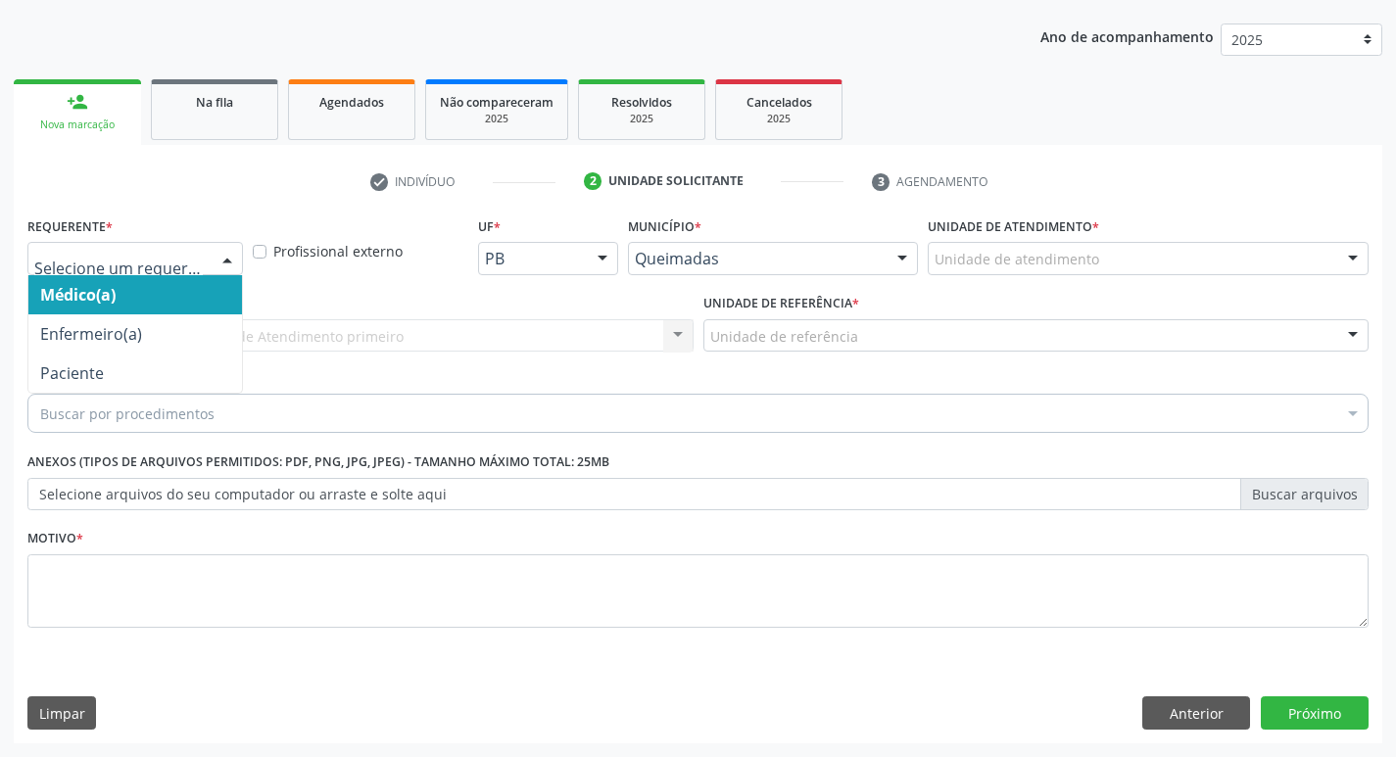
click at [226, 249] on div at bounding box center [227, 259] width 29 height 33
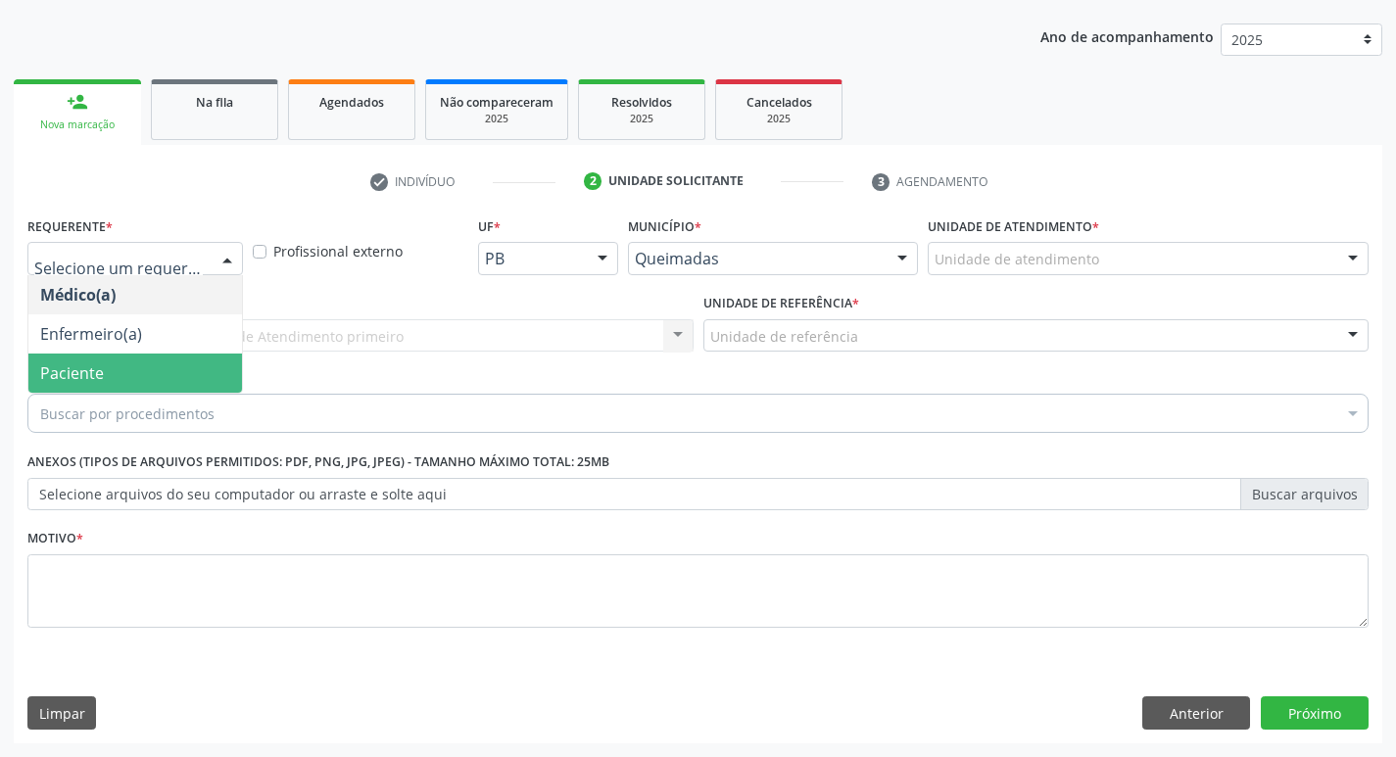
click at [183, 358] on span "Paciente" at bounding box center [135, 373] width 214 height 39
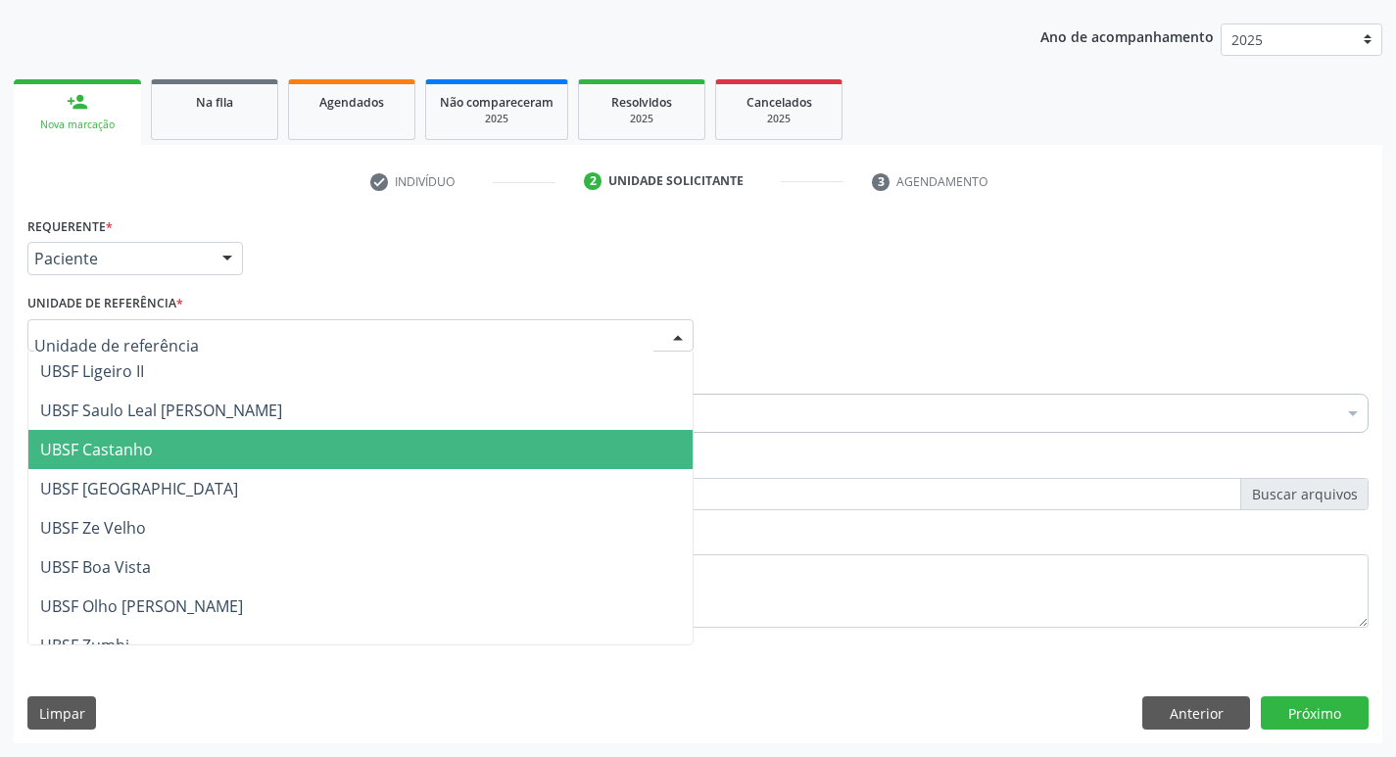
click at [85, 437] on span "UBSF Castanho" at bounding box center [360, 449] width 664 height 39
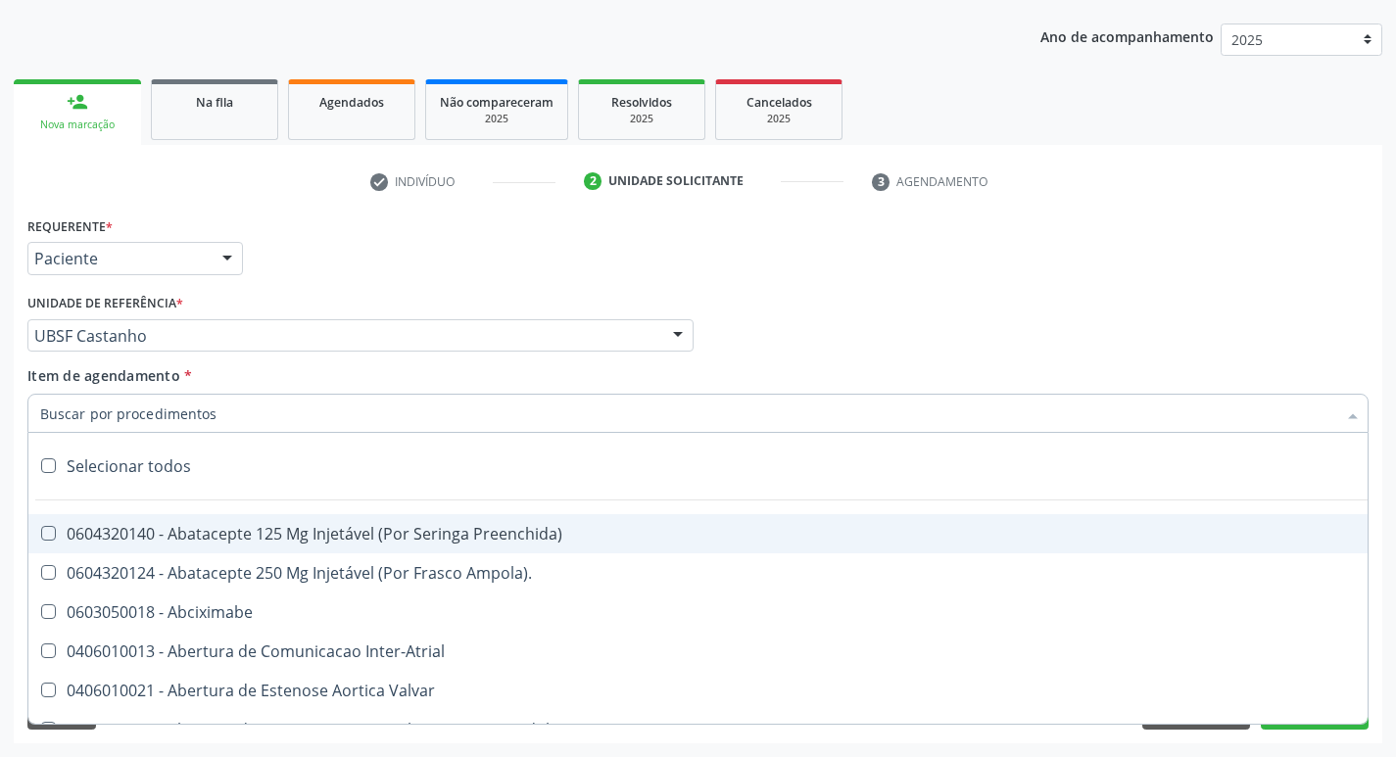
drag, startPoint x: 88, startPoint y: 417, endPoint x: 126, endPoint y: 404, distance: 40.6
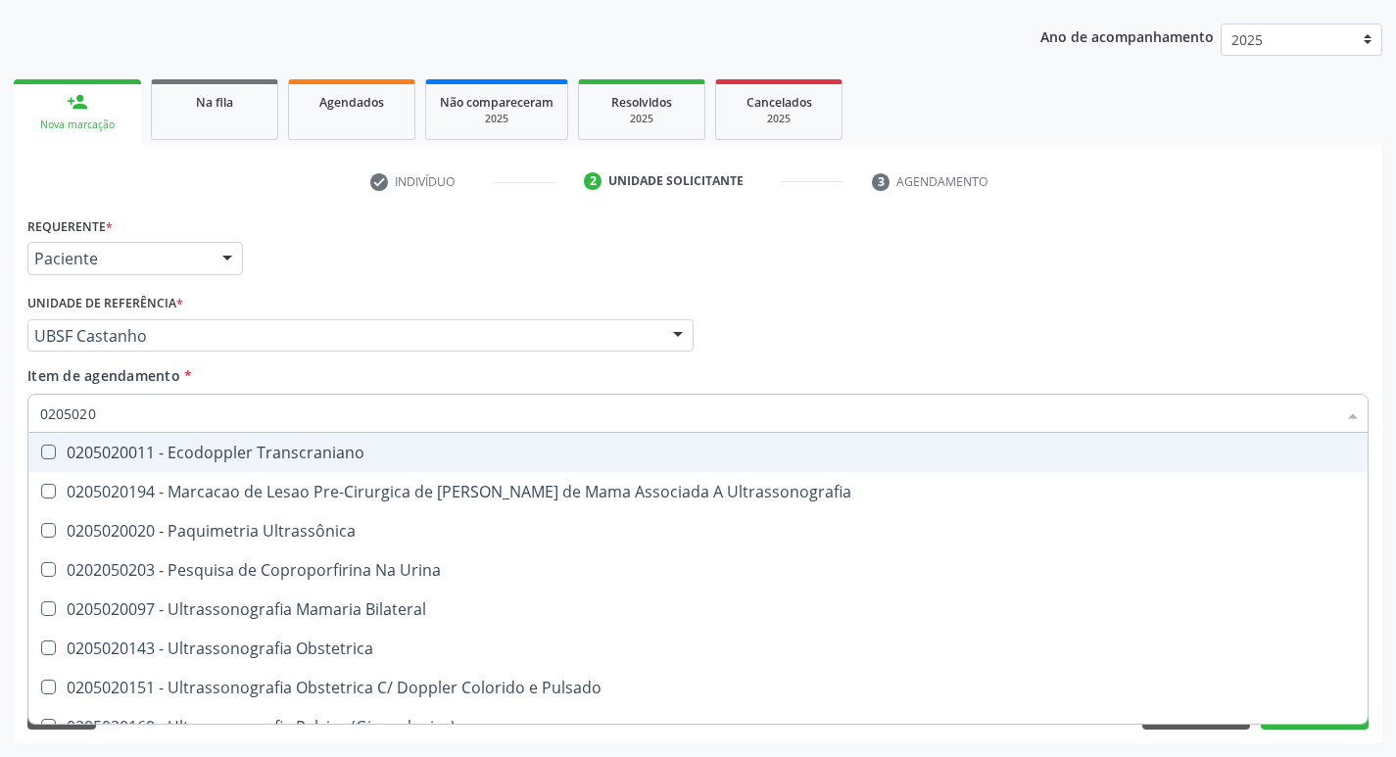
type input "02050200"
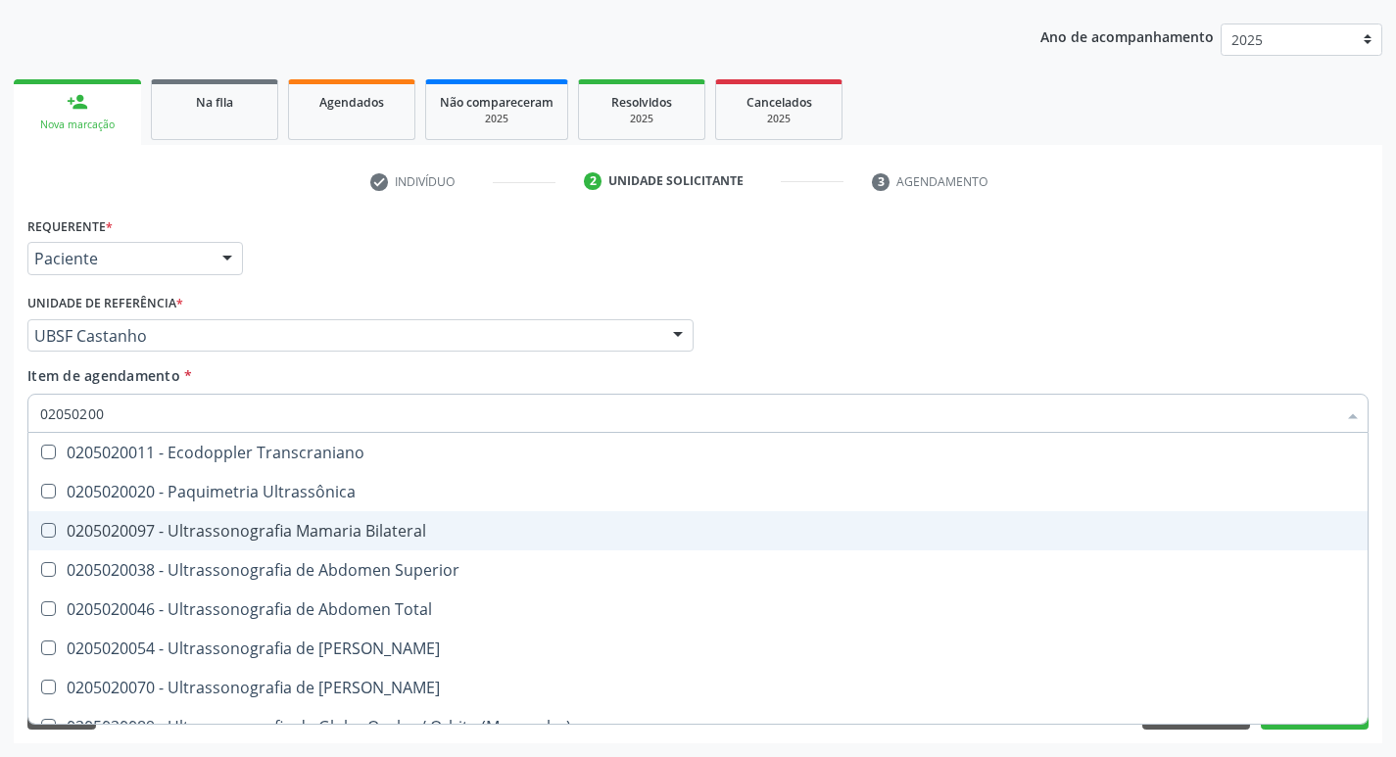
click at [45, 534] on Bilateral at bounding box center [48, 530] width 15 height 15
click at [41, 534] on Bilateral "checkbox" at bounding box center [34, 530] width 13 height 13
checkbox Bilateral "true"
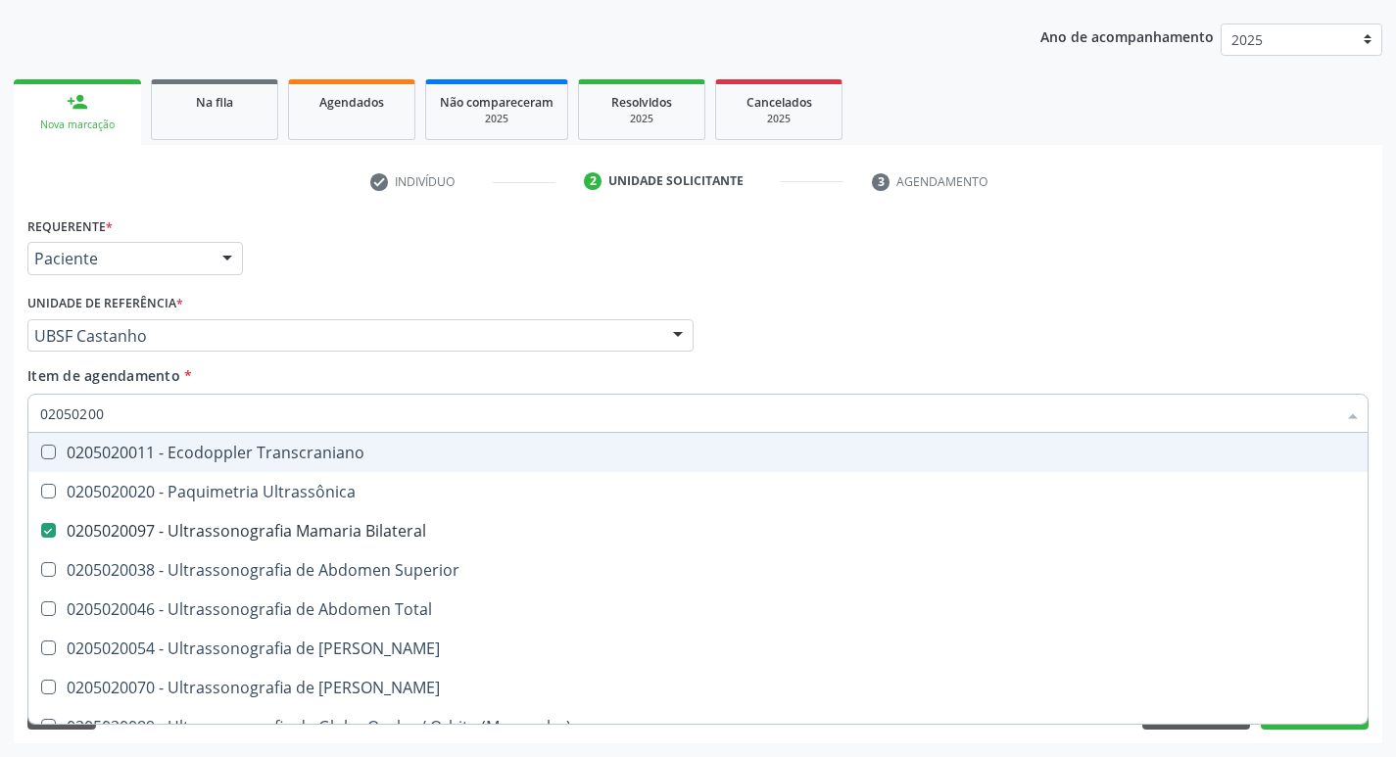
click at [959, 349] on div "Médico Solicitante Por favor, selecione a Unidade de Atendimento primeiro Nenhu…" at bounding box center [698, 327] width 1351 height 76
checkbox Ultrassônica "true"
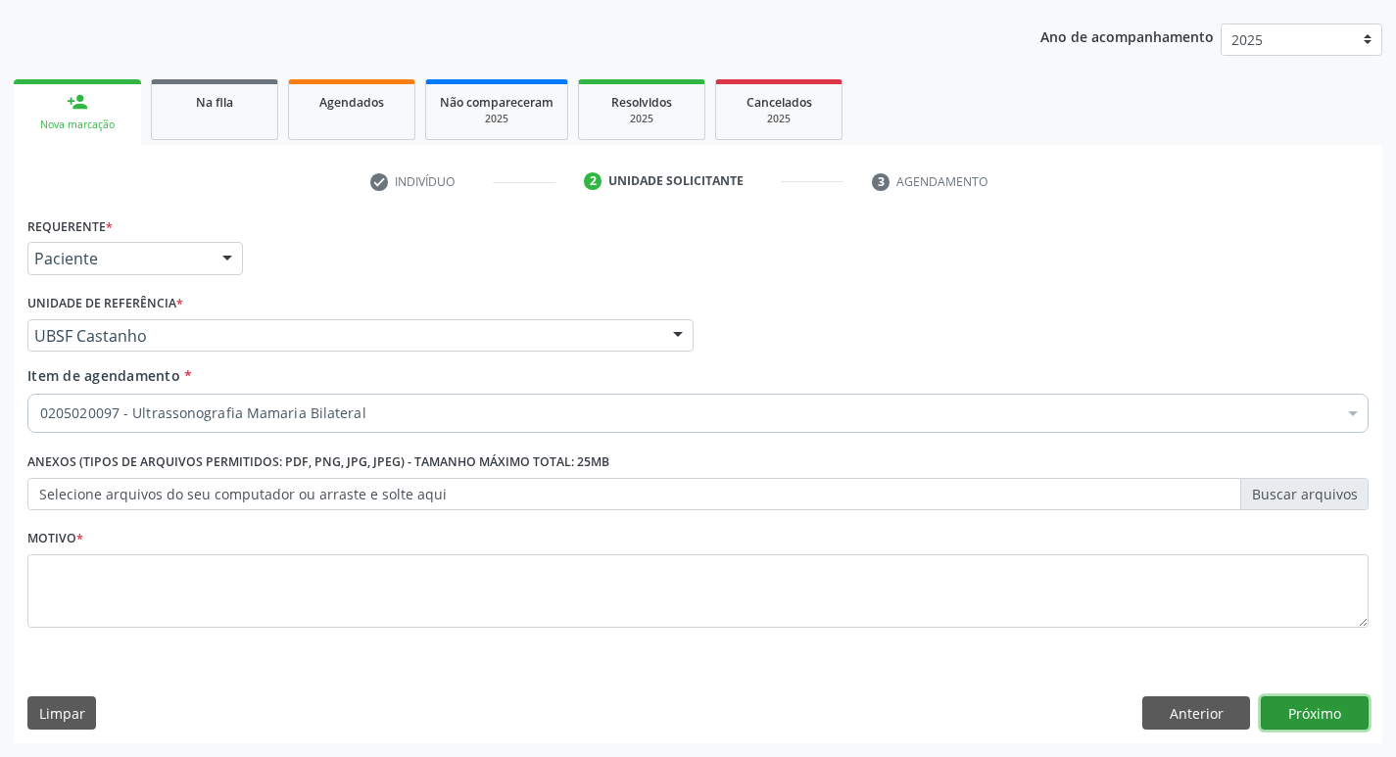
click at [1312, 716] on button "Próximo" at bounding box center [1315, 713] width 108 height 33
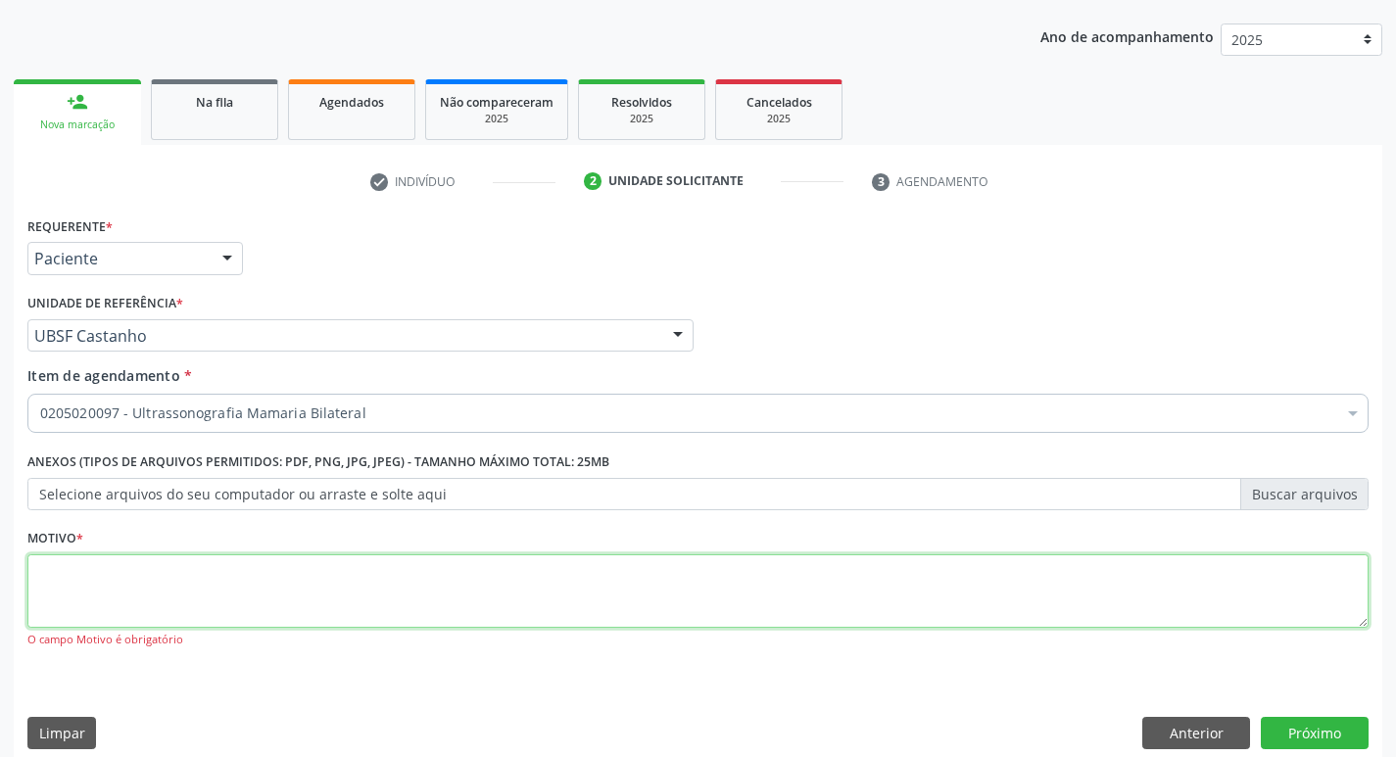
click at [131, 580] on textarea at bounding box center [697, 592] width 1341 height 74
type textarea "AVALIACAO"
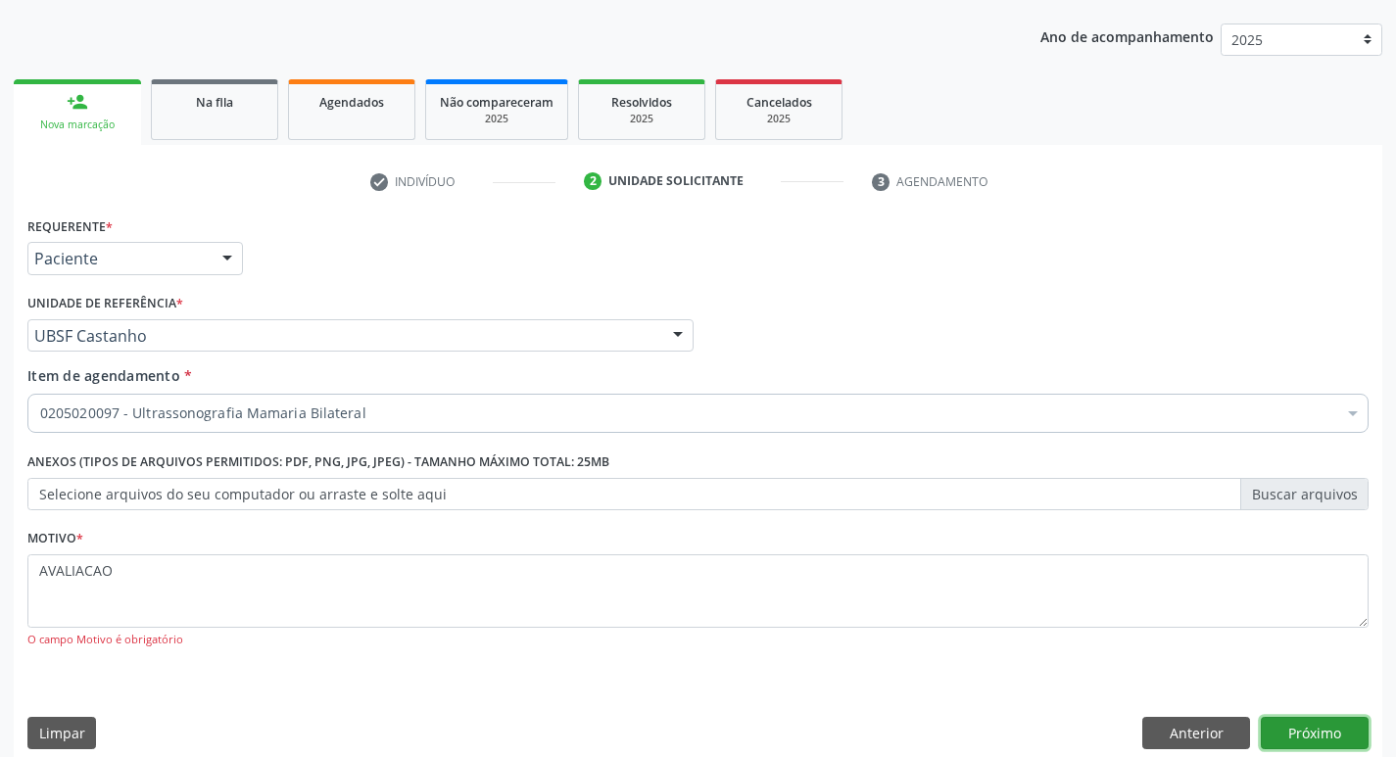
click at [1321, 734] on button "Próximo" at bounding box center [1315, 733] width 108 height 33
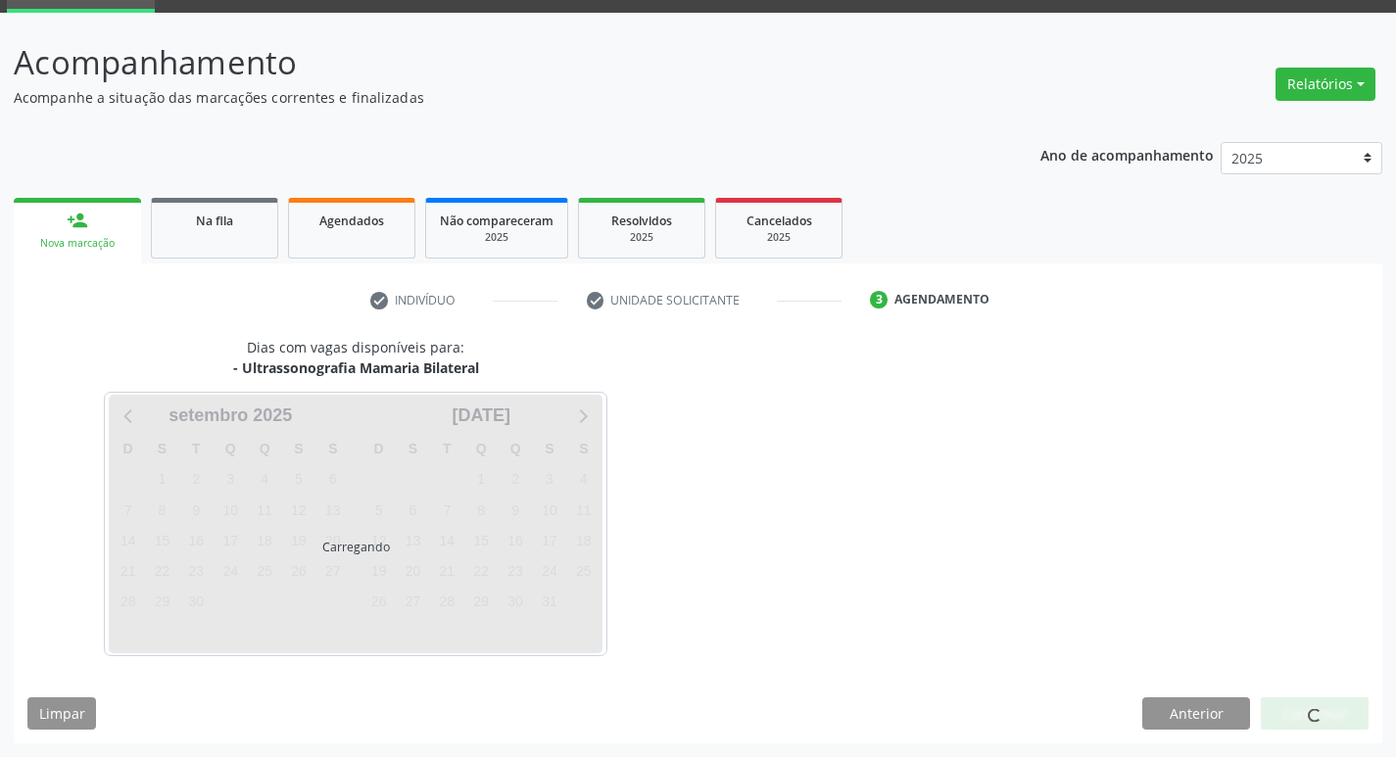
scroll to position [95, 0]
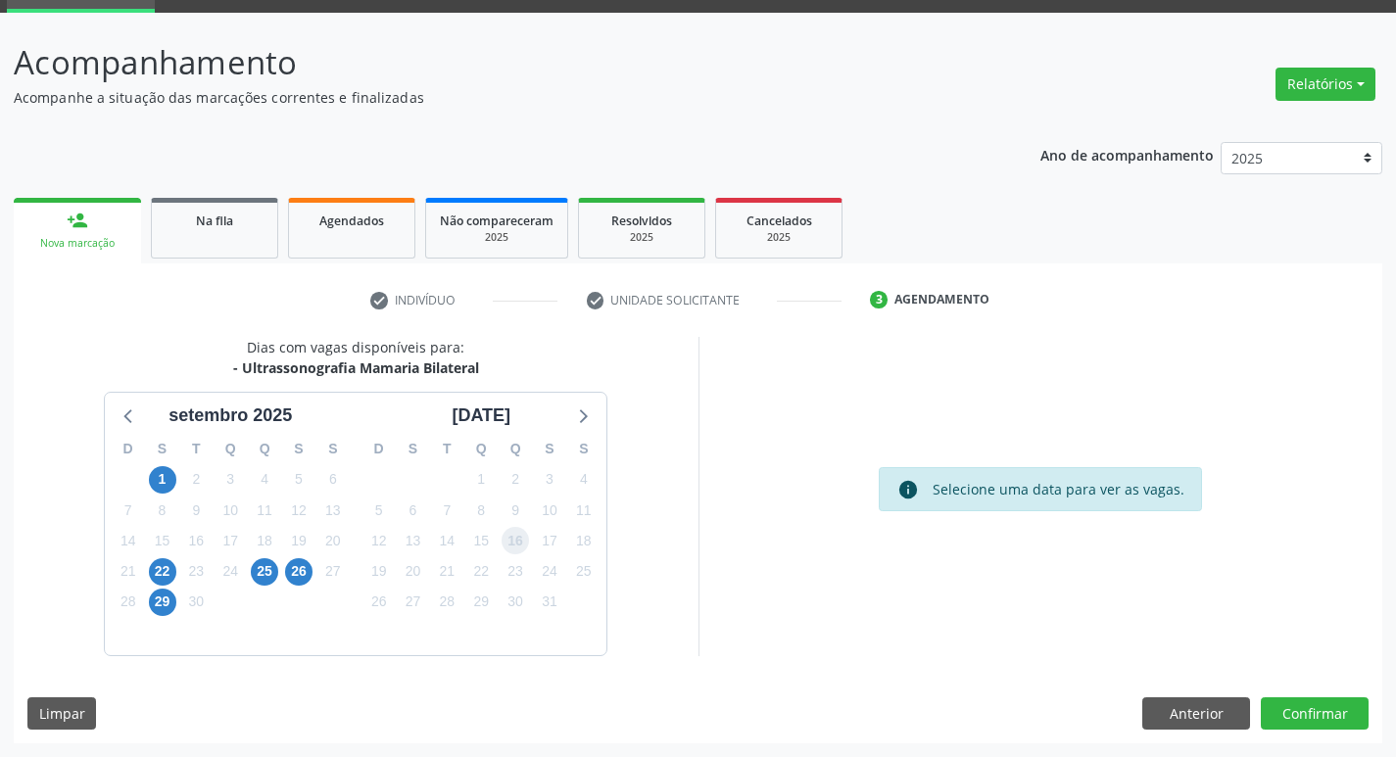
click at [523, 543] on span "16" at bounding box center [515, 540] width 27 height 27
click at [1328, 717] on button "Confirmar" at bounding box center [1315, 714] width 108 height 33
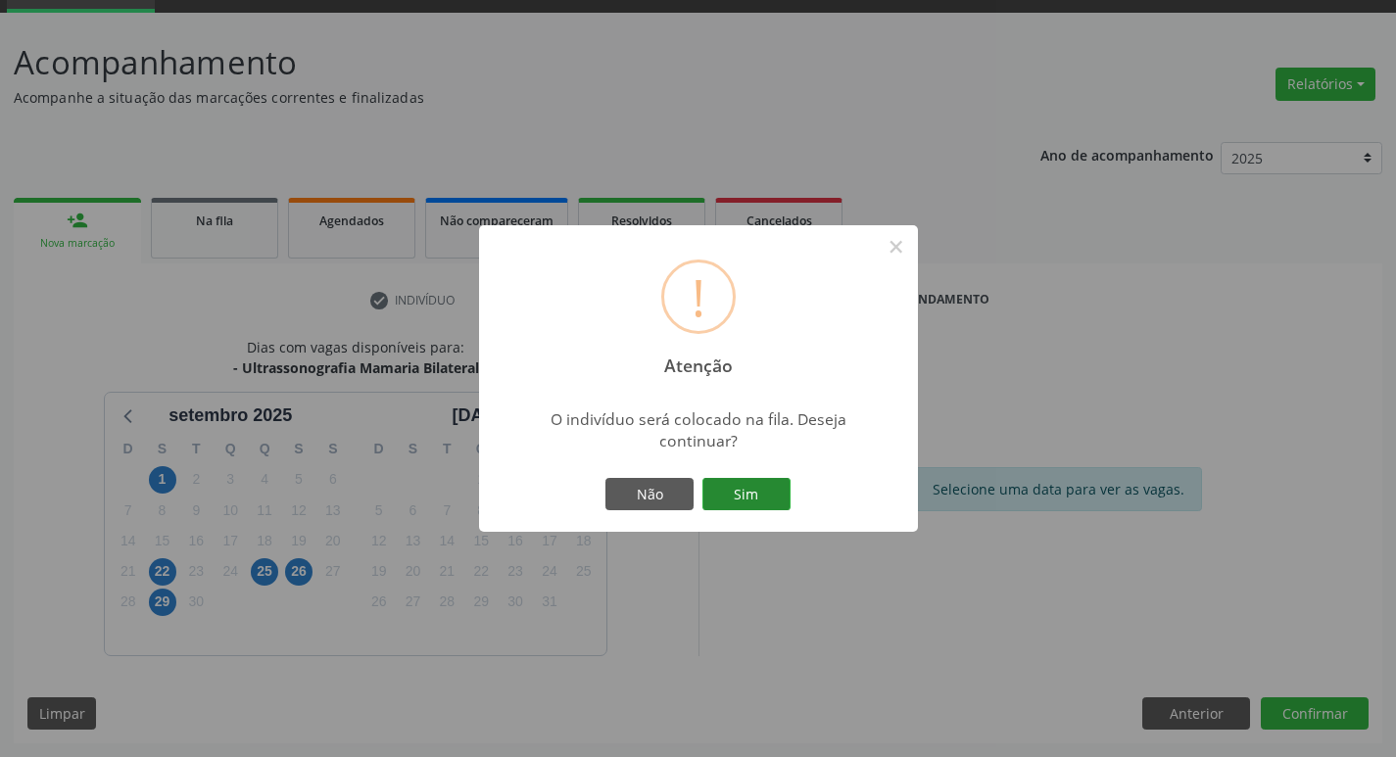
click at [765, 478] on button "Sim" at bounding box center [746, 494] width 88 height 33
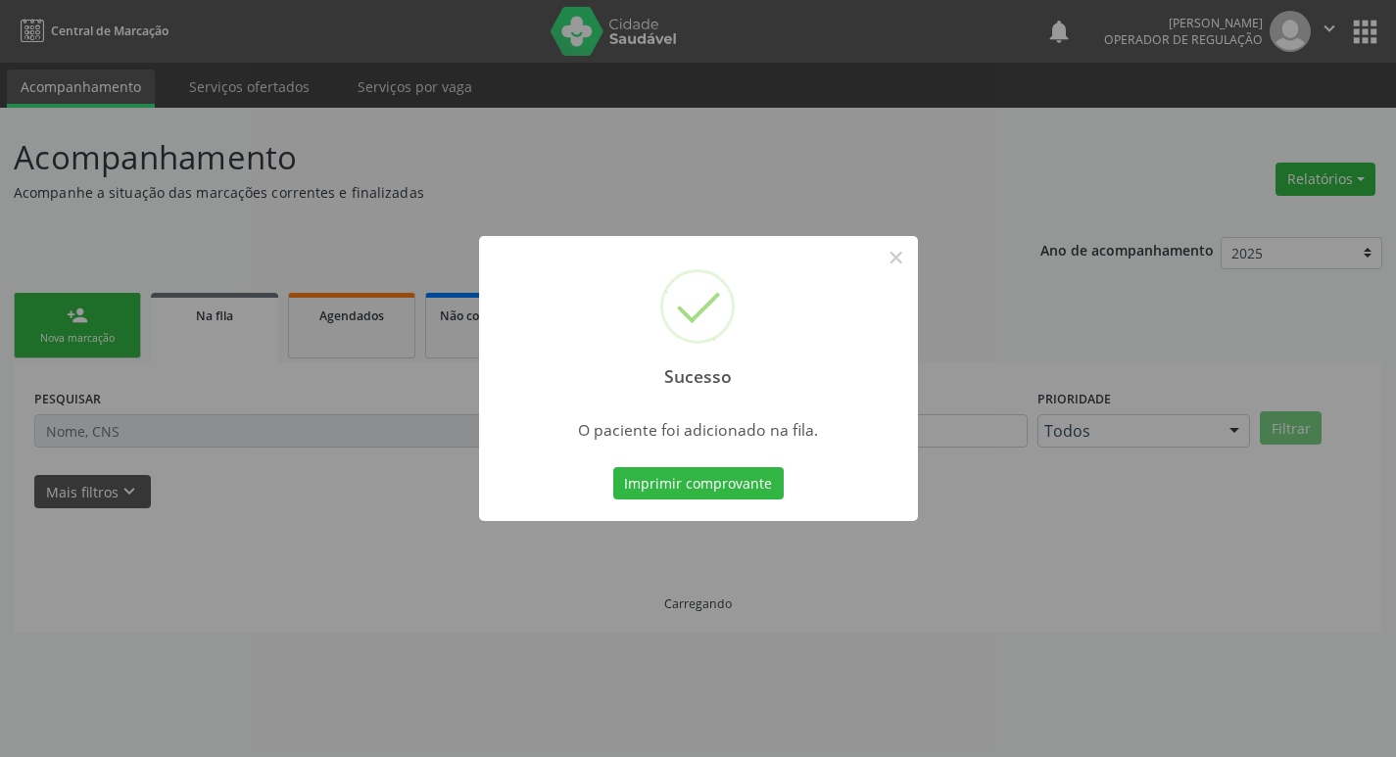
scroll to position [0, 0]
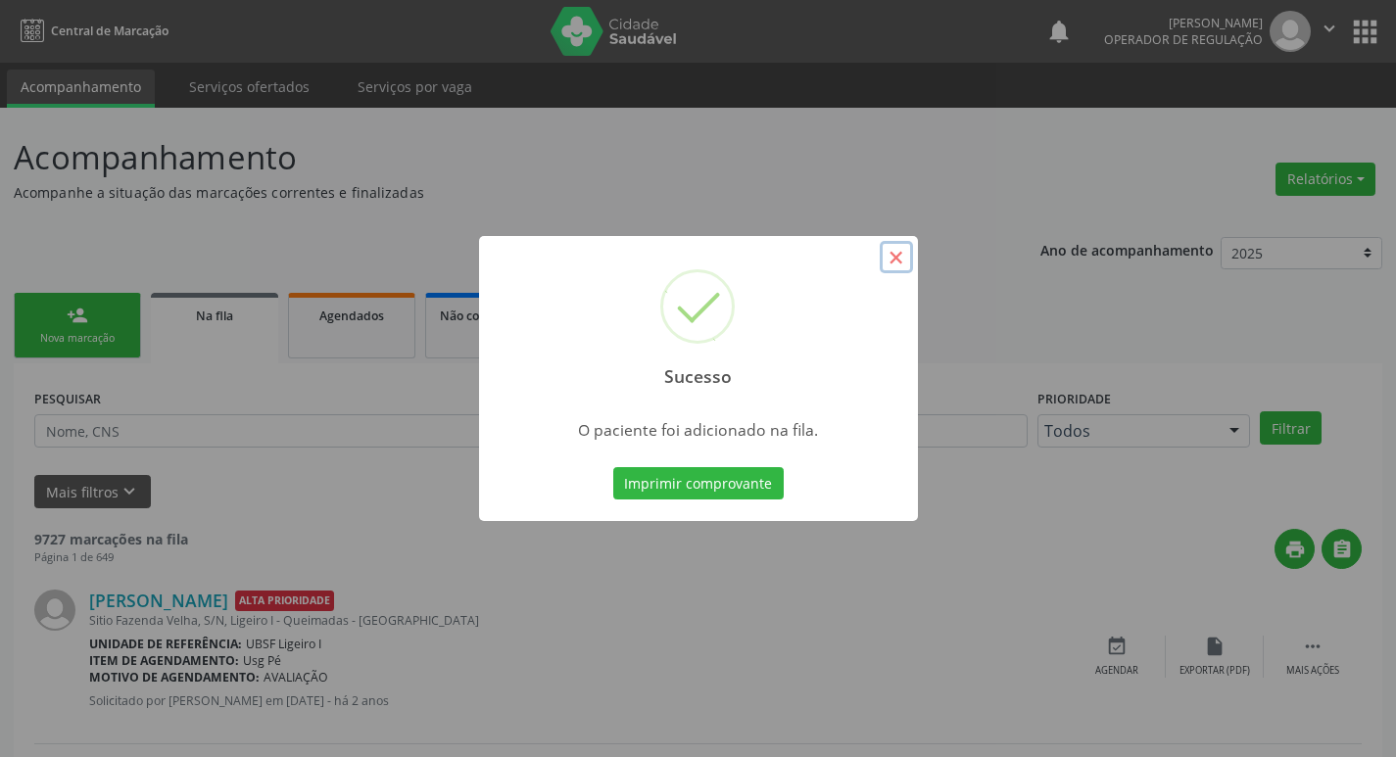
click at [891, 263] on button "×" at bounding box center [896, 257] width 33 height 33
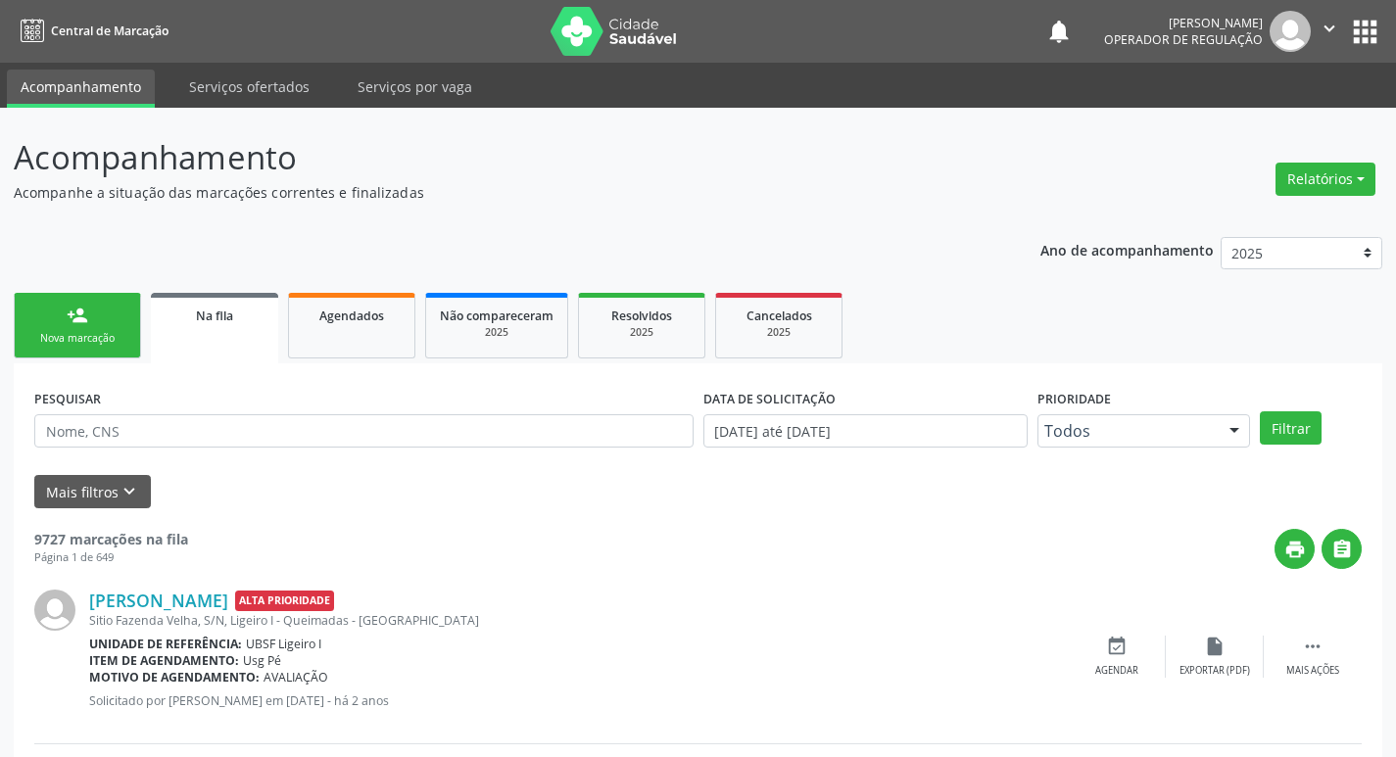
click at [122, 317] on link "person_add Nova marcação" at bounding box center [77, 326] width 127 height 66
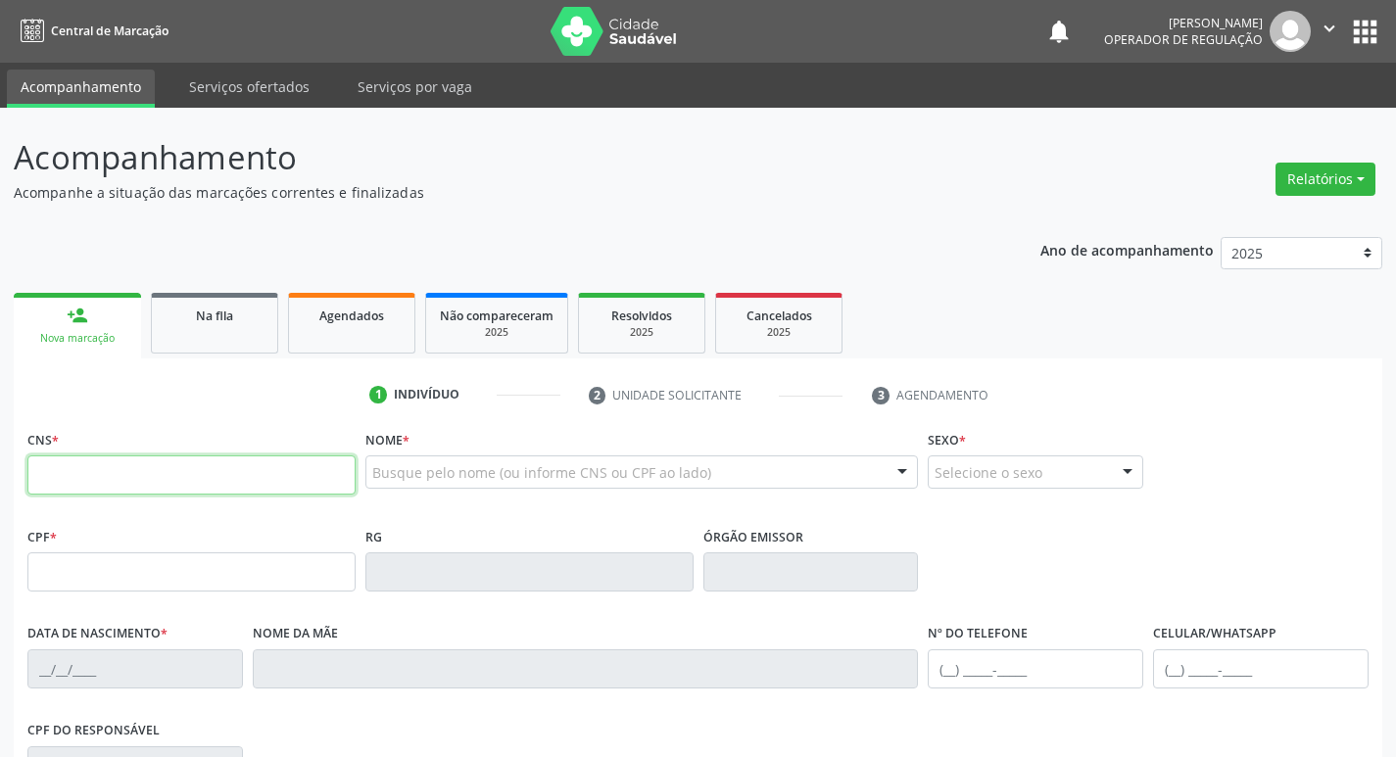
click at [54, 471] on input "text" at bounding box center [191, 475] width 328 height 39
type input "704 7070 4307 7940"
type input "056.501.584-28"
type input "[DATE]"
type input "[PERSON_NAME]"
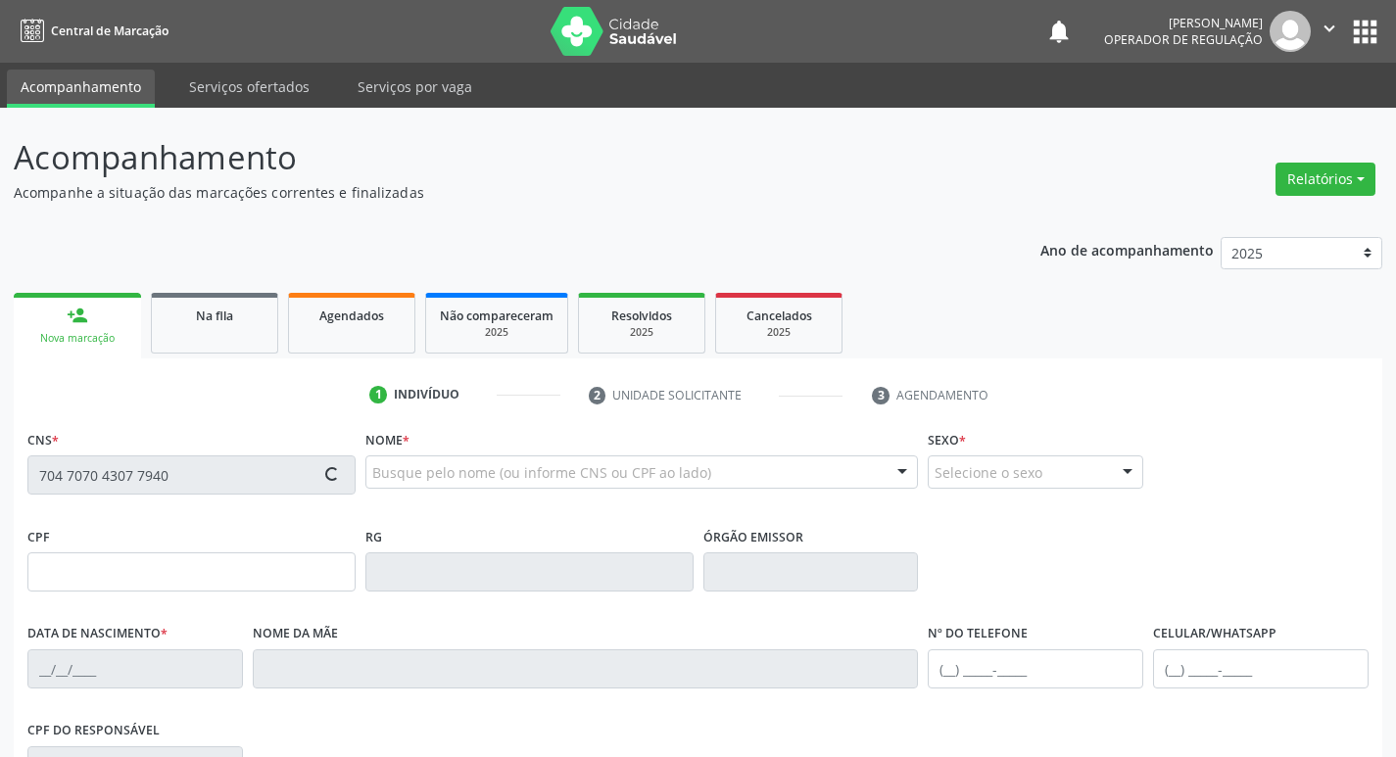
type input "[PHONE_NUMBER]"
type input "106"
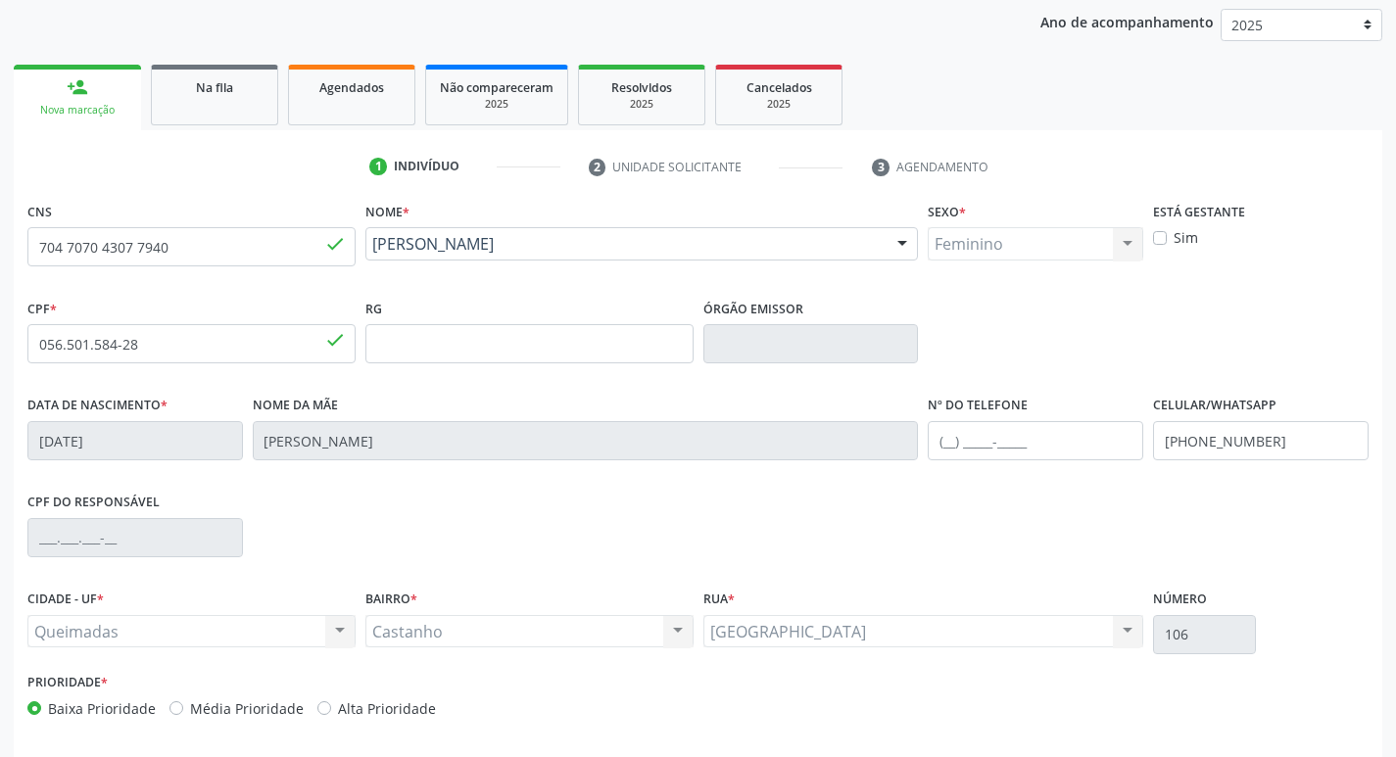
scroll to position [305, 0]
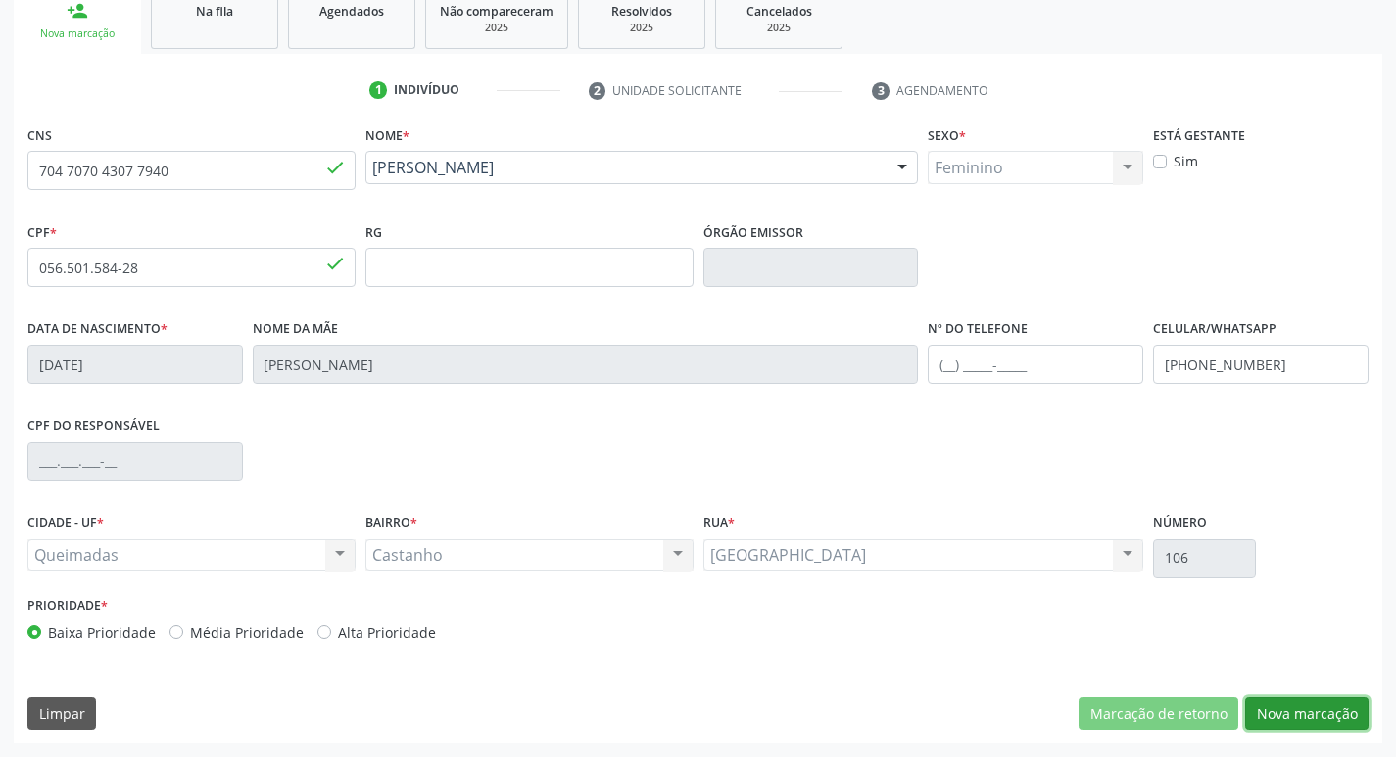
click at [1321, 712] on button "Nova marcação" at bounding box center [1306, 714] width 123 height 33
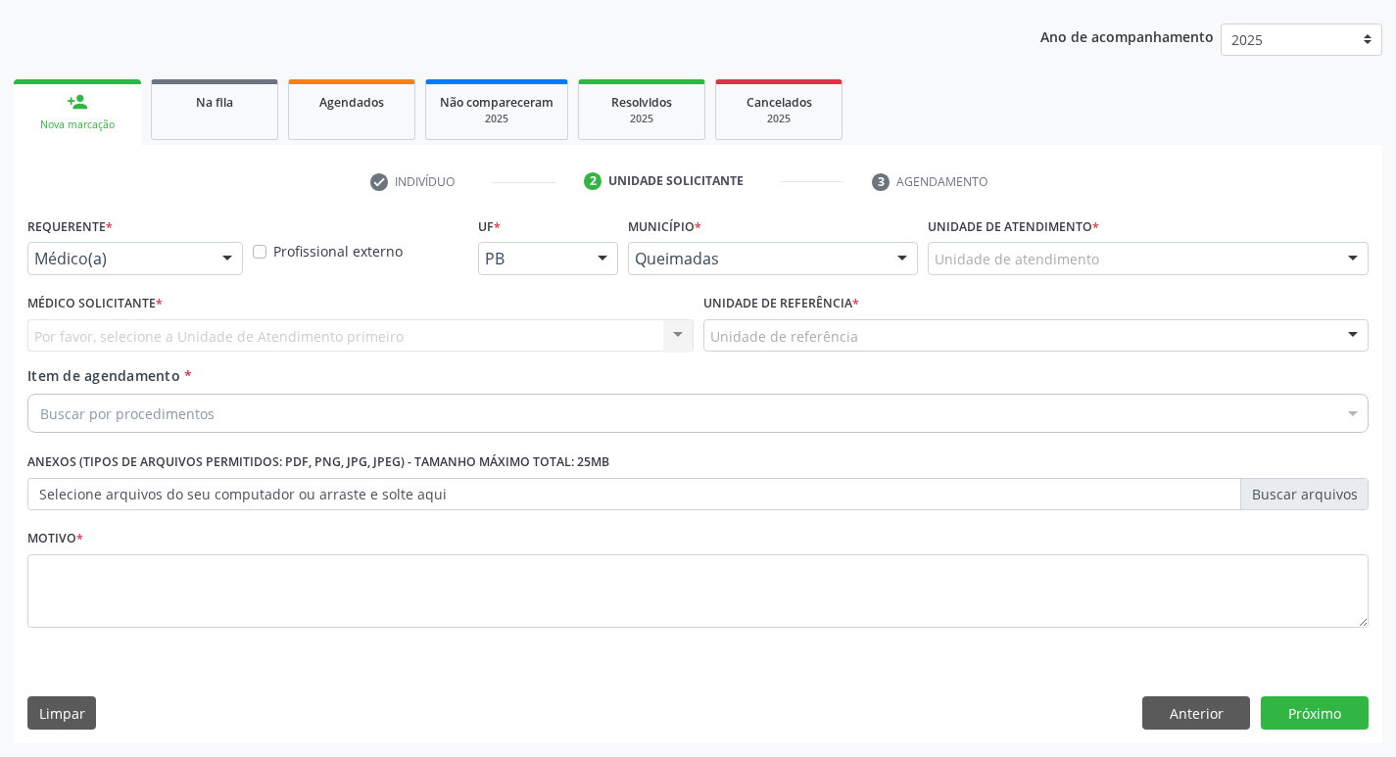
scroll to position [214, 0]
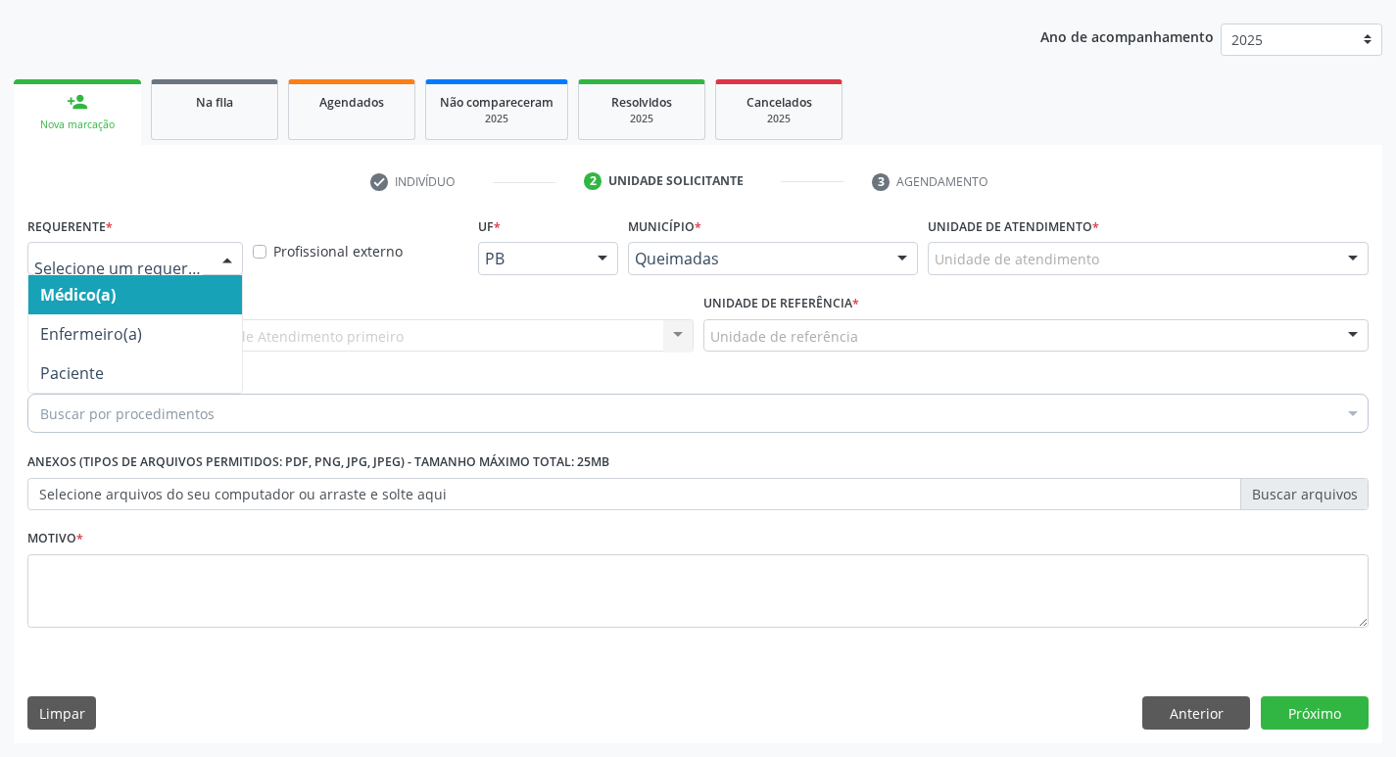
click at [231, 251] on div at bounding box center [227, 259] width 29 height 33
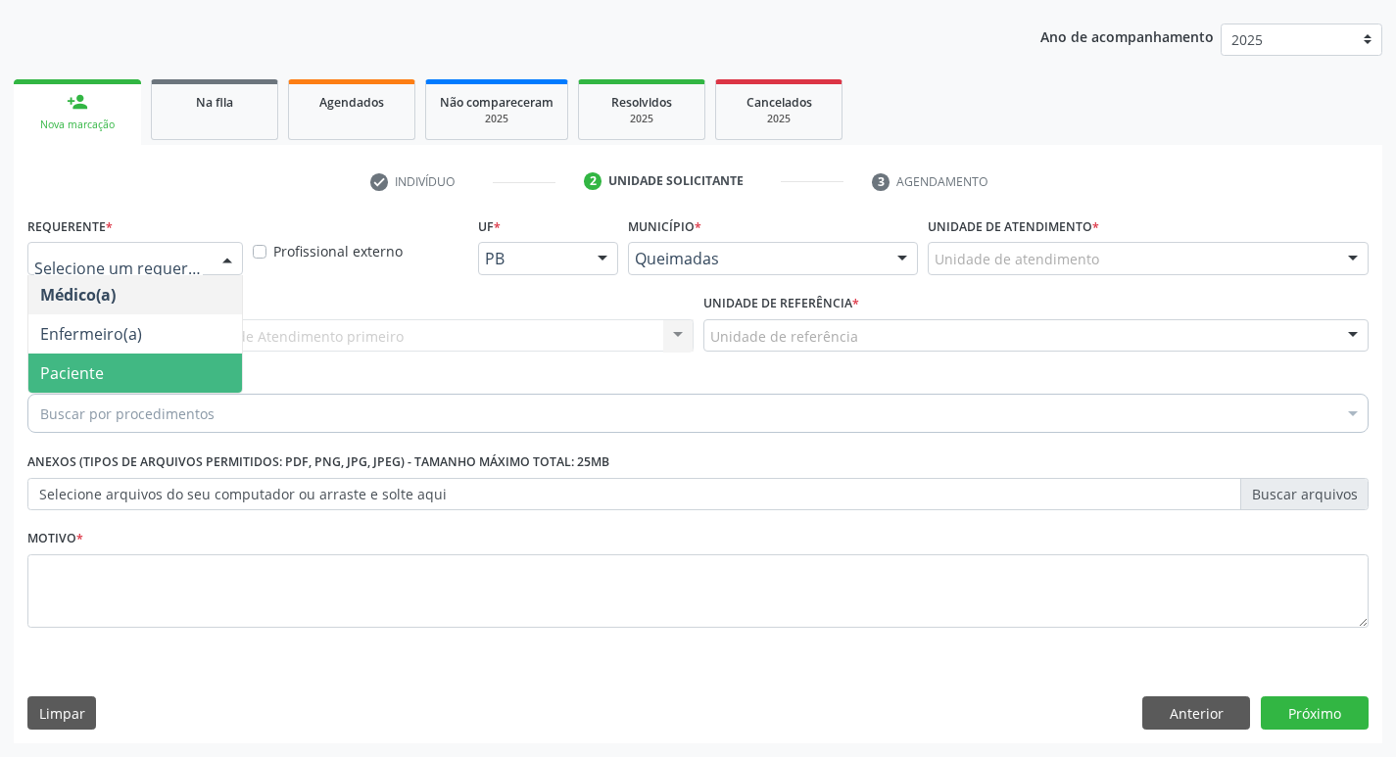
click at [134, 370] on span "Paciente" at bounding box center [135, 373] width 214 height 39
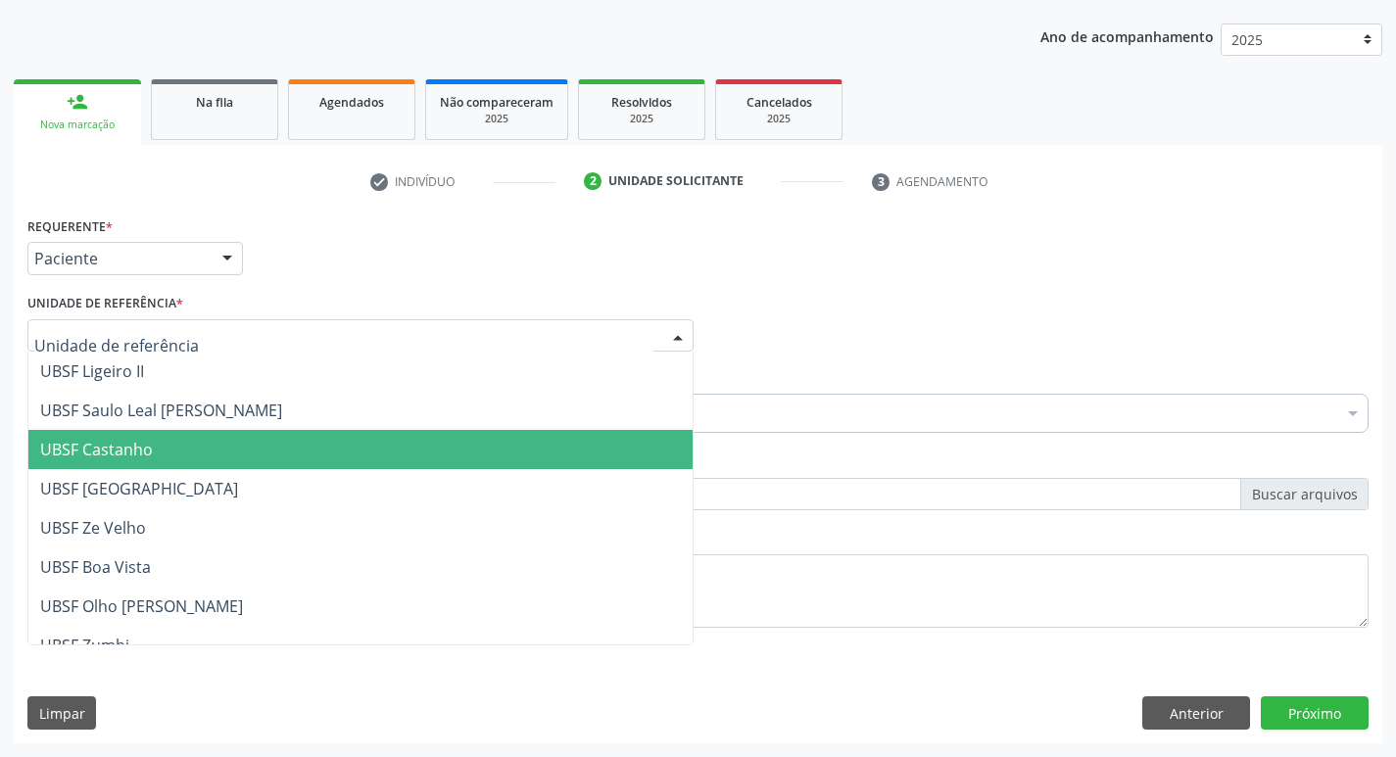
click at [109, 459] on span "UBSF Castanho" at bounding box center [96, 450] width 113 height 22
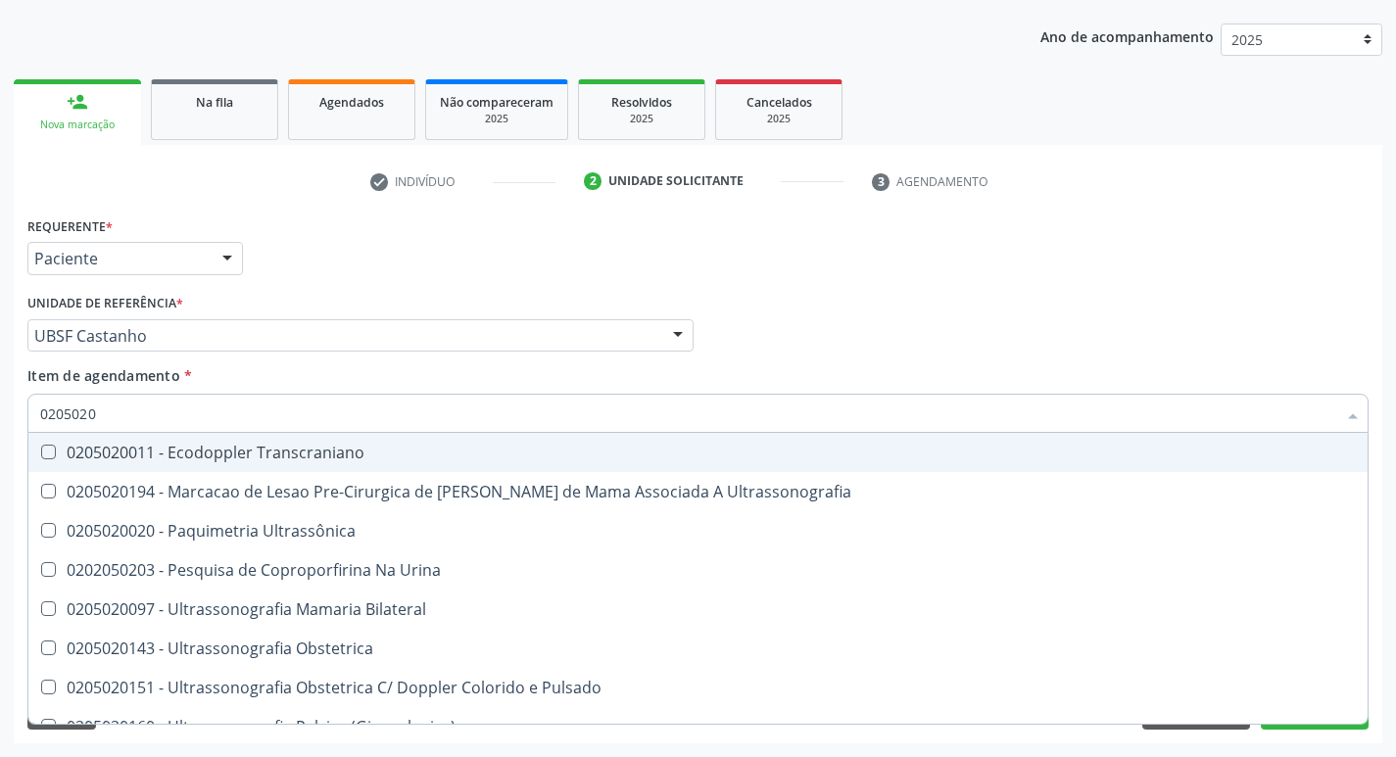
type input "02050200"
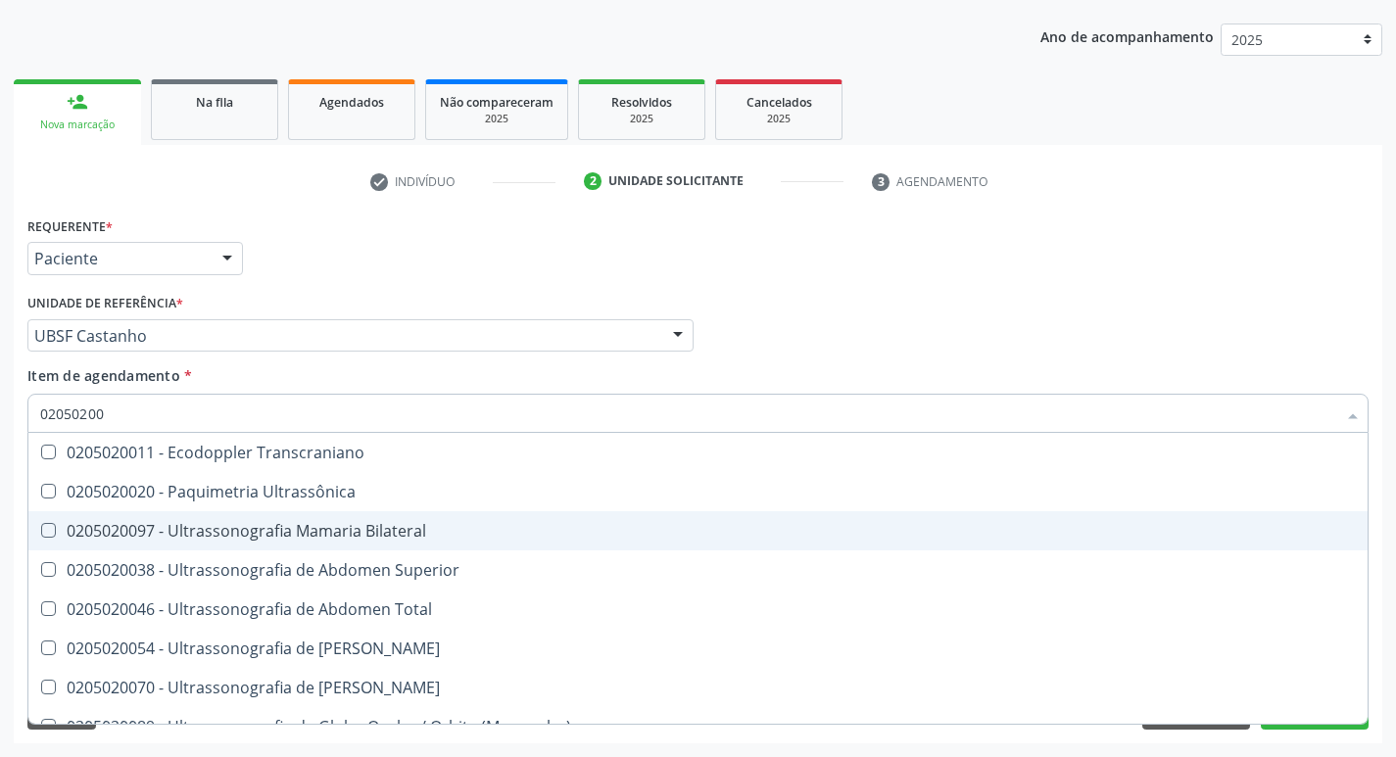
click at [54, 532] on Bilateral at bounding box center [48, 530] width 15 height 15
click at [41, 532] on Bilateral "checkbox" at bounding box center [34, 530] width 13 height 13
checkbox Bilateral "true"
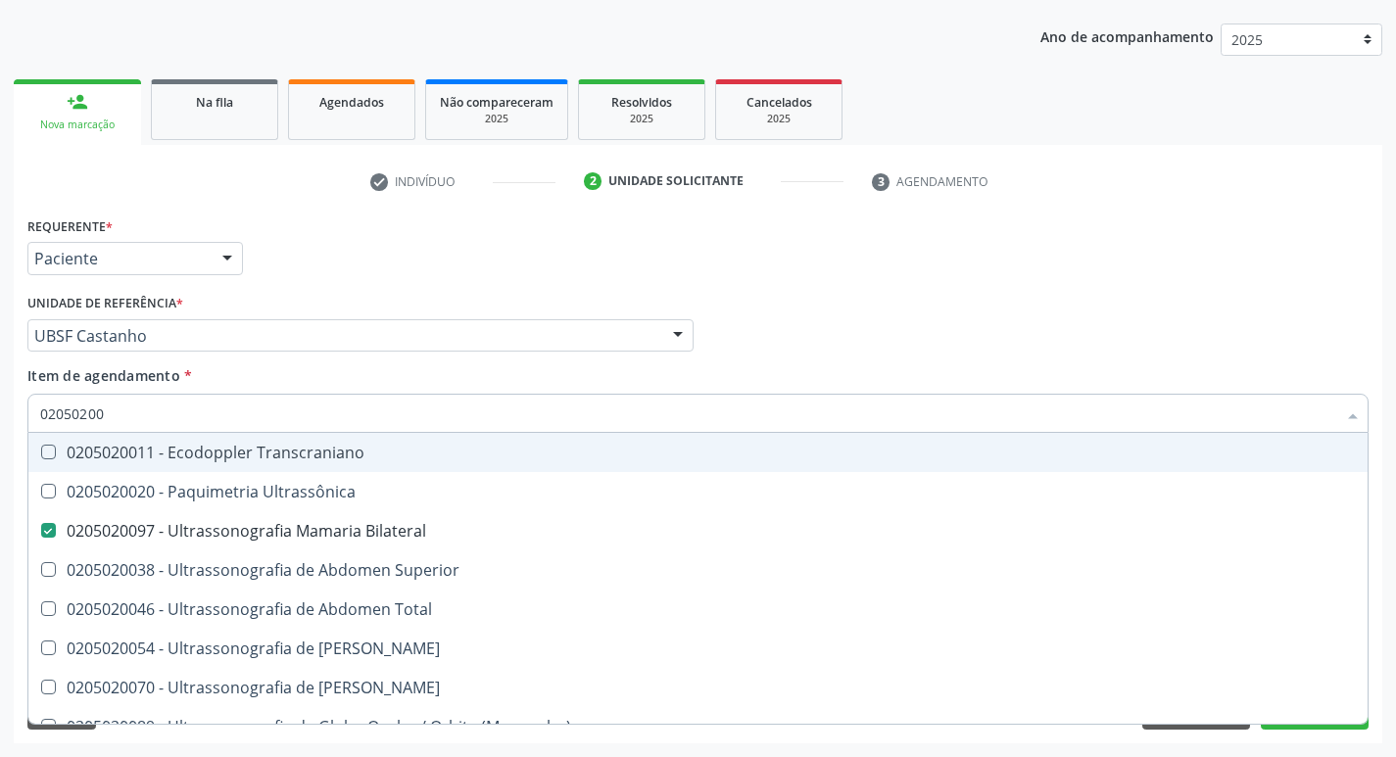
click at [1097, 335] on div "Médico Solicitante Por favor, selecione a Unidade de Atendimento primeiro Nenhu…" at bounding box center [698, 327] width 1351 height 76
checkbox Ultrassônica "true"
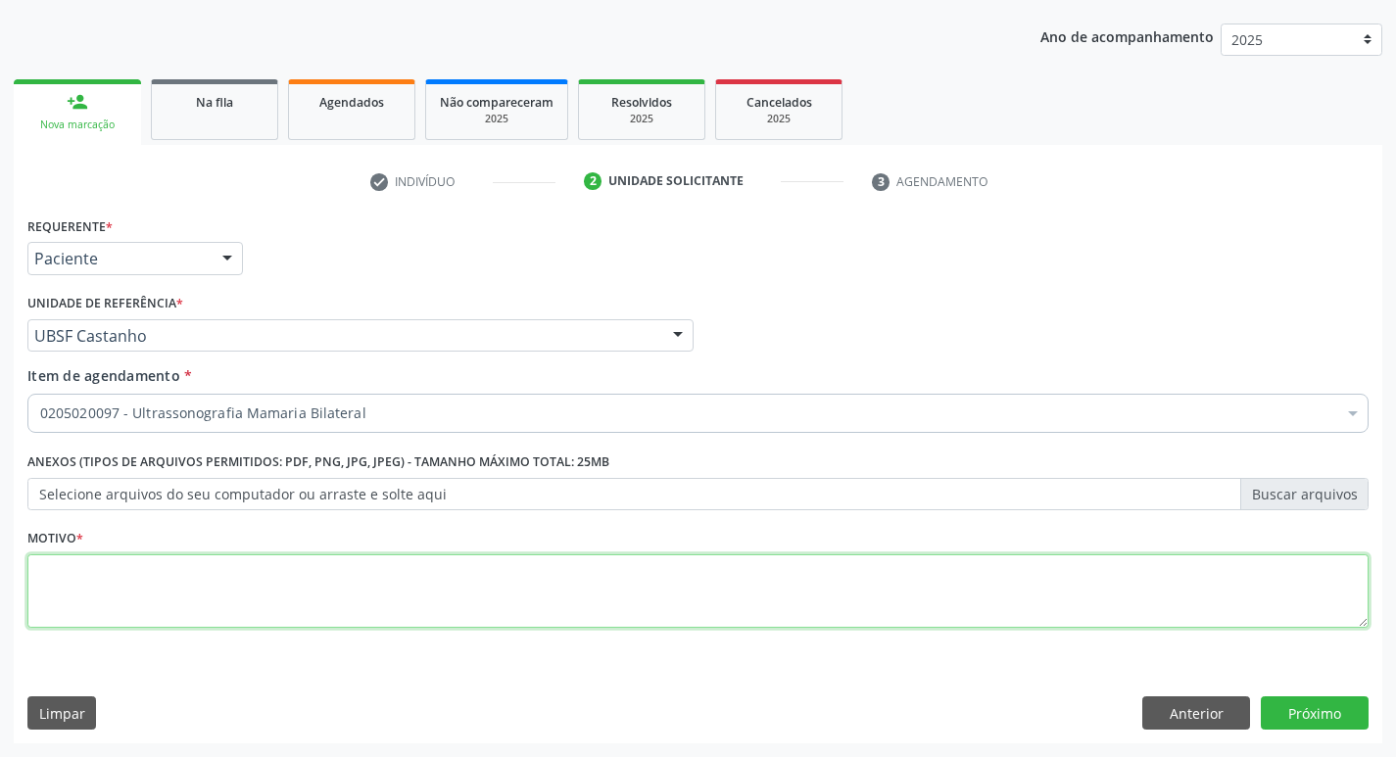
click at [57, 577] on textarea at bounding box center [697, 592] width 1341 height 74
type textarea "AVALIACAO"
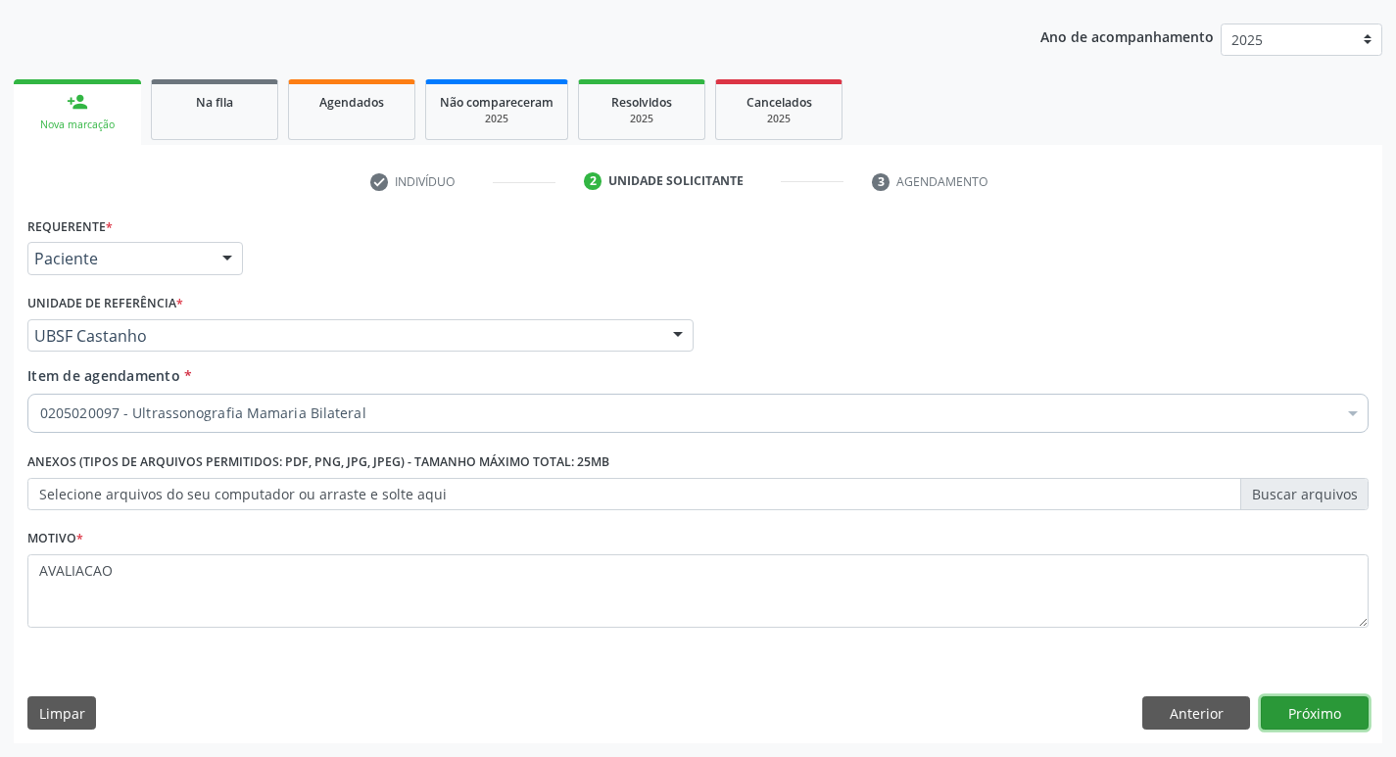
click at [1332, 719] on button "Próximo" at bounding box center [1315, 713] width 108 height 33
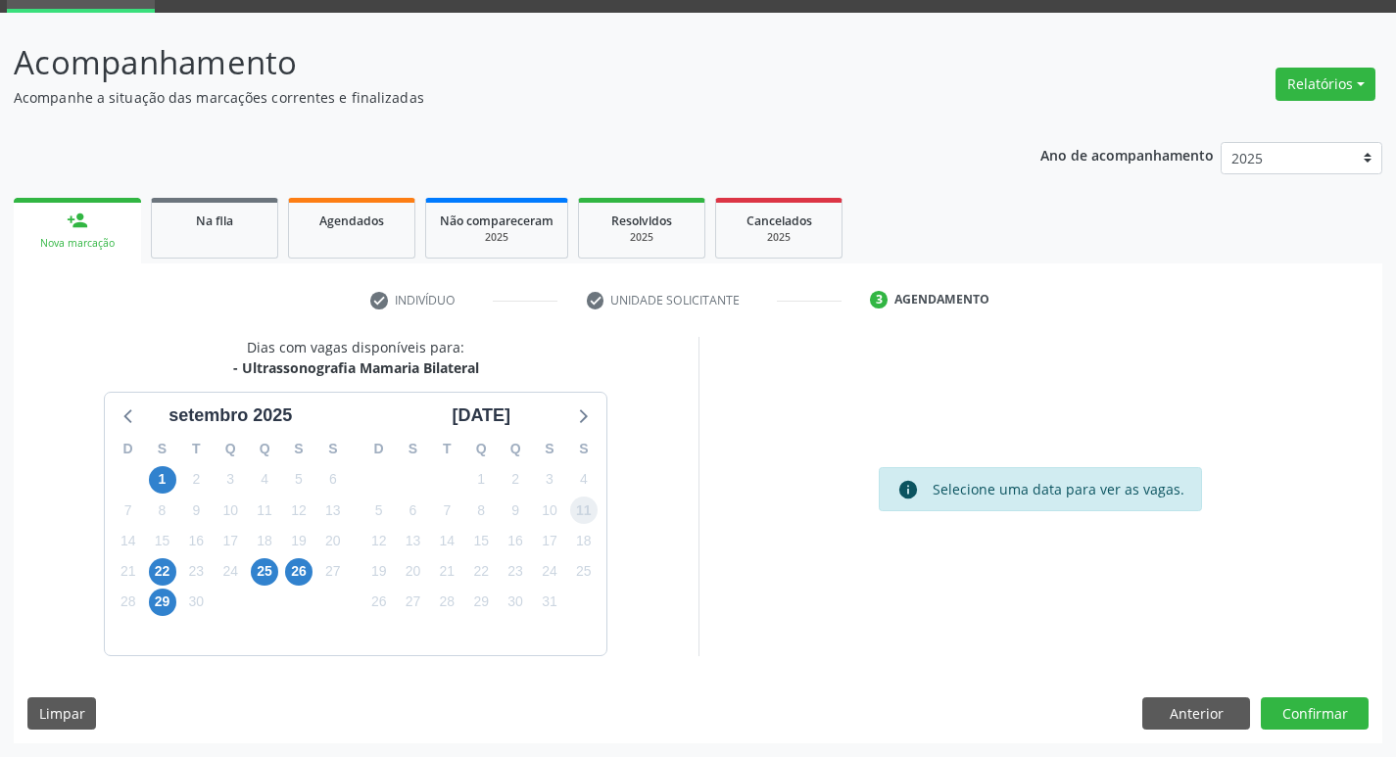
click at [587, 512] on span "11" at bounding box center [583, 510] width 27 height 27
click at [1301, 713] on button "Confirmar" at bounding box center [1315, 714] width 108 height 33
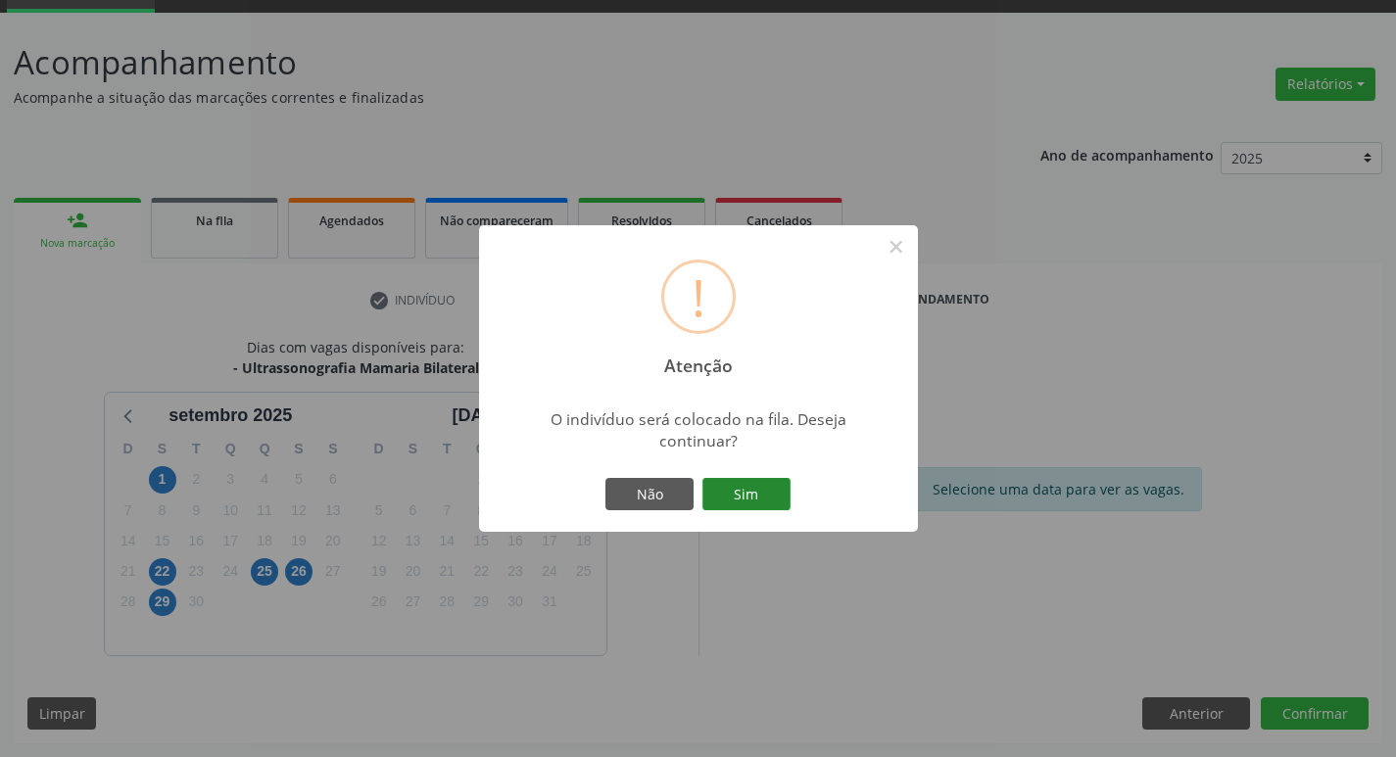
click at [754, 510] on button "Sim" at bounding box center [746, 494] width 88 height 33
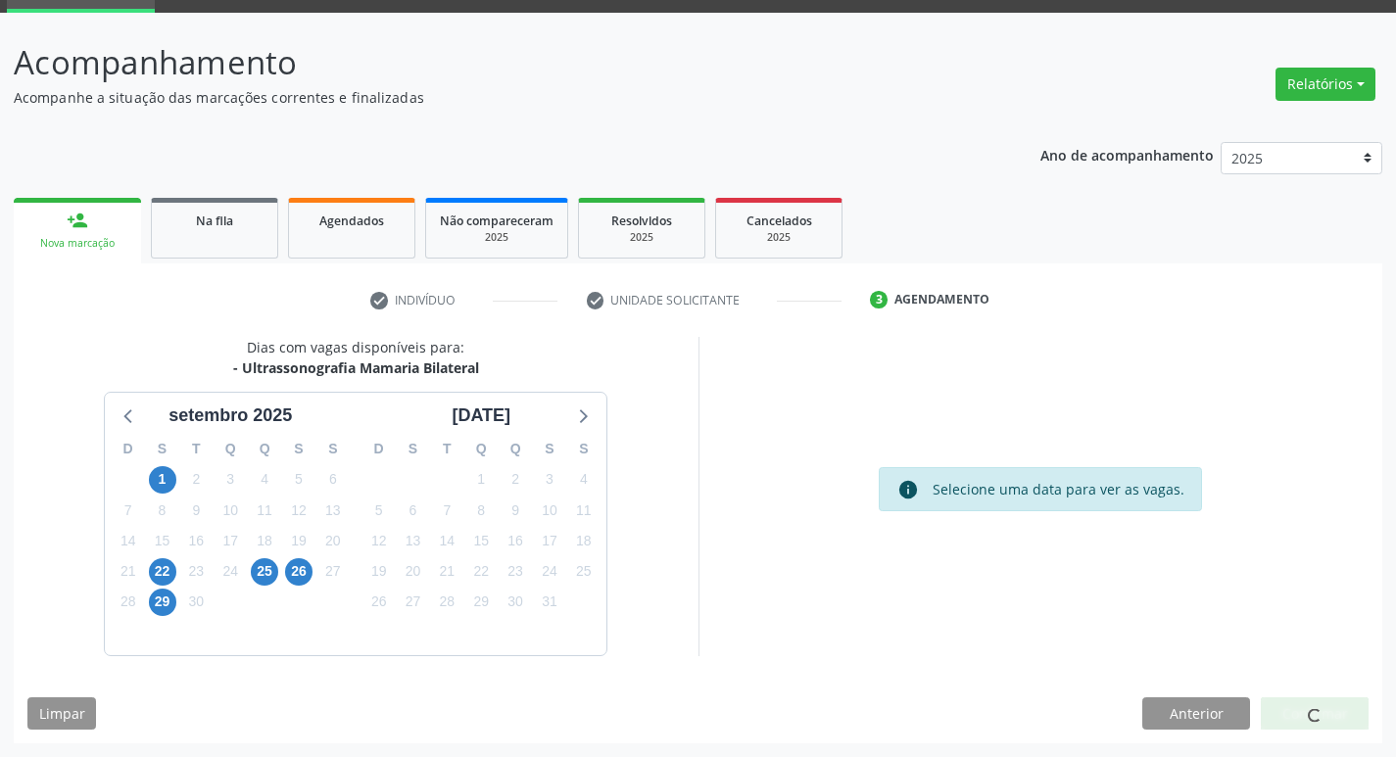
scroll to position [0, 0]
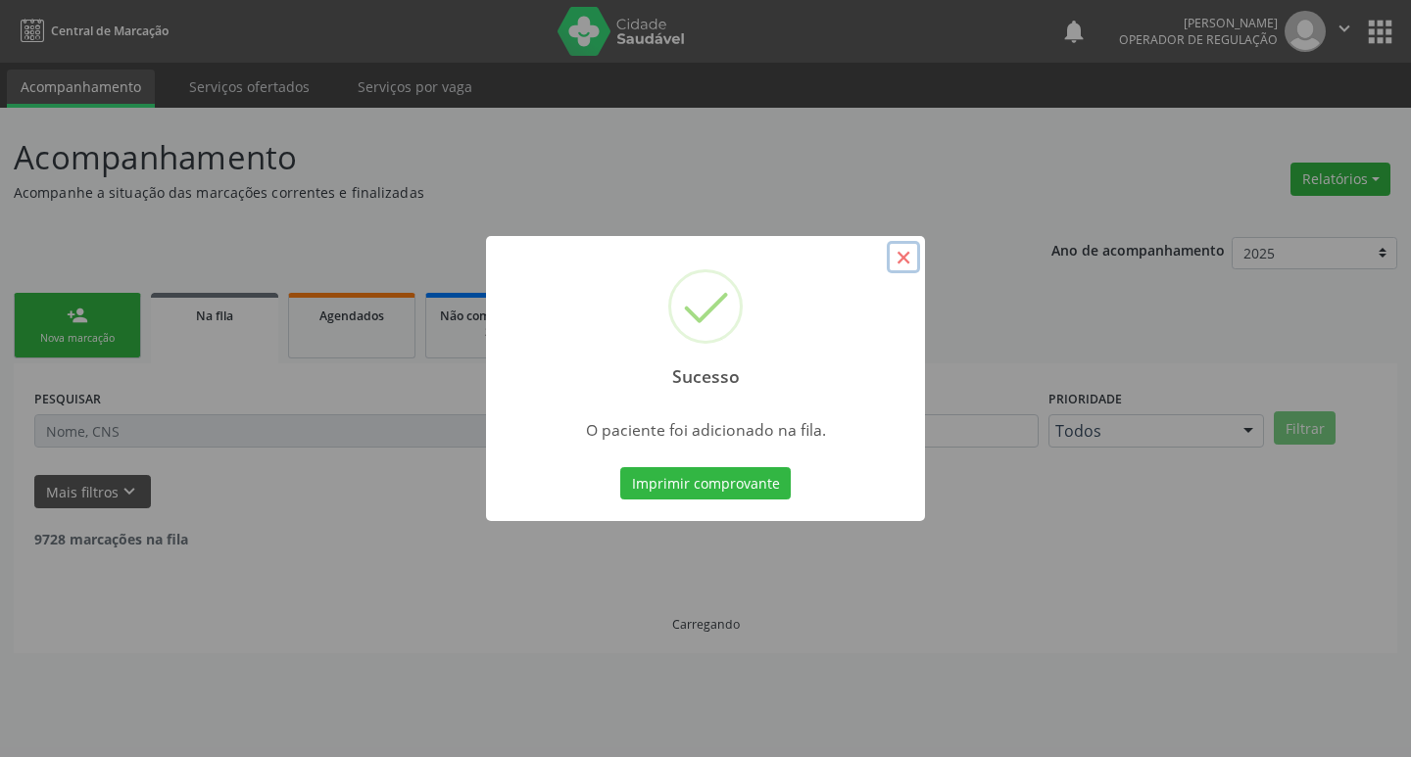
click at [904, 262] on button "×" at bounding box center [903, 257] width 33 height 33
